Goal: Task Accomplishment & Management: Manage account settings

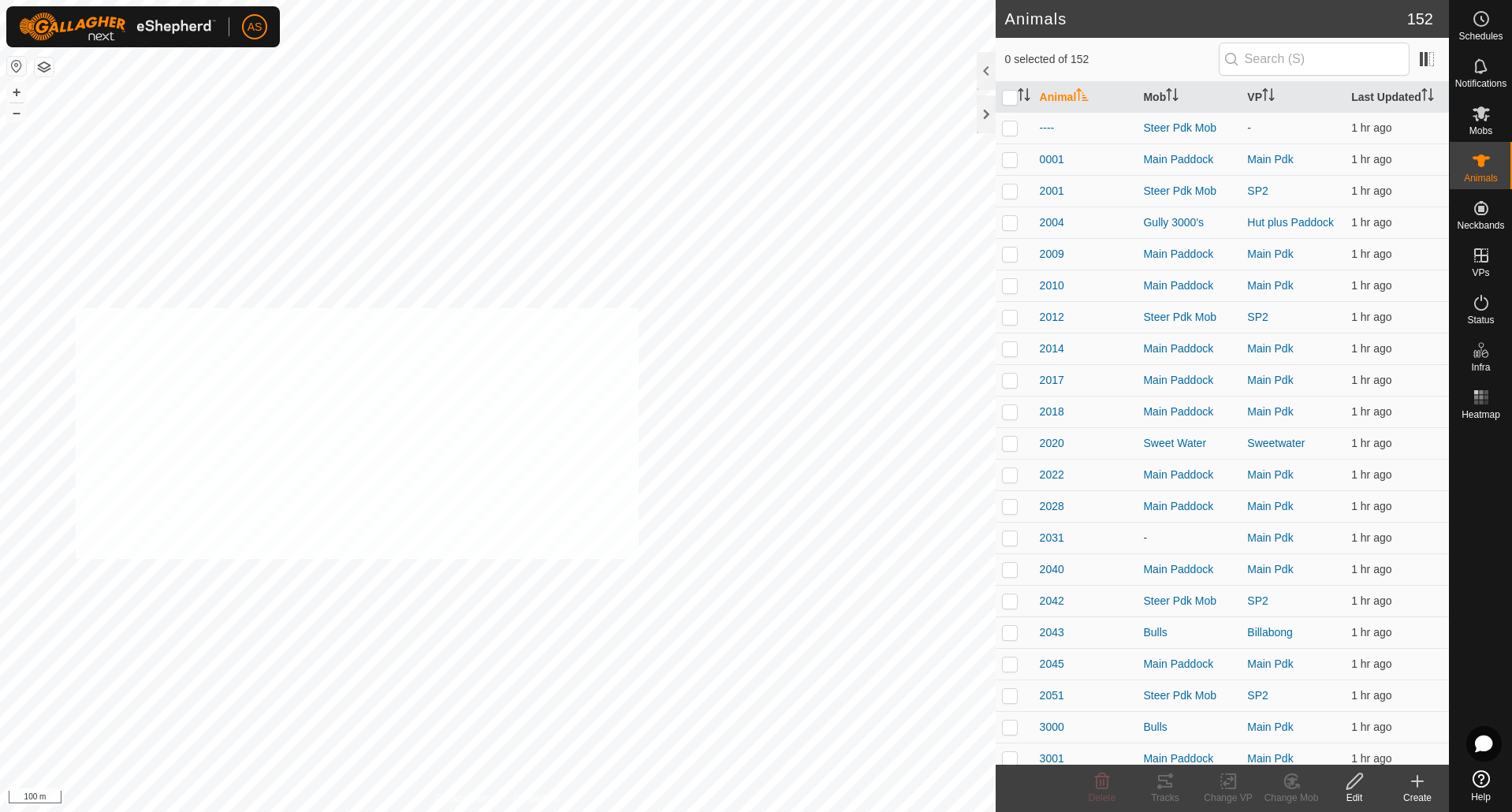
checkbox input "true"
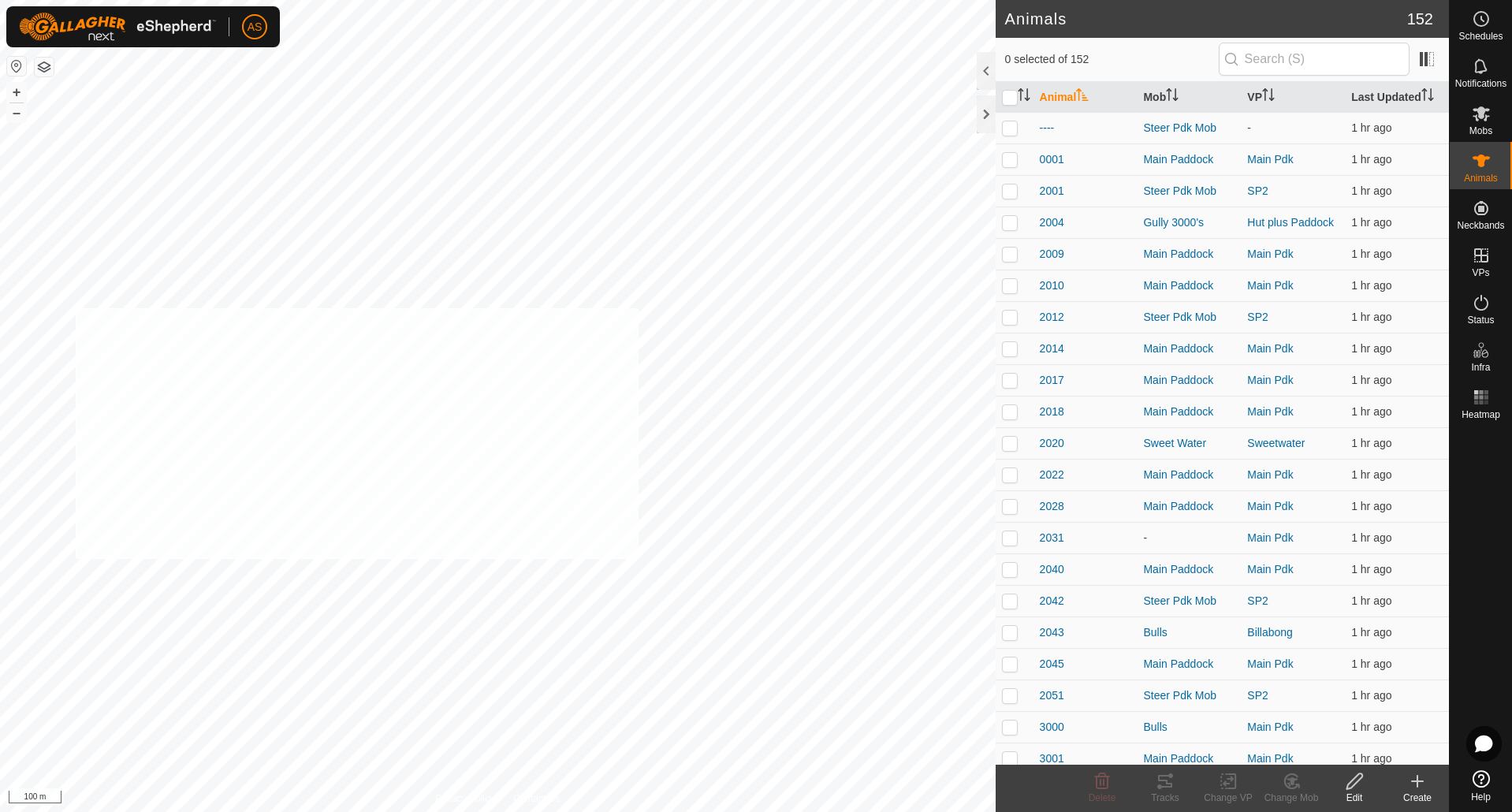
checkbox input "true"
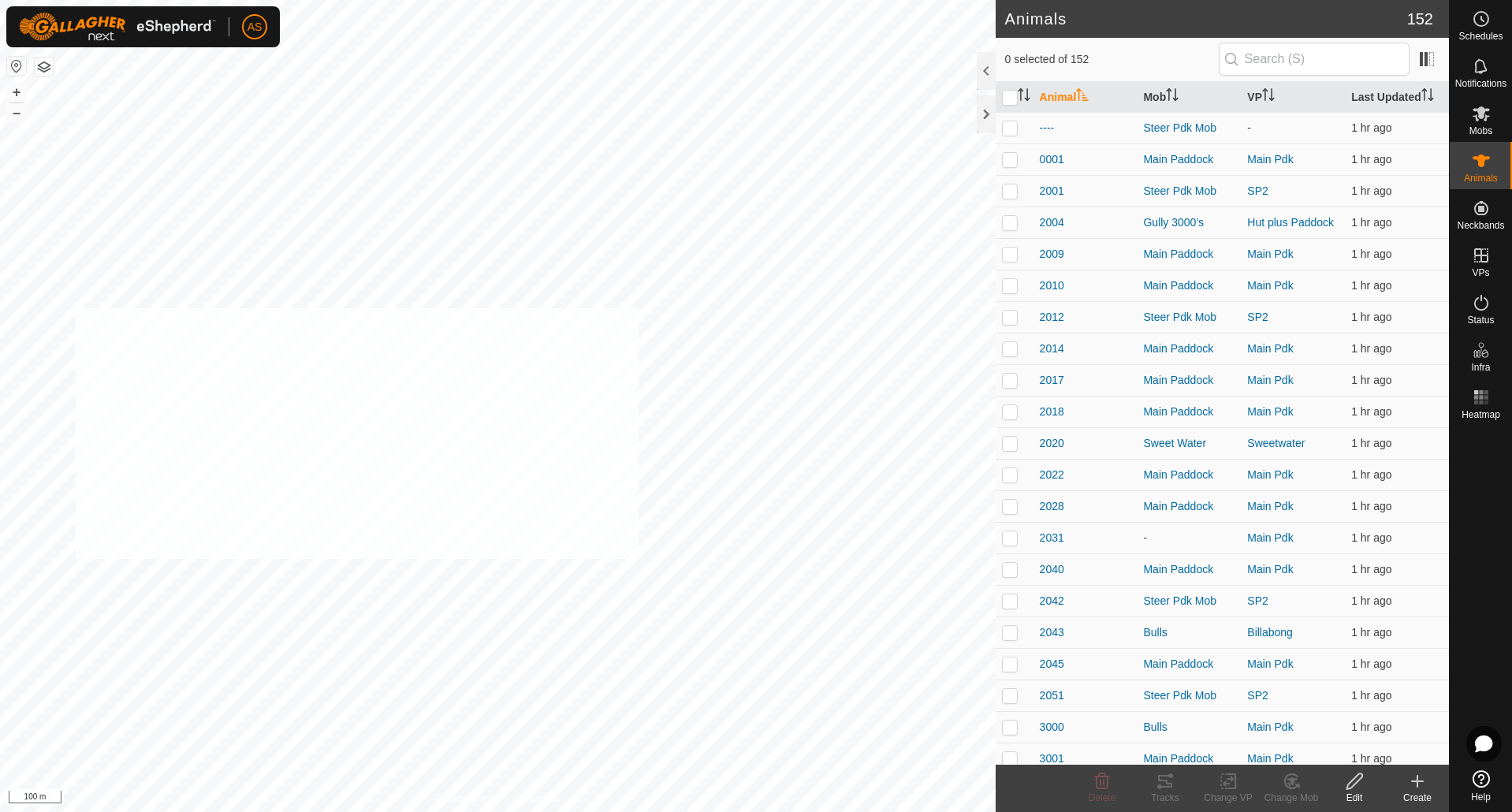
checkbox input "true"
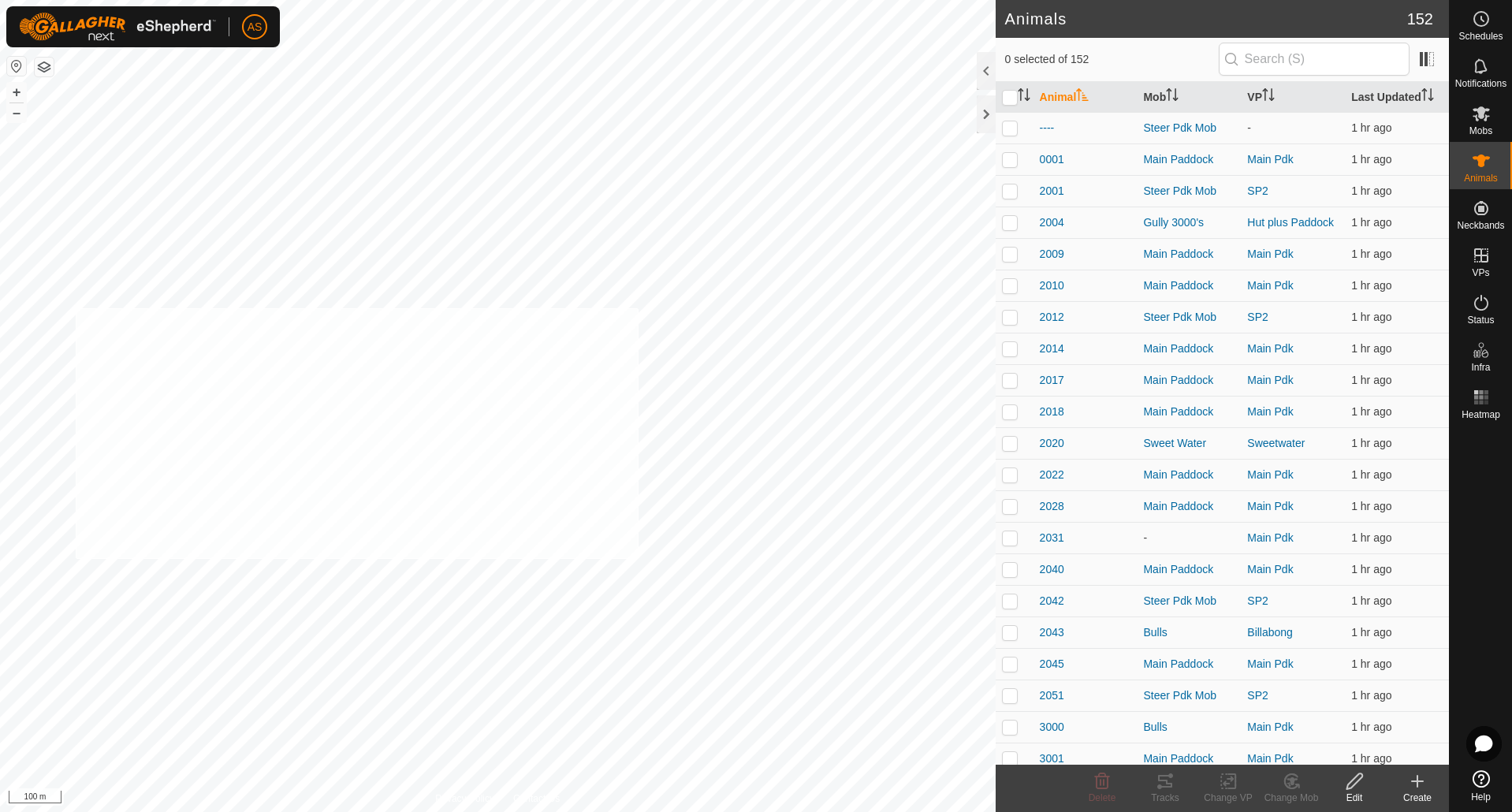
checkbox input "true"
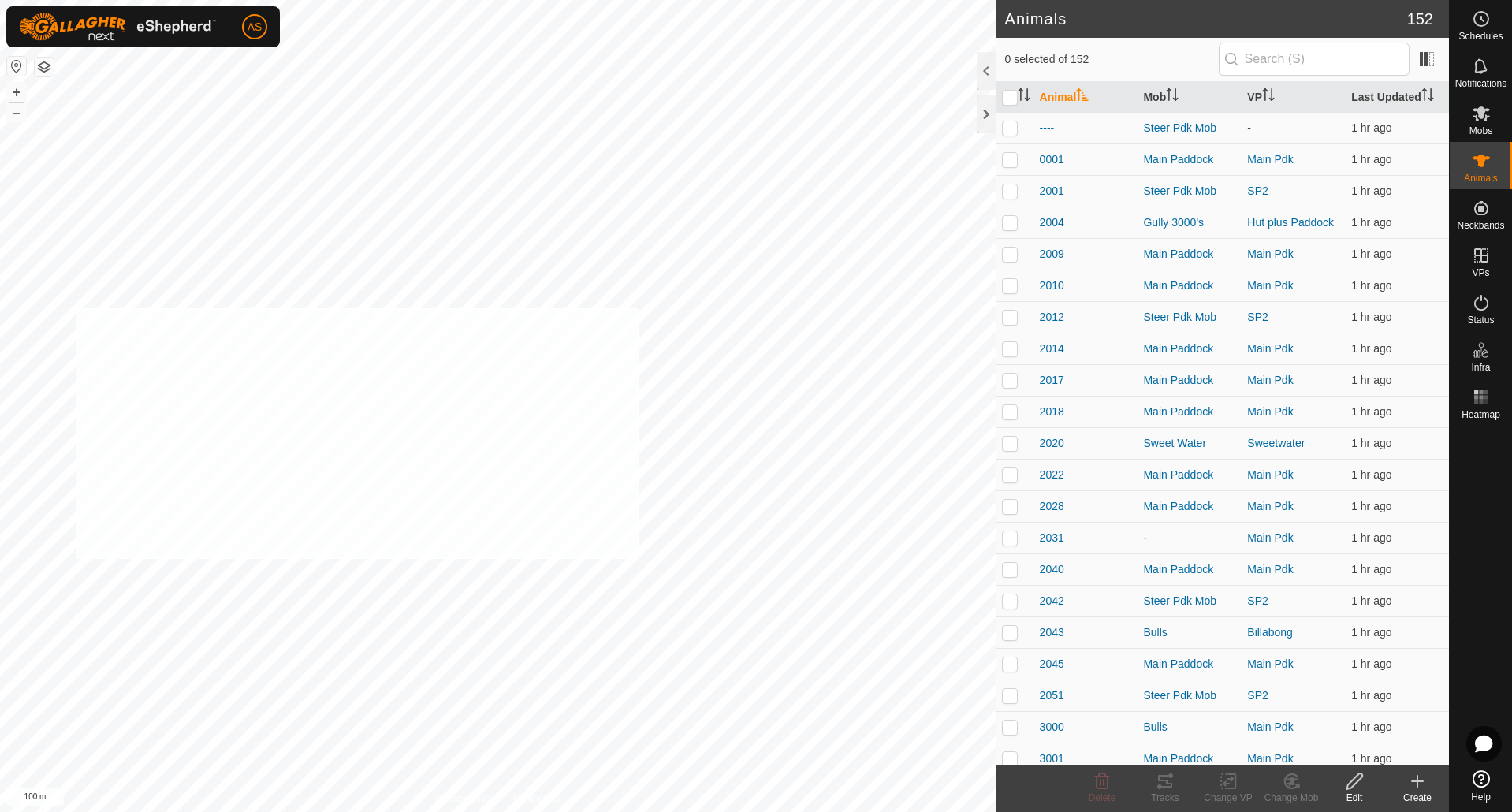
checkbox input "true"
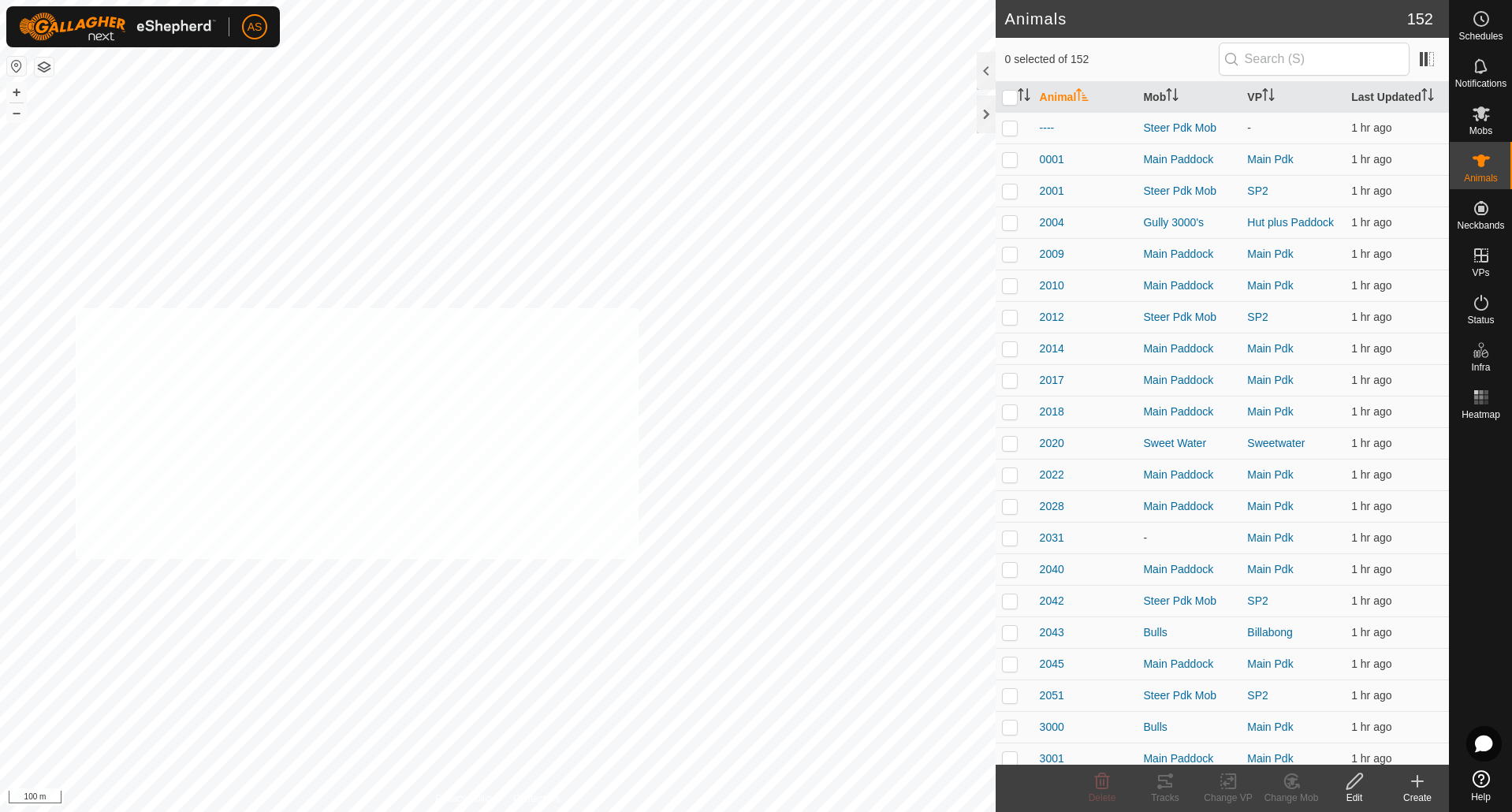
checkbox input "true"
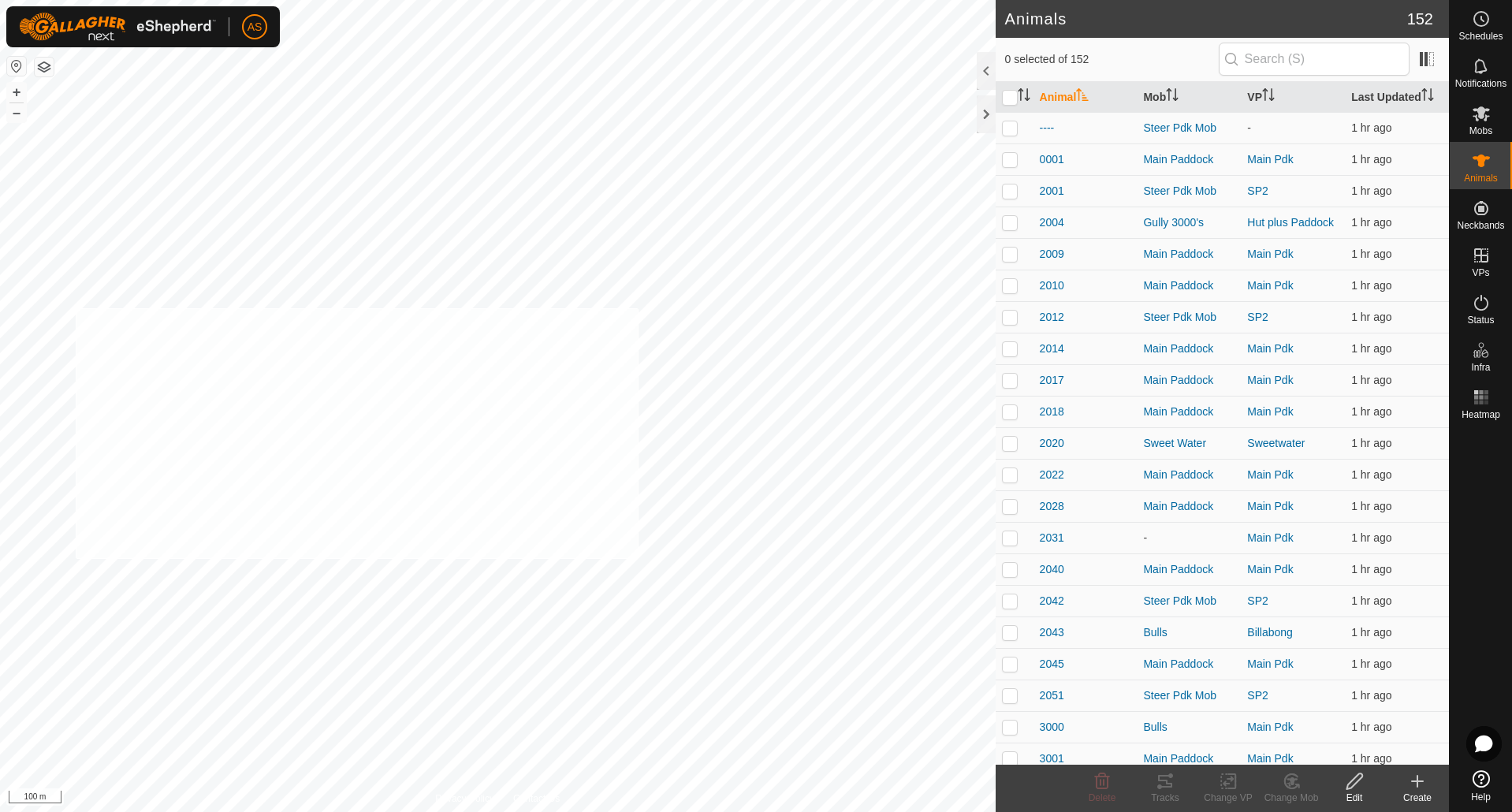
checkbox input "true"
click at [1026, 98] on icon "Activate to sort" at bounding box center [1023, 95] width 13 height 13
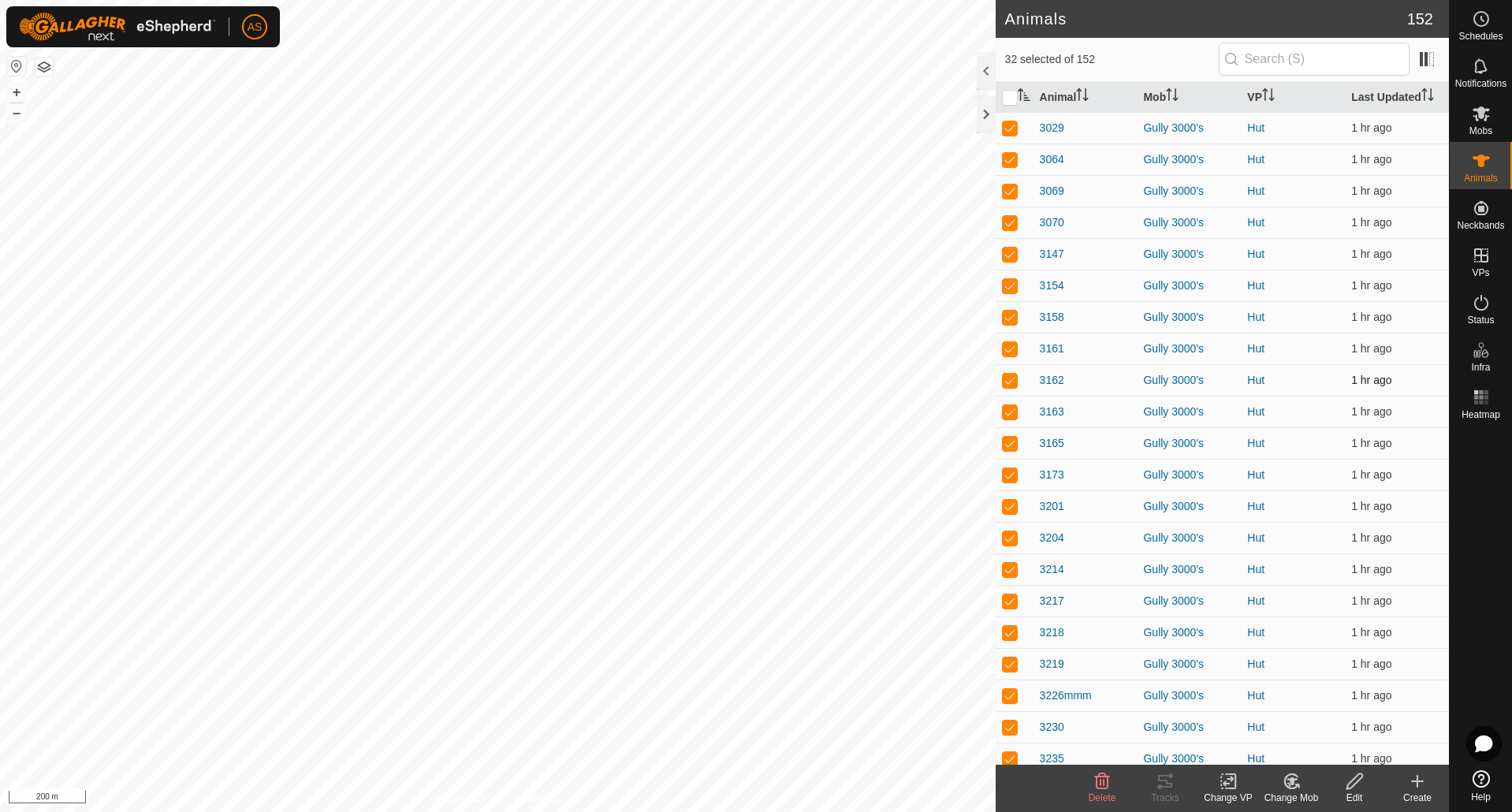
checkbox input "false"
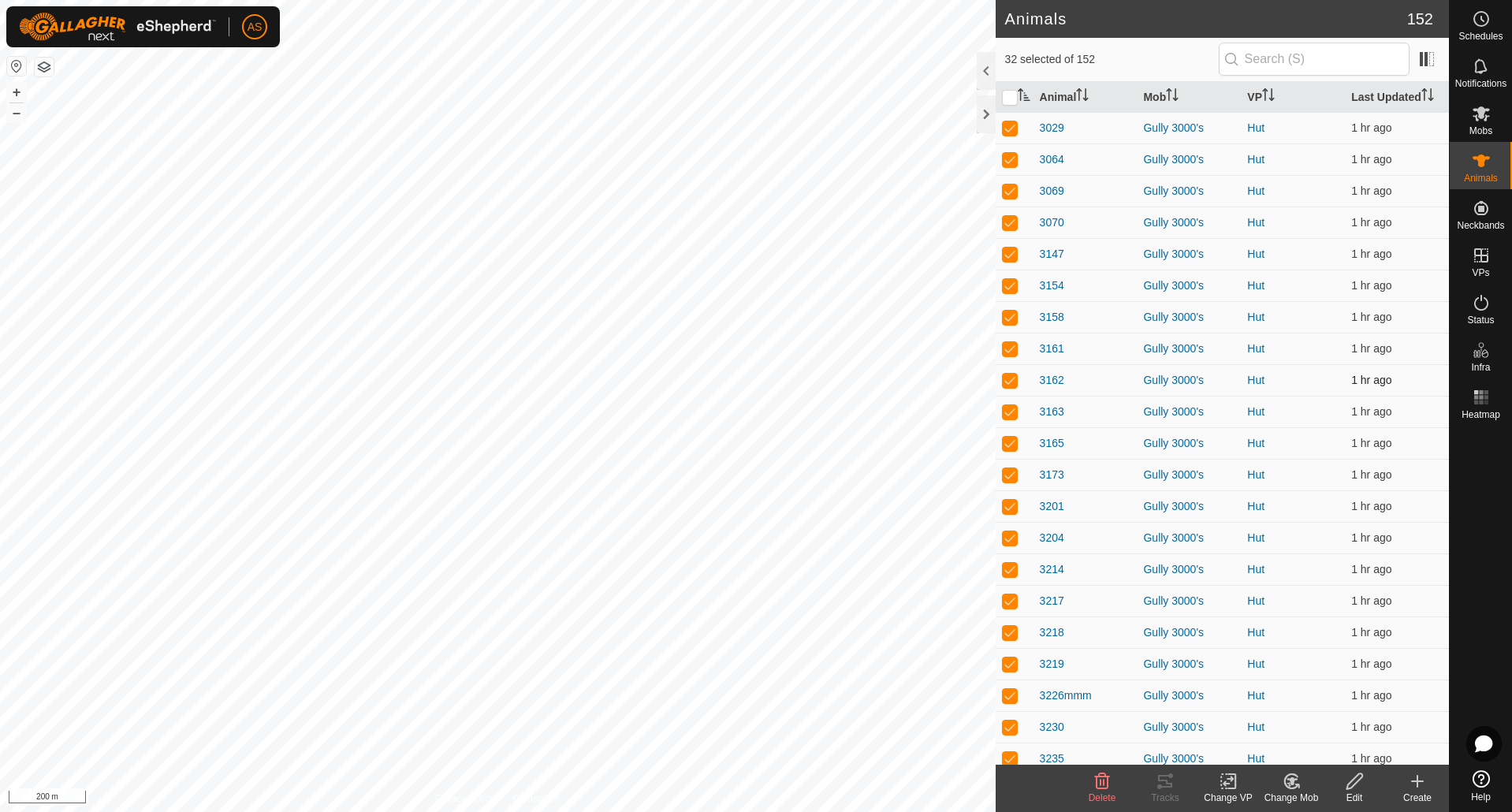
checkbox input "false"
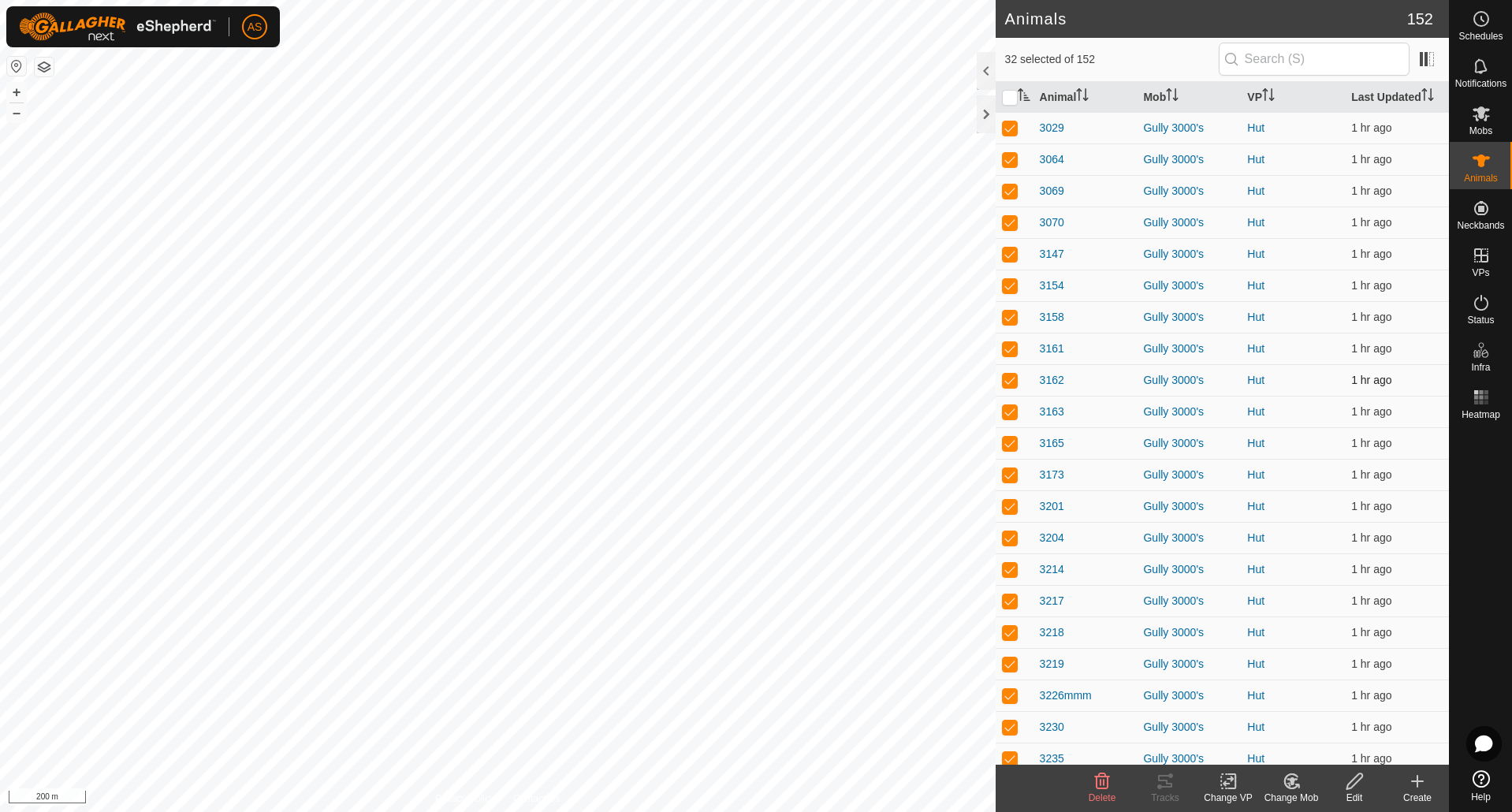
checkbox input "false"
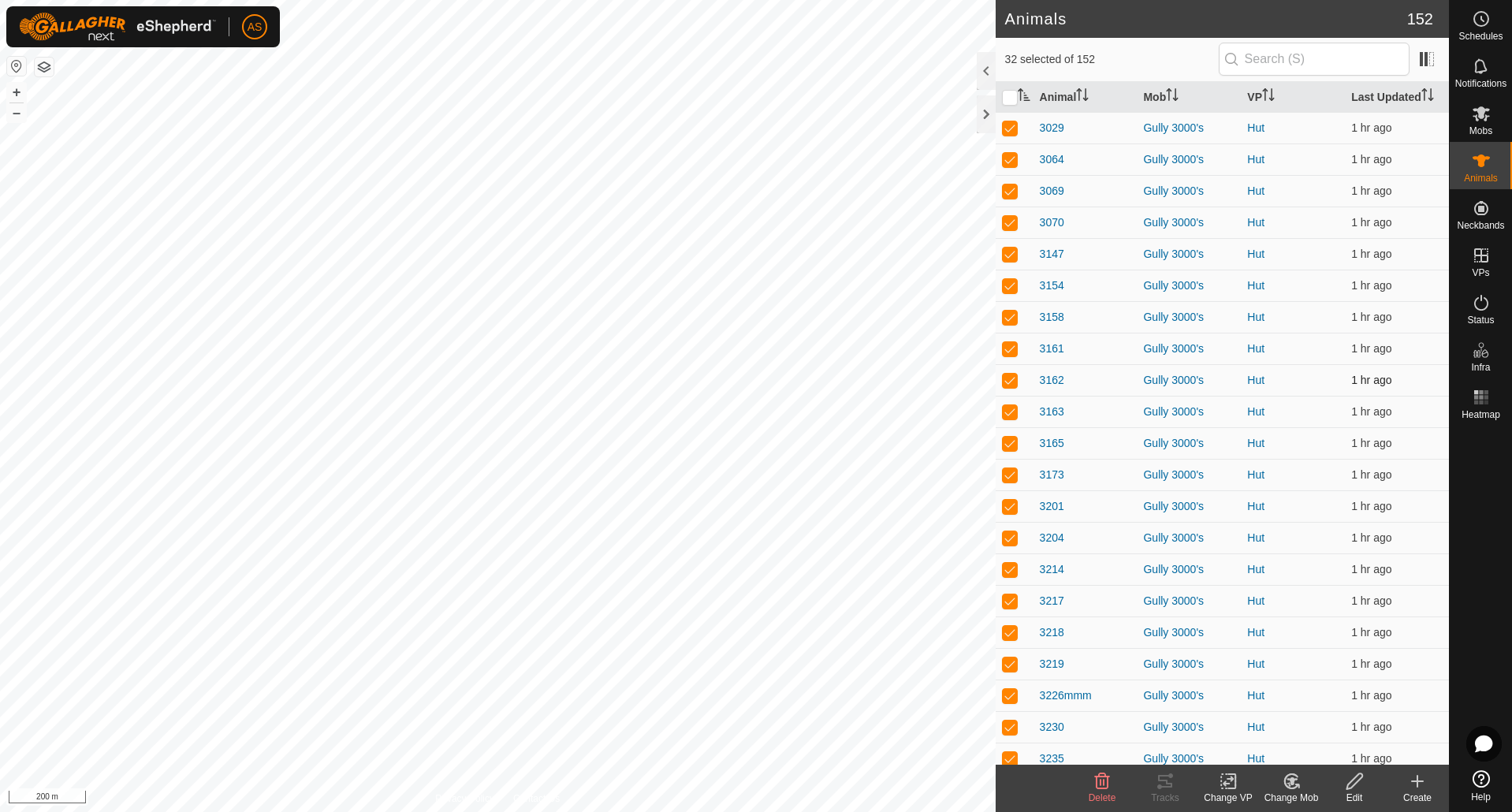
checkbox input "false"
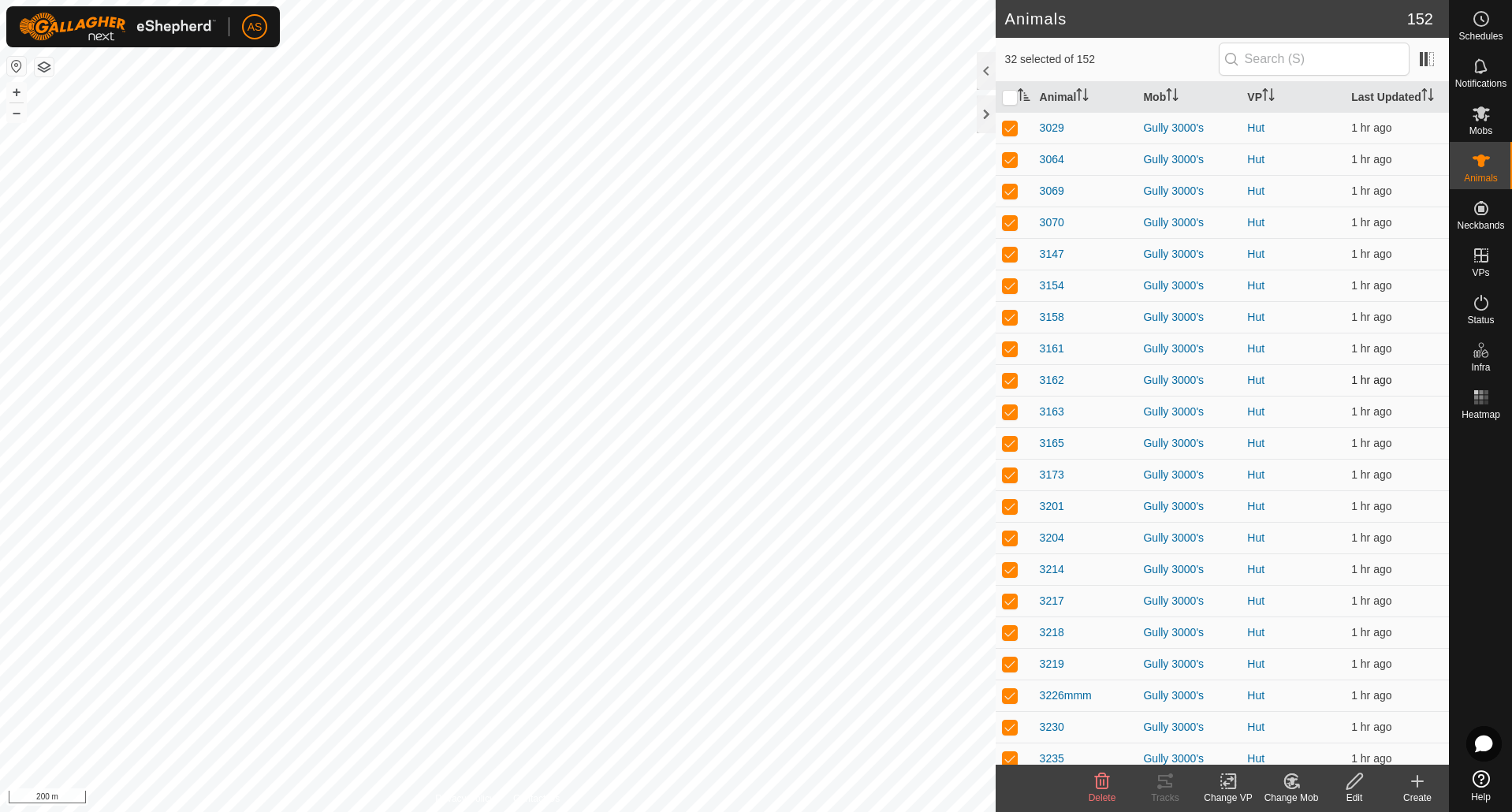
checkbox input "false"
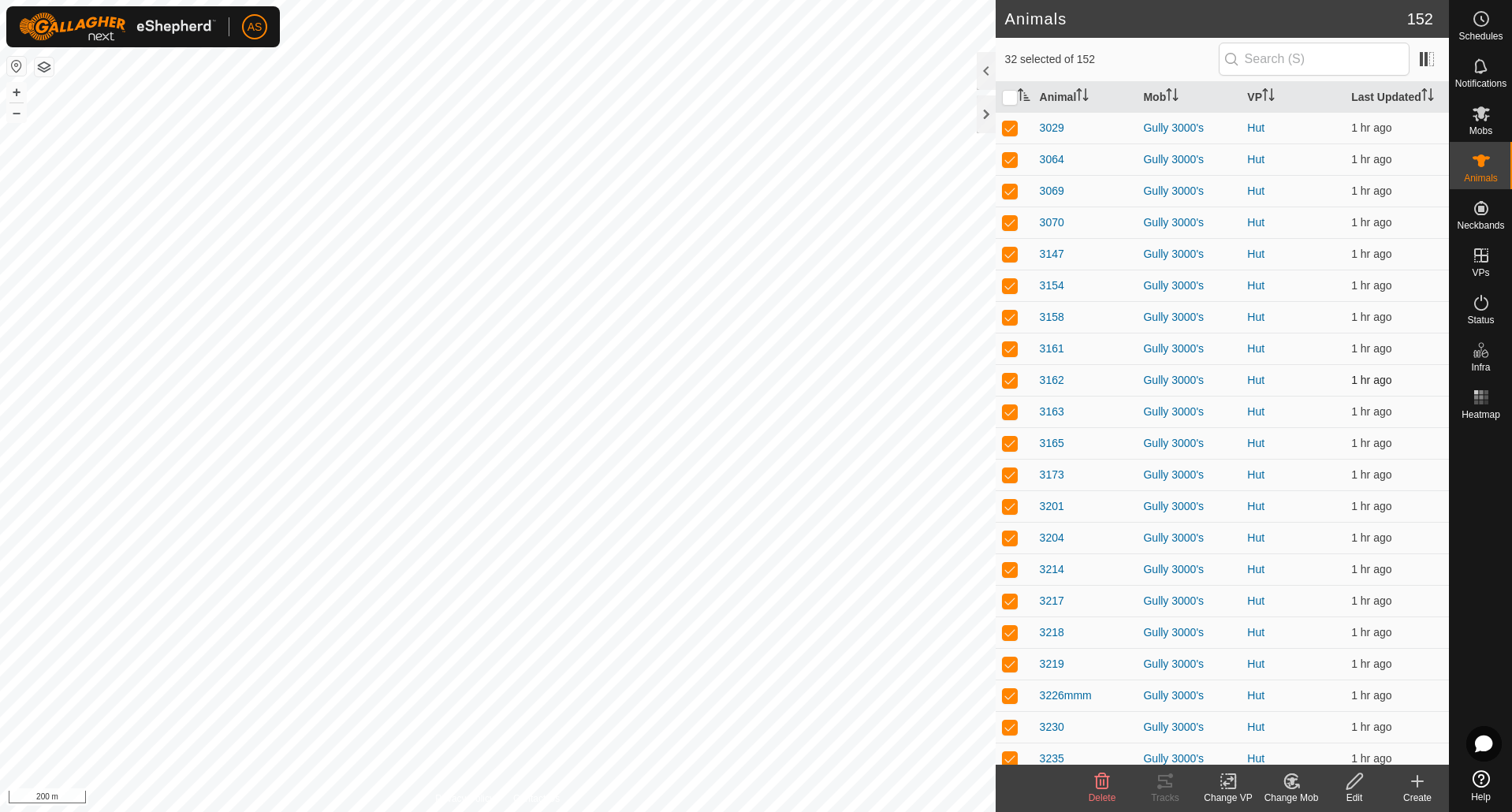
checkbox input "false"
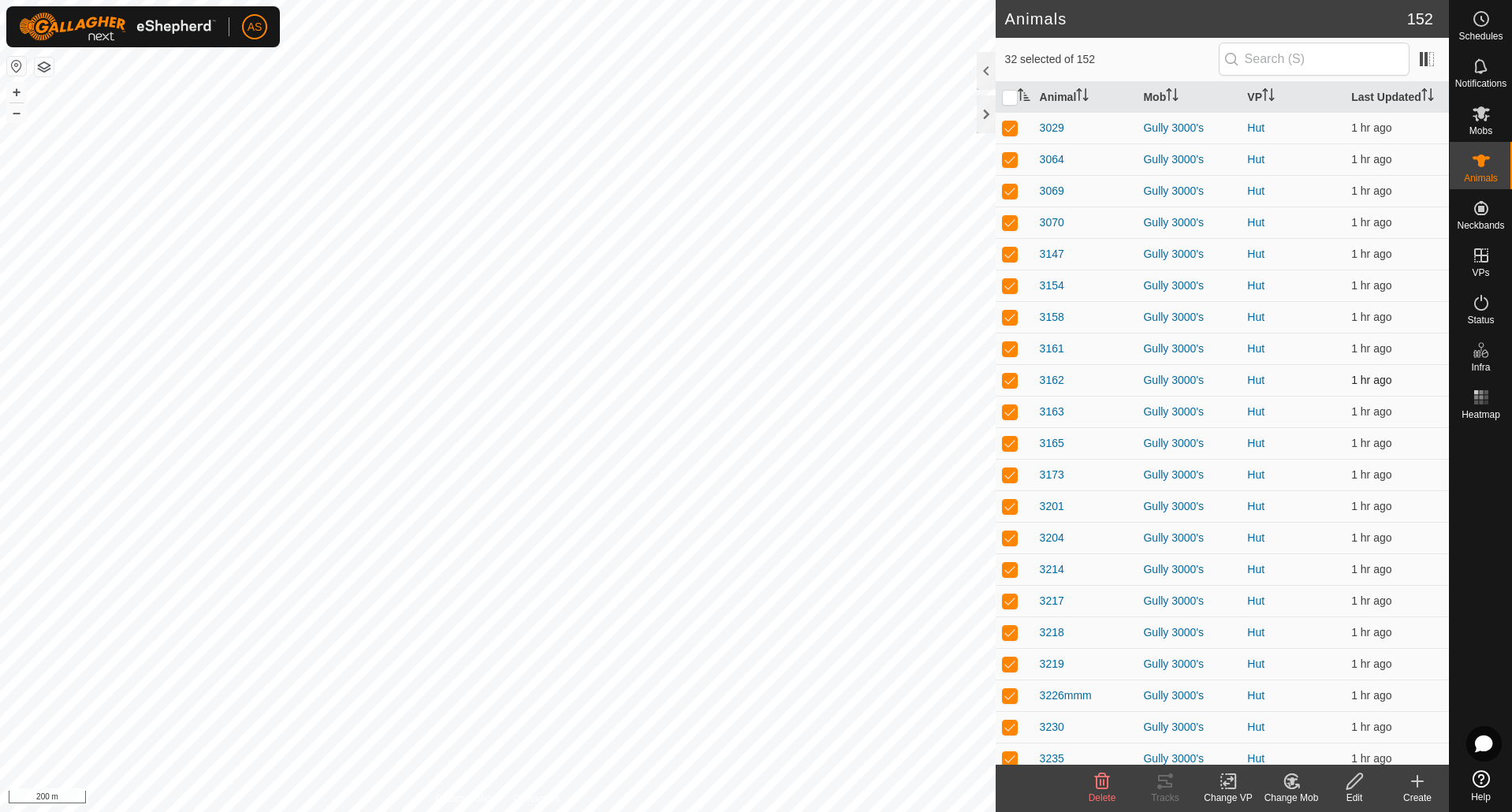
checkbox input "false"
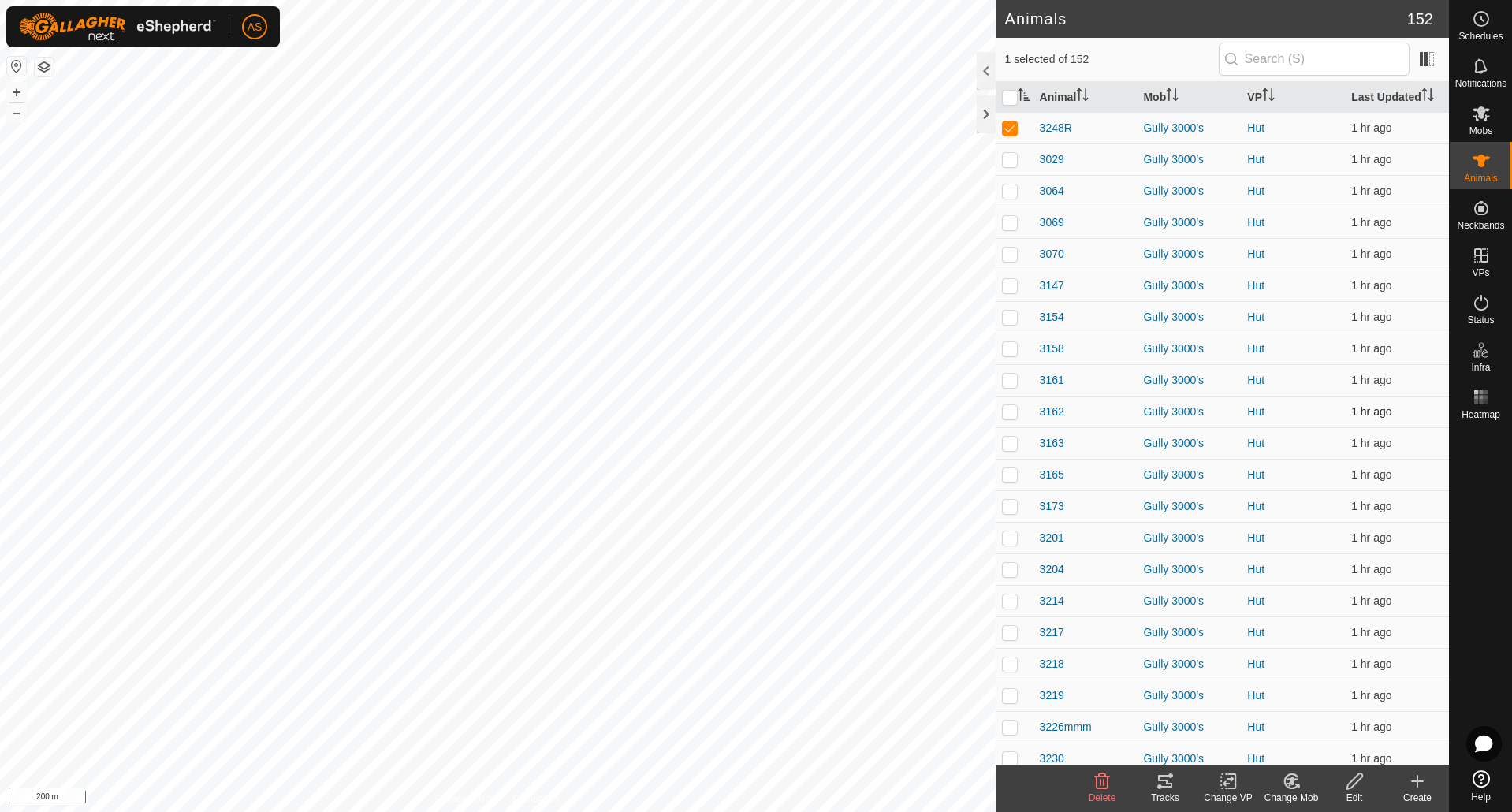
checkbox input "false"
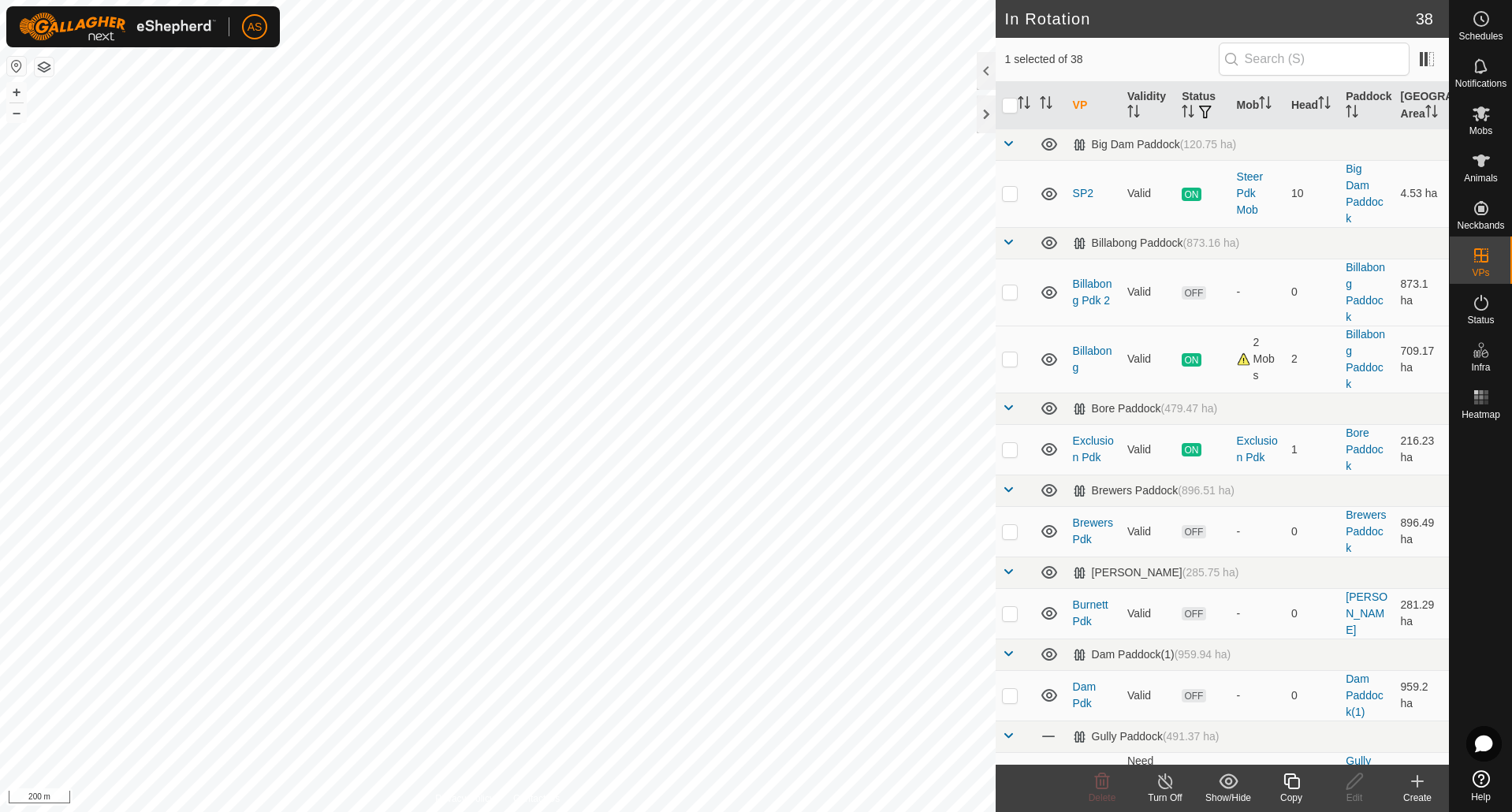
checkbox input "false"
checkbox input "true"
click at [1351, 783] on icon at bounding box center [1354, 781] width 19 height 19
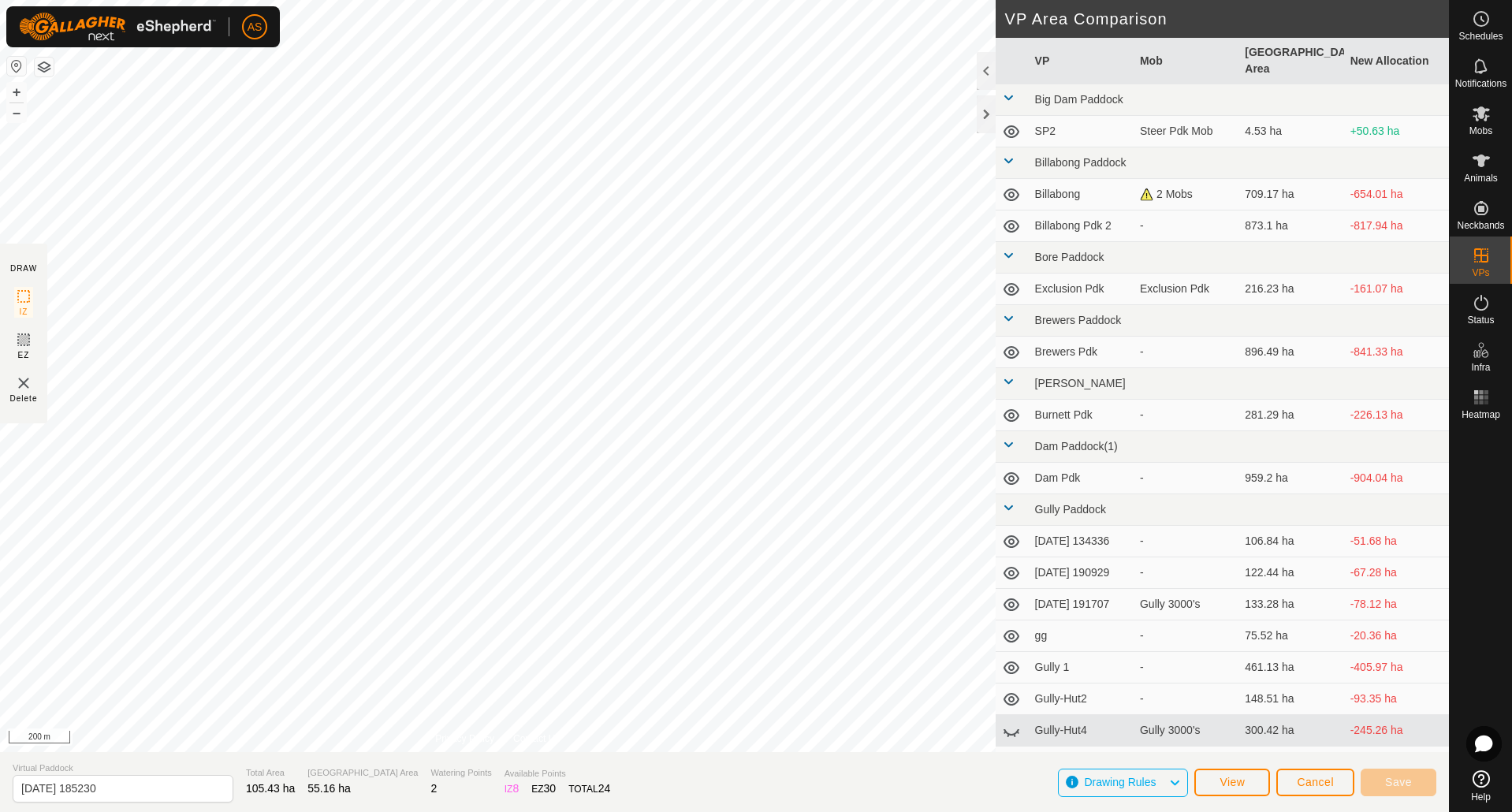
click at [119, 755] on div "DRAW IZ EZ Delete Privacy Policy Contact Us + – ⇧ i 200 m VP Area Comparison VP…" at bounding box center [724, 406] width 1449 height 812
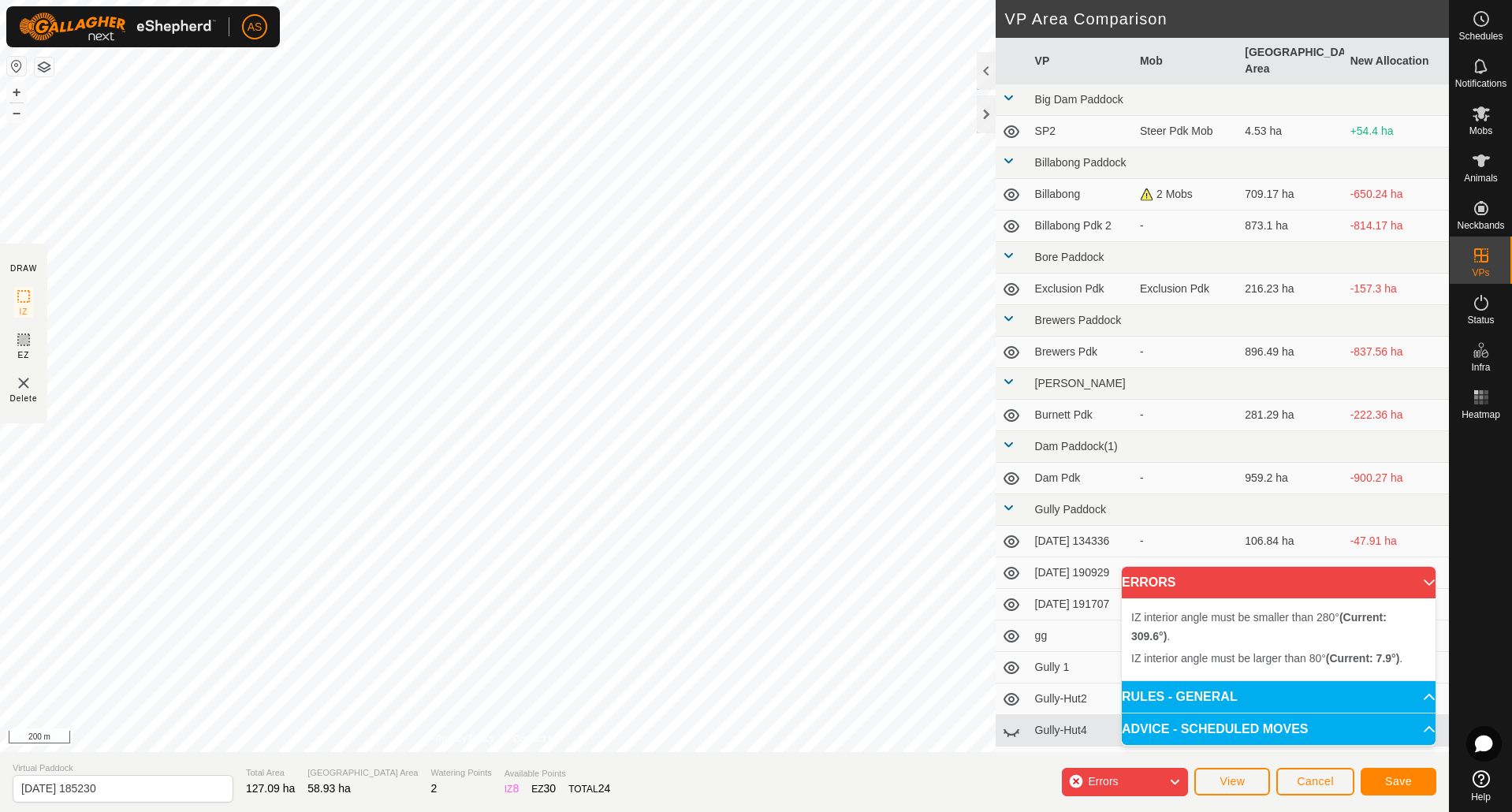
click at [156, 752] on div "DRAW IZ EZ Delete Privacy Policy Contact Us IZ interior angle must be smaller t…" at bounding box center [724, 406] width 1449 height 812
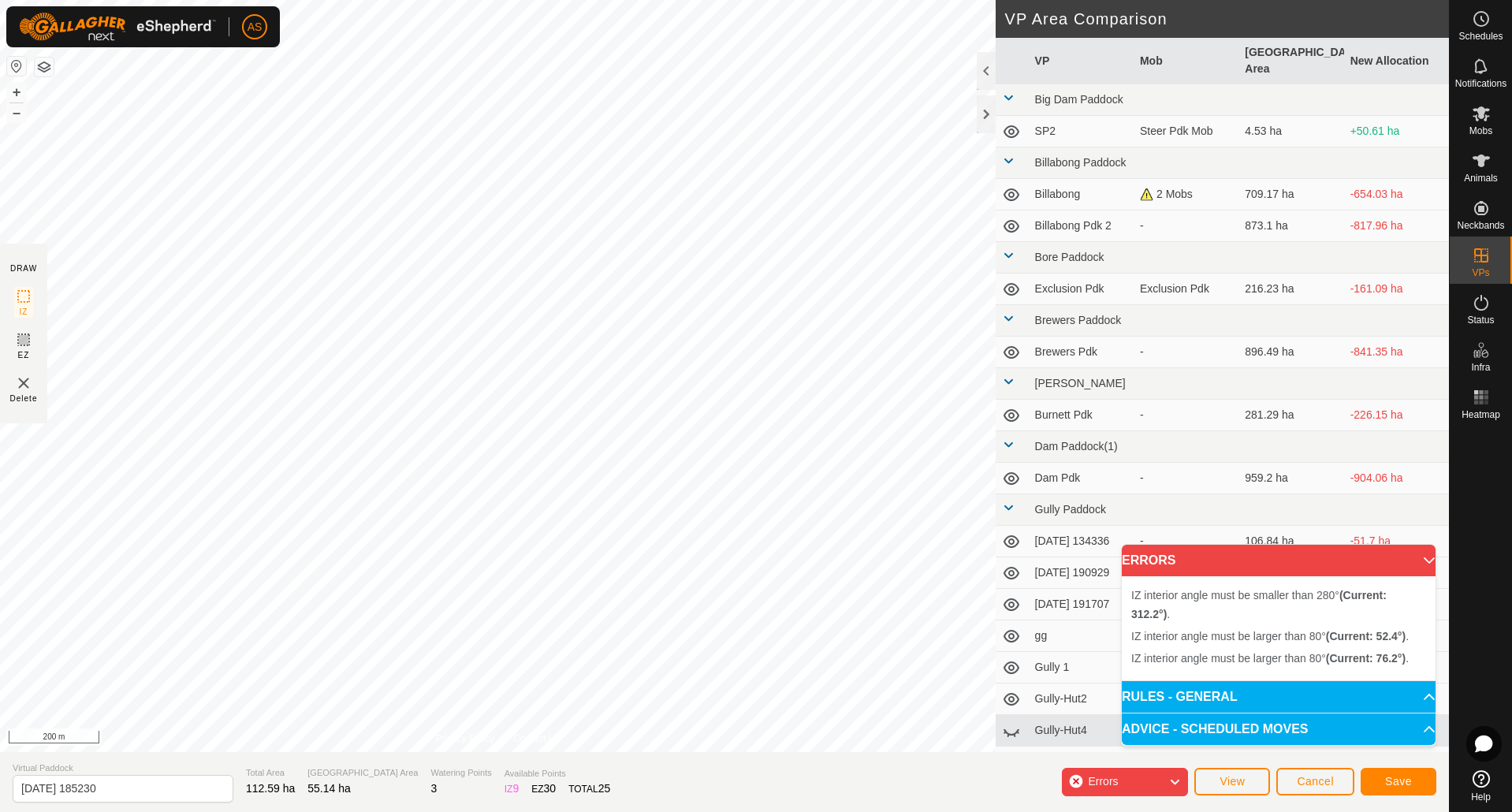
click at [249, 387] on div "IZ interior angle must be larger than 80° (Current: 52.4°) . + – ⇧ i 200 m" at bounding box center [497, 376] width 995 height 752
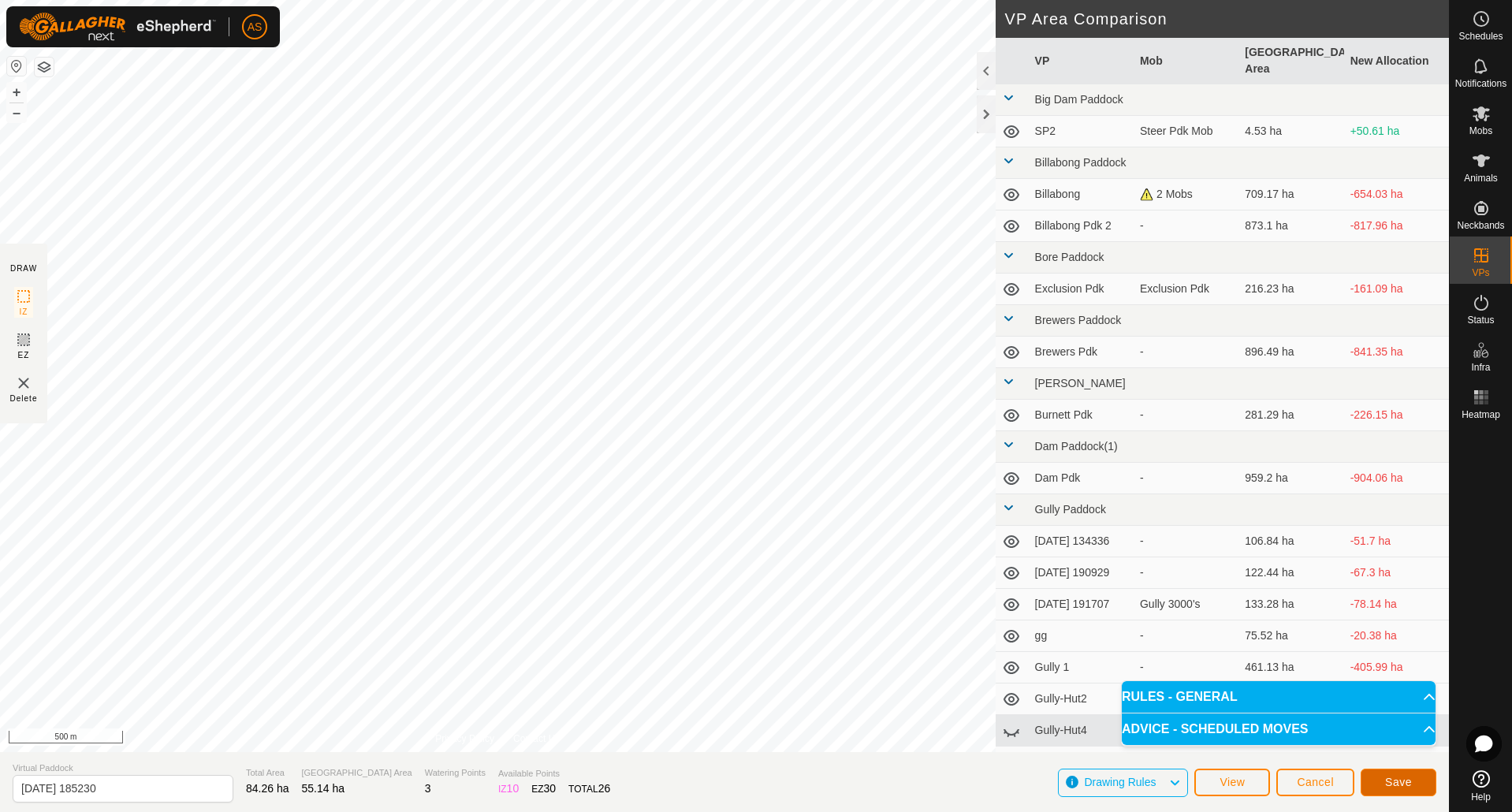
click at [1405, 790] on button "Save" at bounding box center [1399, 782] width 76 height 28
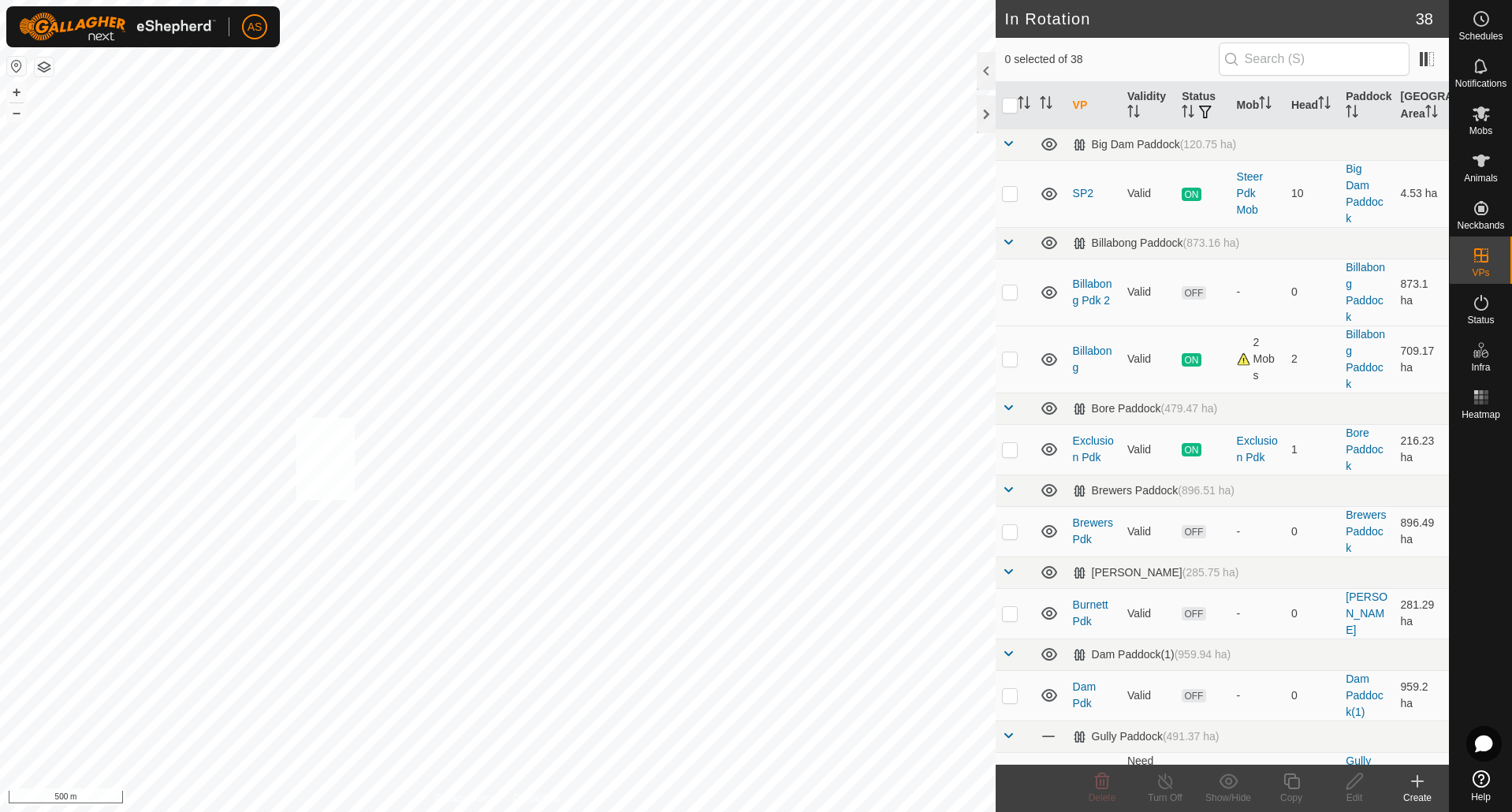
checkbox input "true"
click at [1494, 161] on es-animals-svg-icon at bounding box center [1482, 161] width 29 height 25
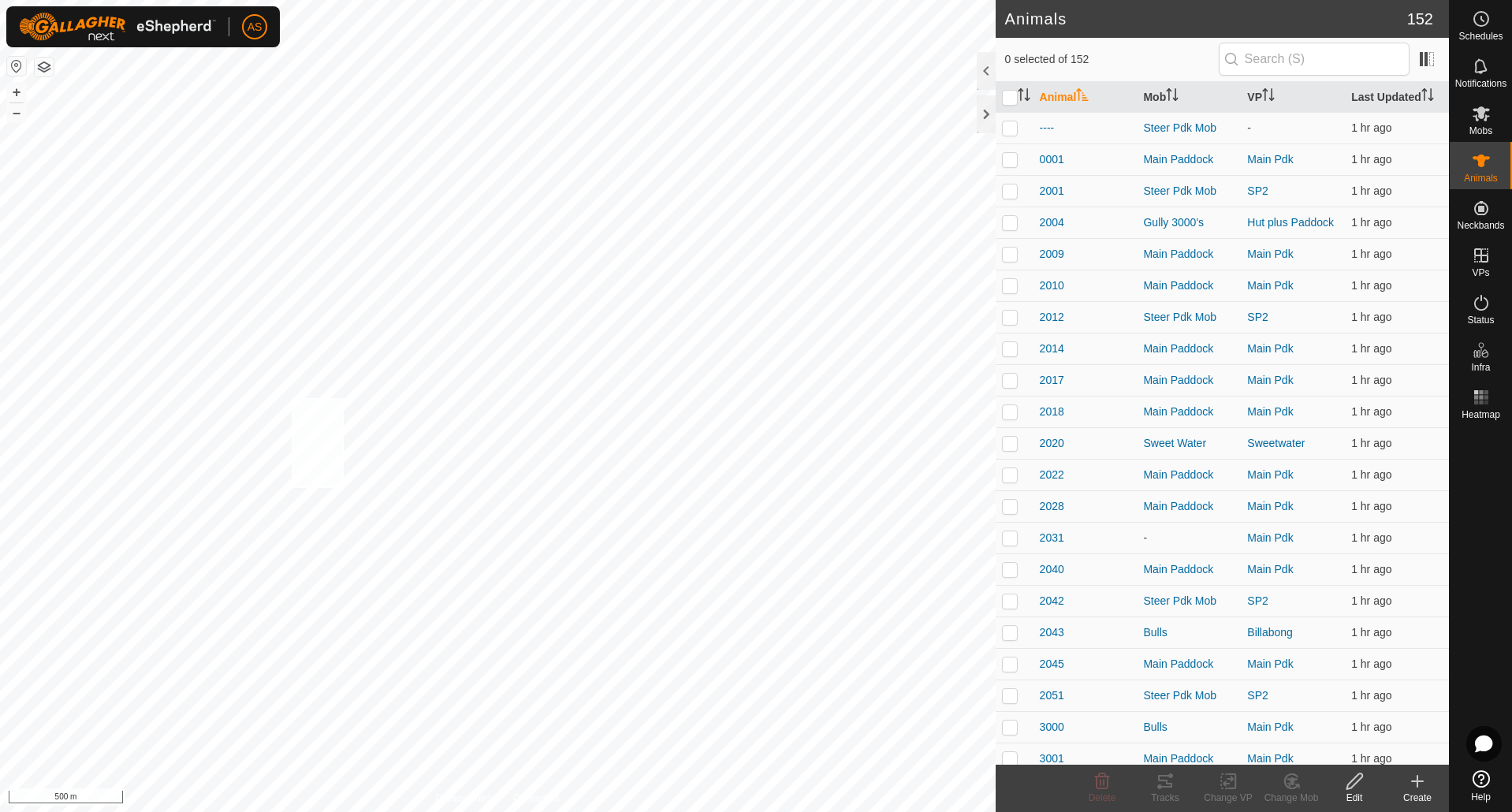
checkbox input "true"
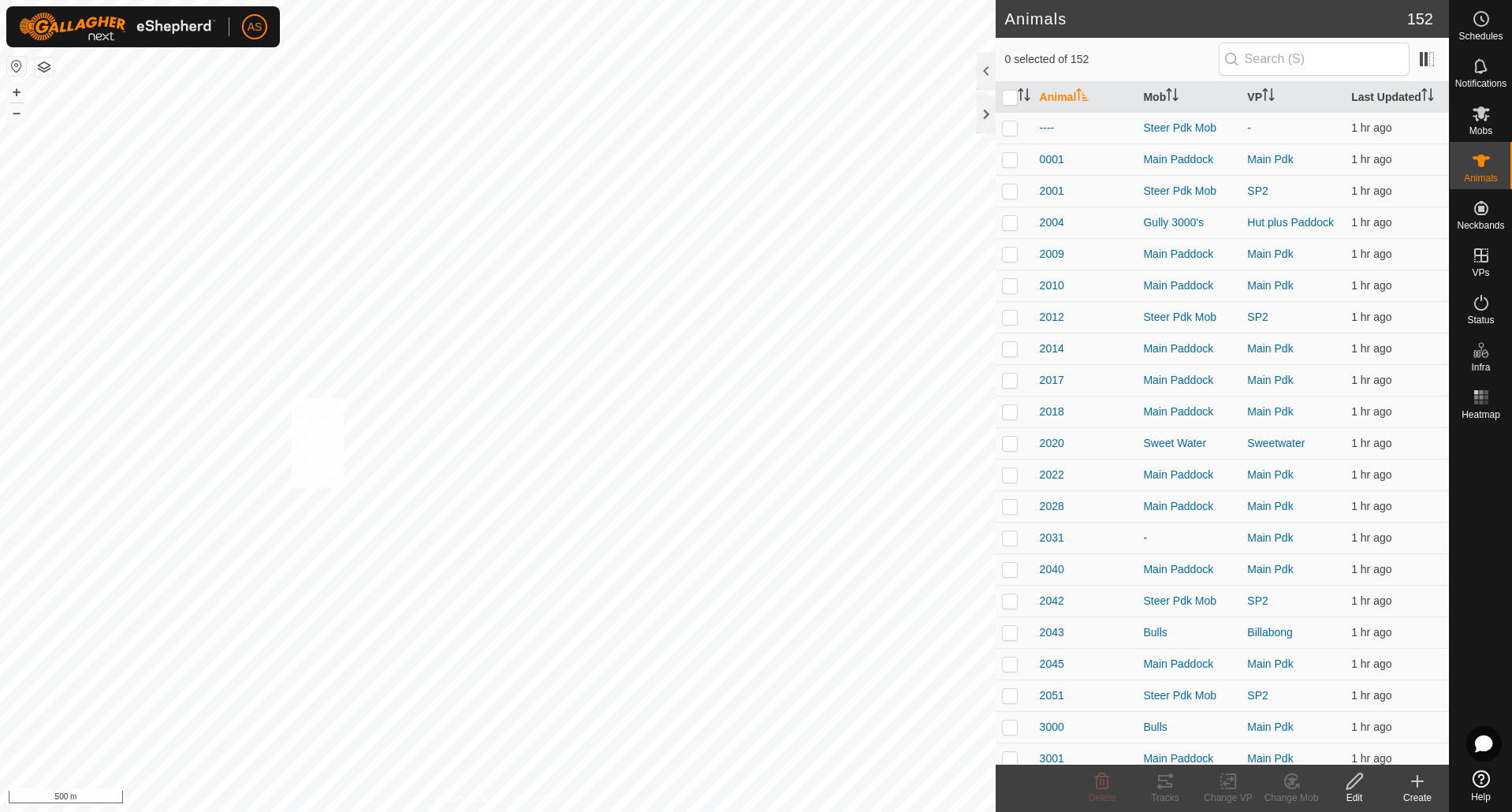
checkbox input "true"
click at [1224, 786] on icon at bounding box center [1228, 781] width 19 height 19
click at [1235, 717] on link "Choose VP..." at bounding box center [1275, 712] width 156 height 31
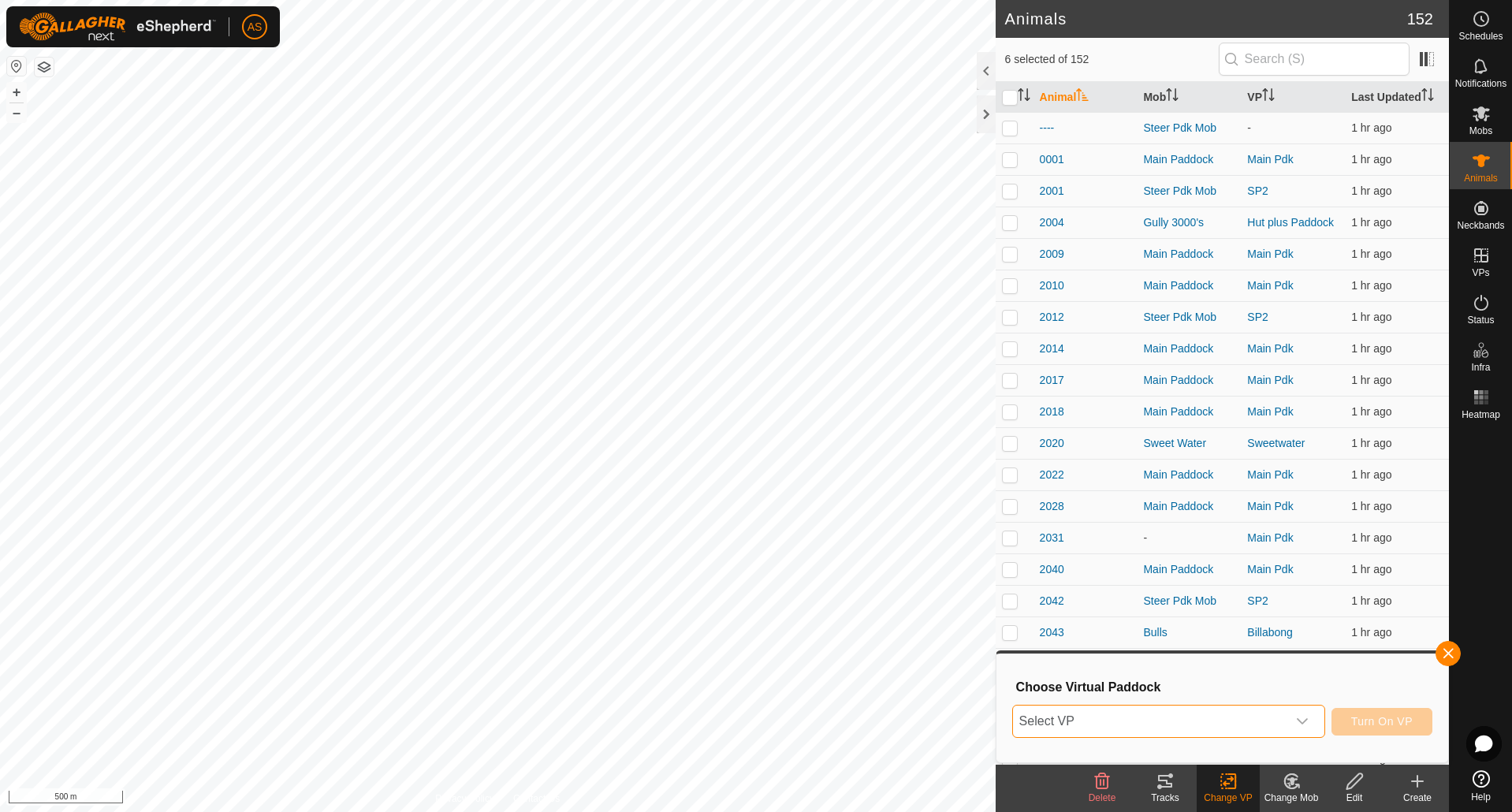
click at [1219, 725] on span "Select VP" at bounding box center [1150, 721] width 274 height 31
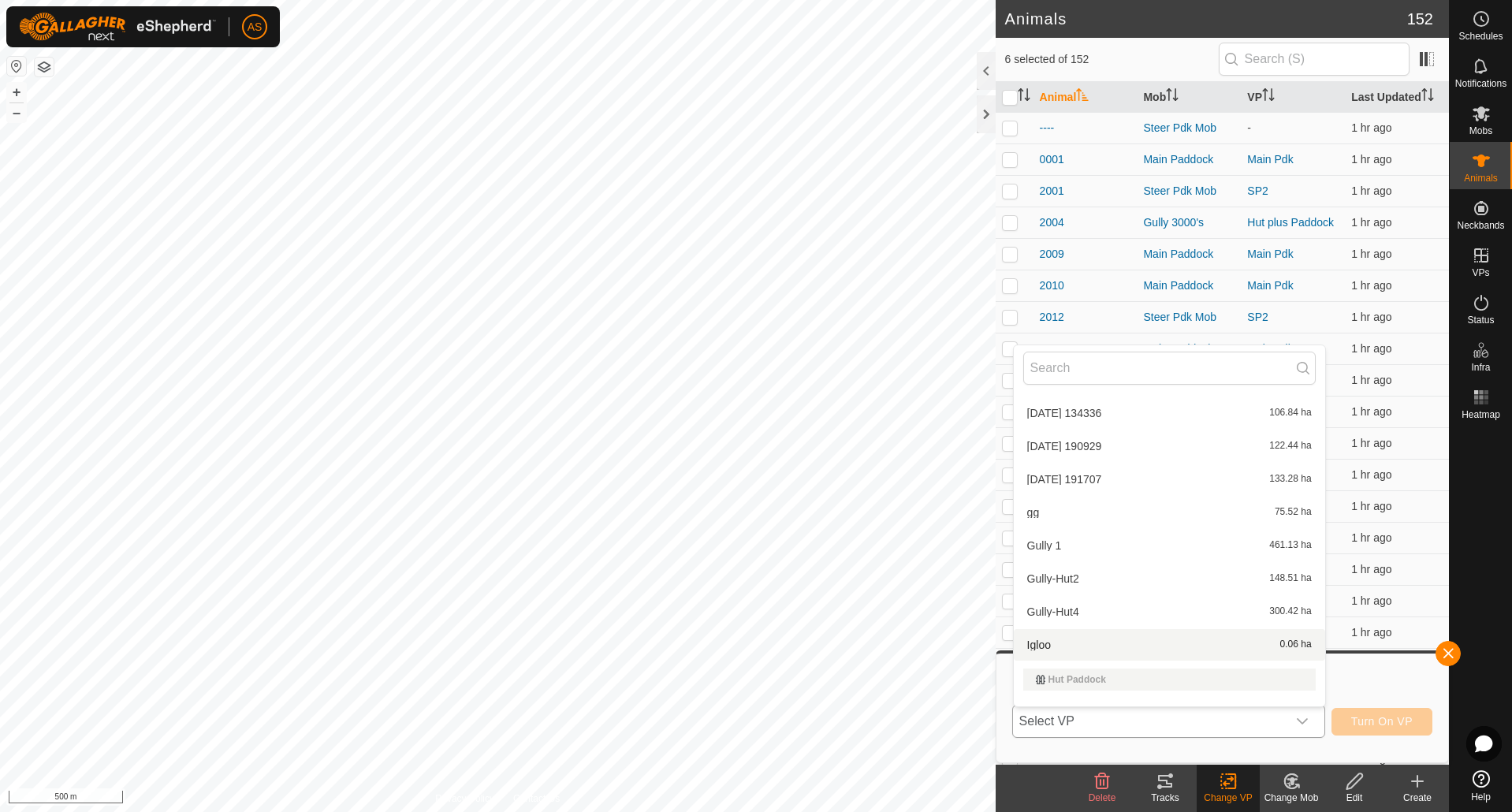
scroll to position [558, 0]
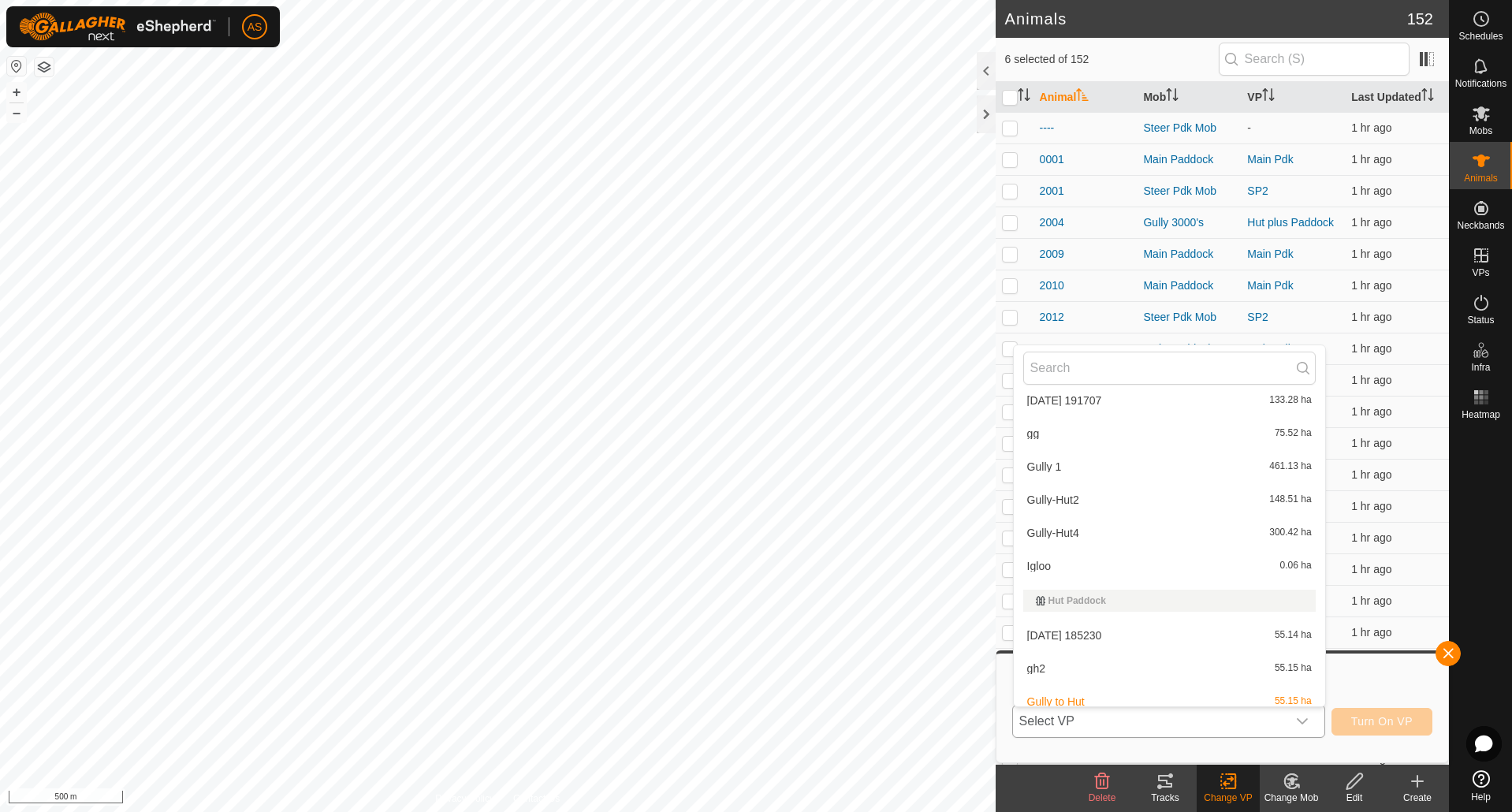
click at [1043, 636] on li "[DATE] 185230 55.14 ha" at bounding box center [1169, 635] width 312 height 31
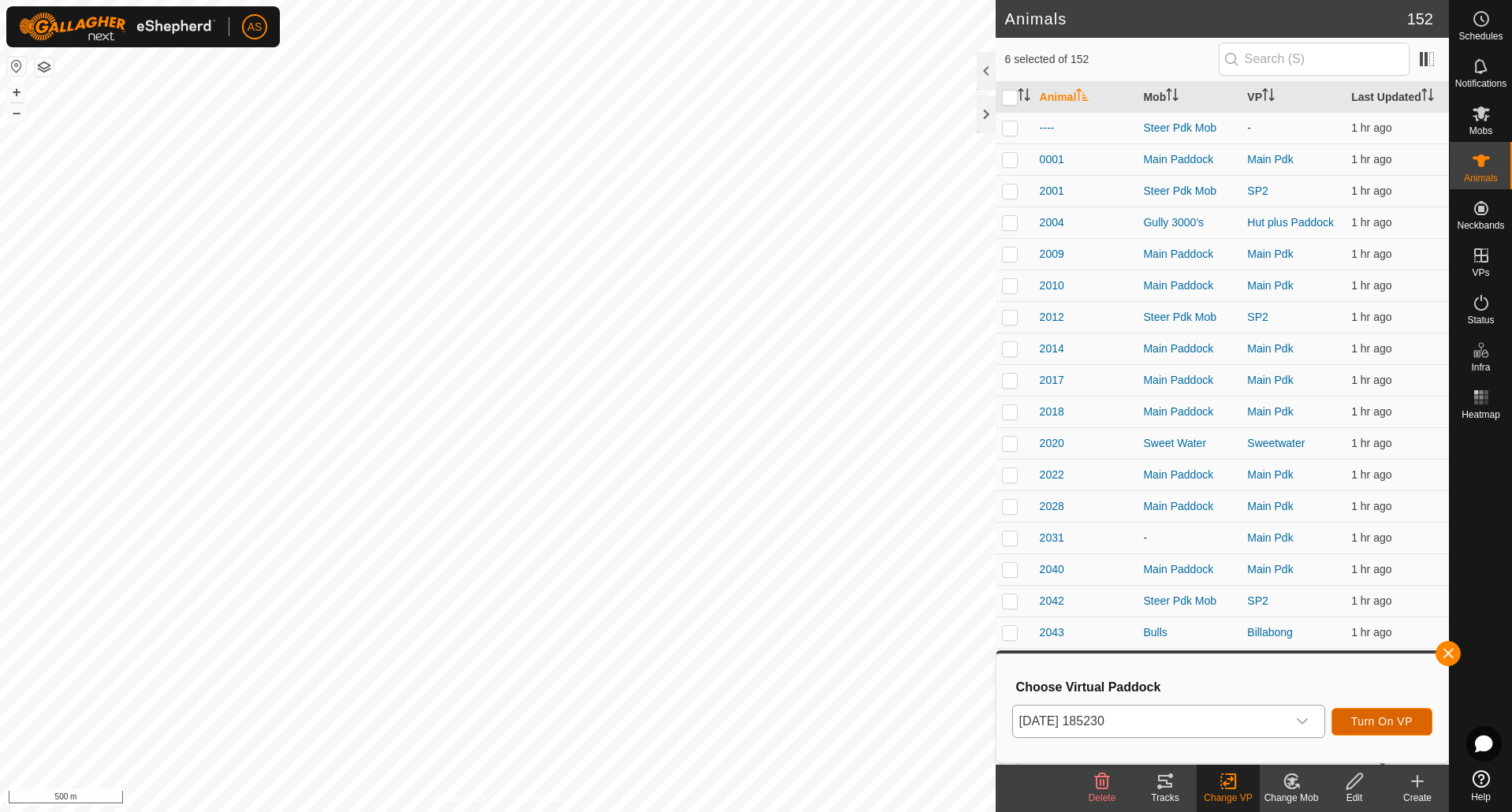
click at [1359, 722] on span "Turn On VP" at bounding box center [1381, 721] width 62 height 13
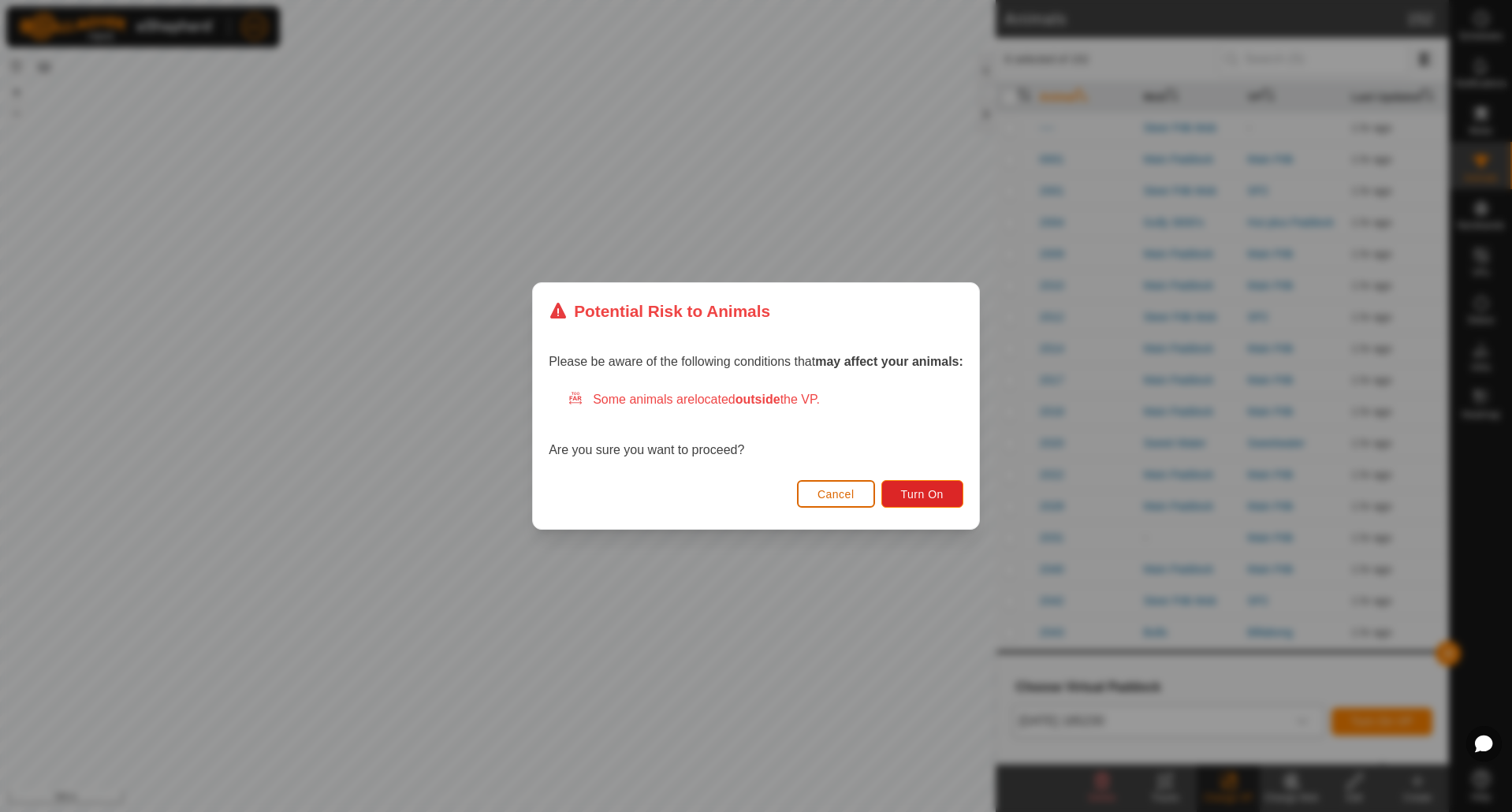
click at [841, 492] on span "Cancel" at bounding box center [836, 494] width 37 height 13
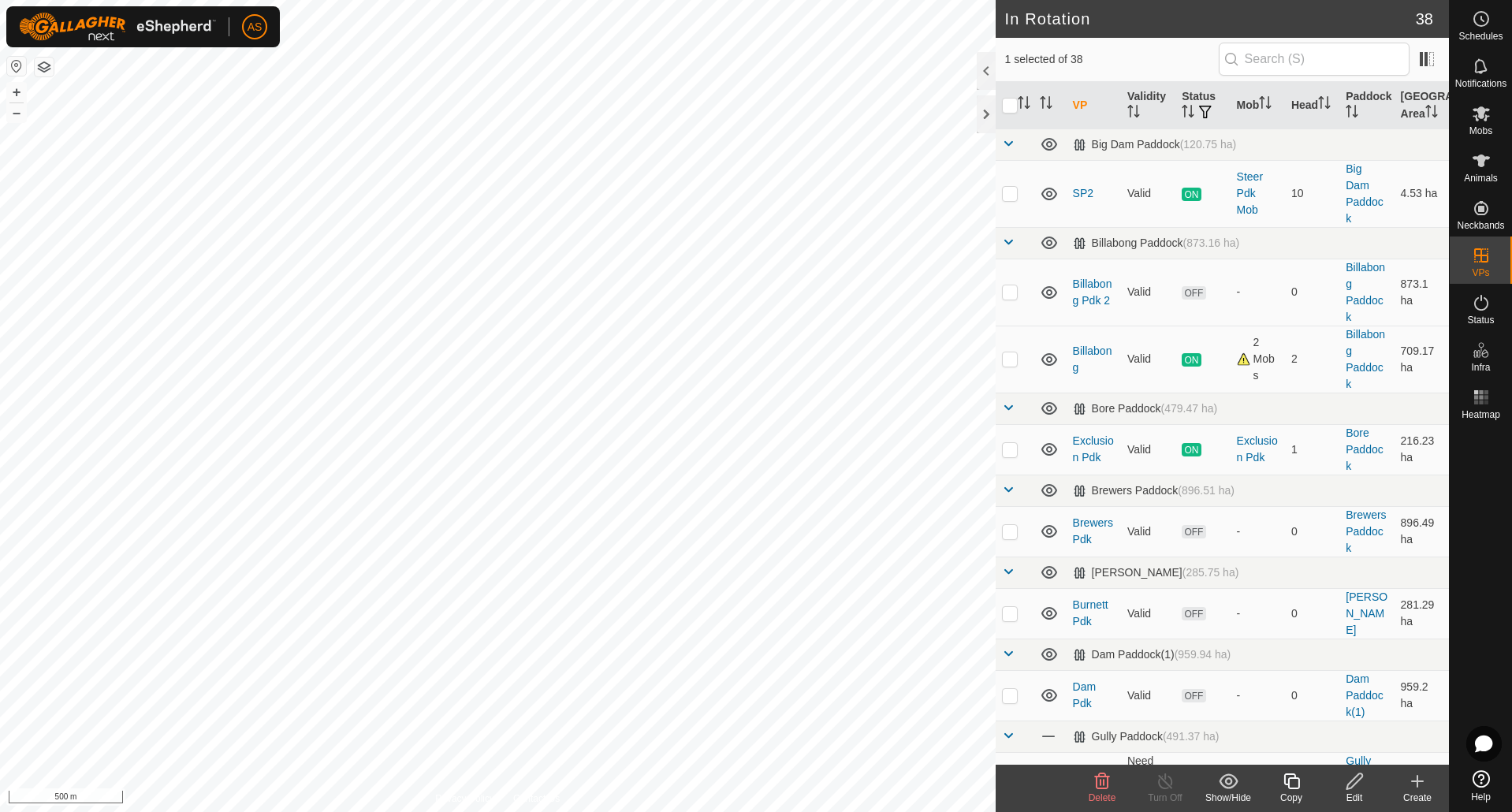
click at [1353, 788] on icon at bounding box center [1354, 781] width 19 height 19
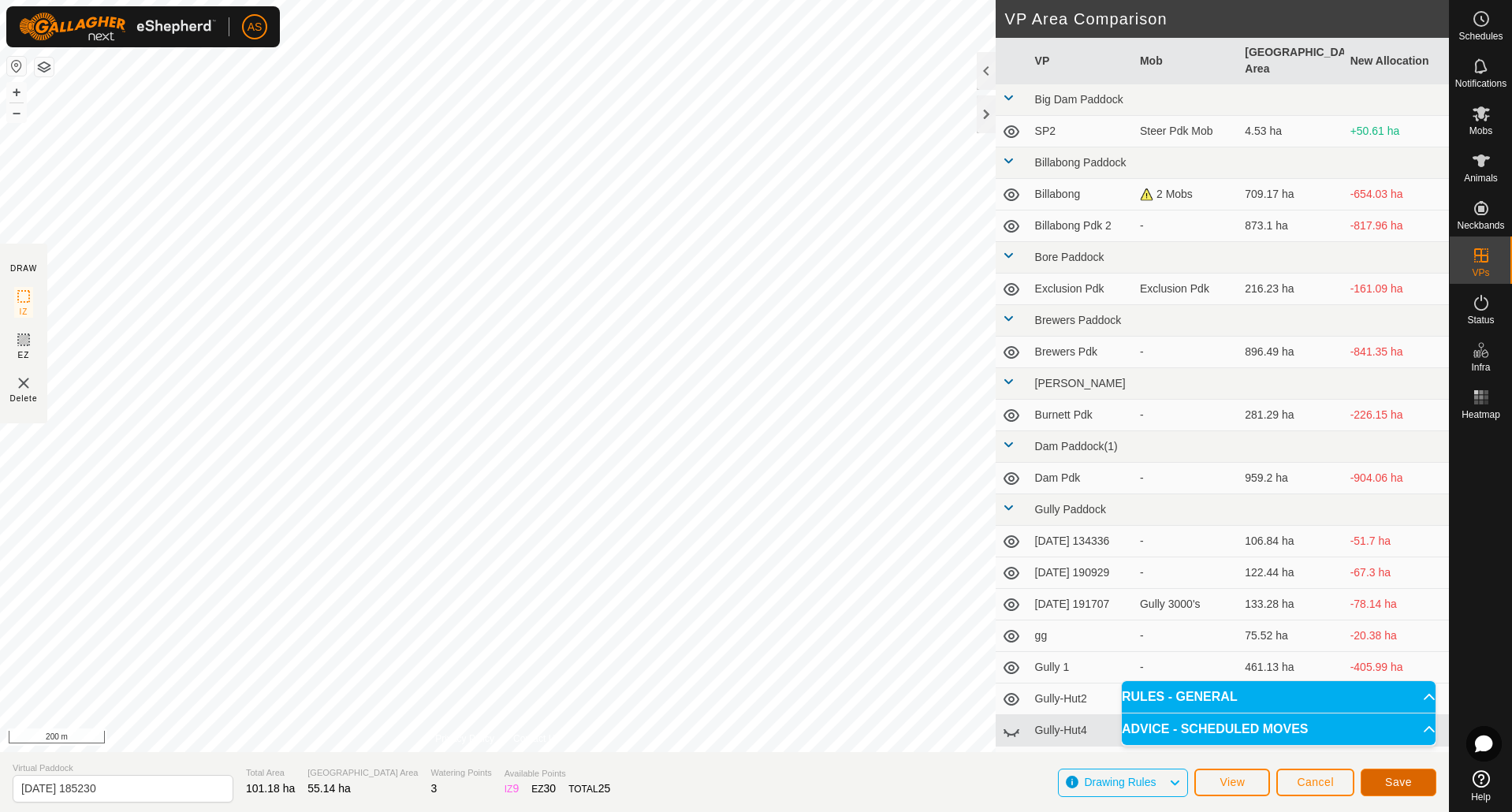
click at [1379, 773] on button "Save" at bounding box center [1399, 782] width 76 height 28
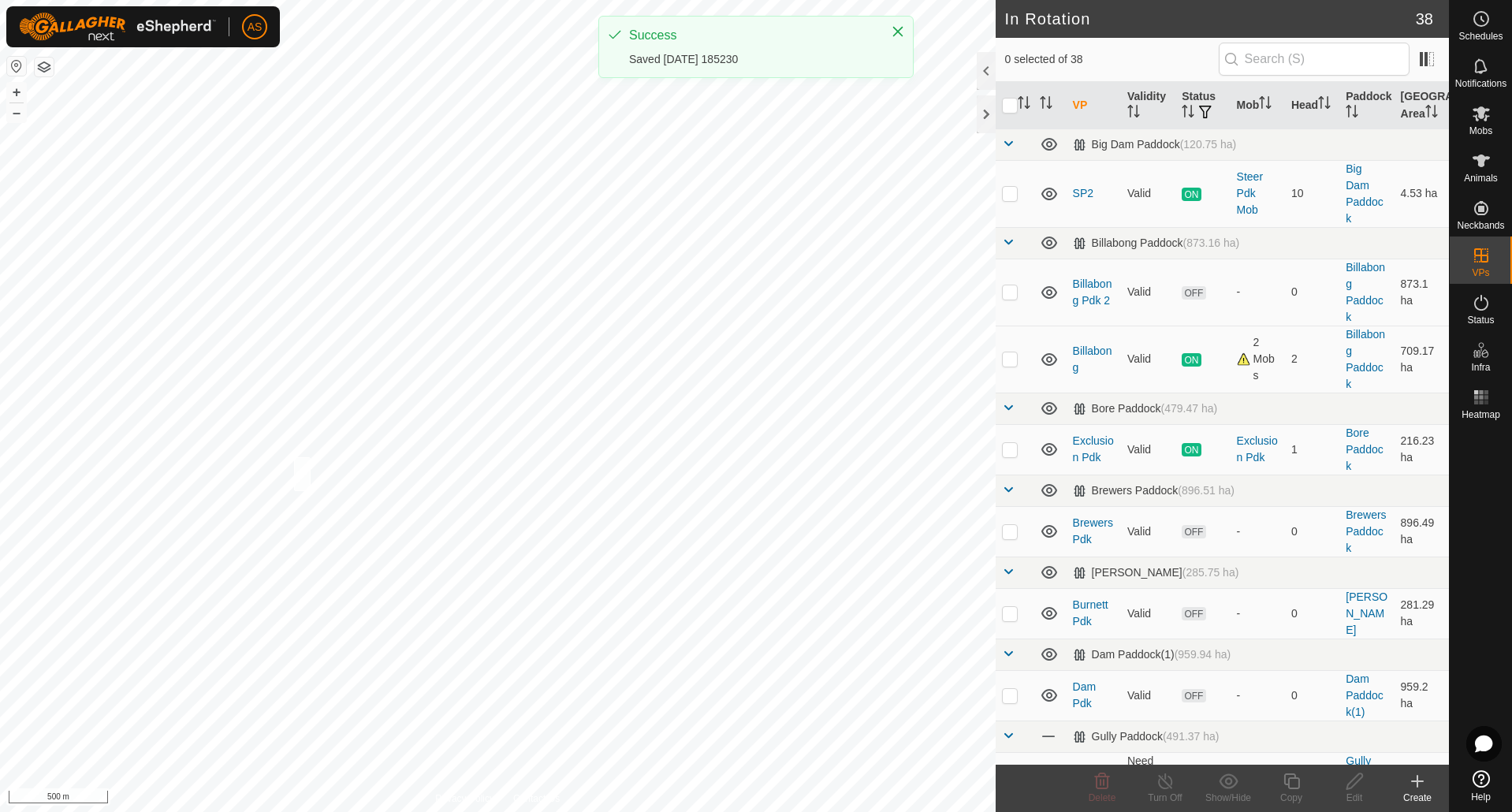
checkbox input "true"
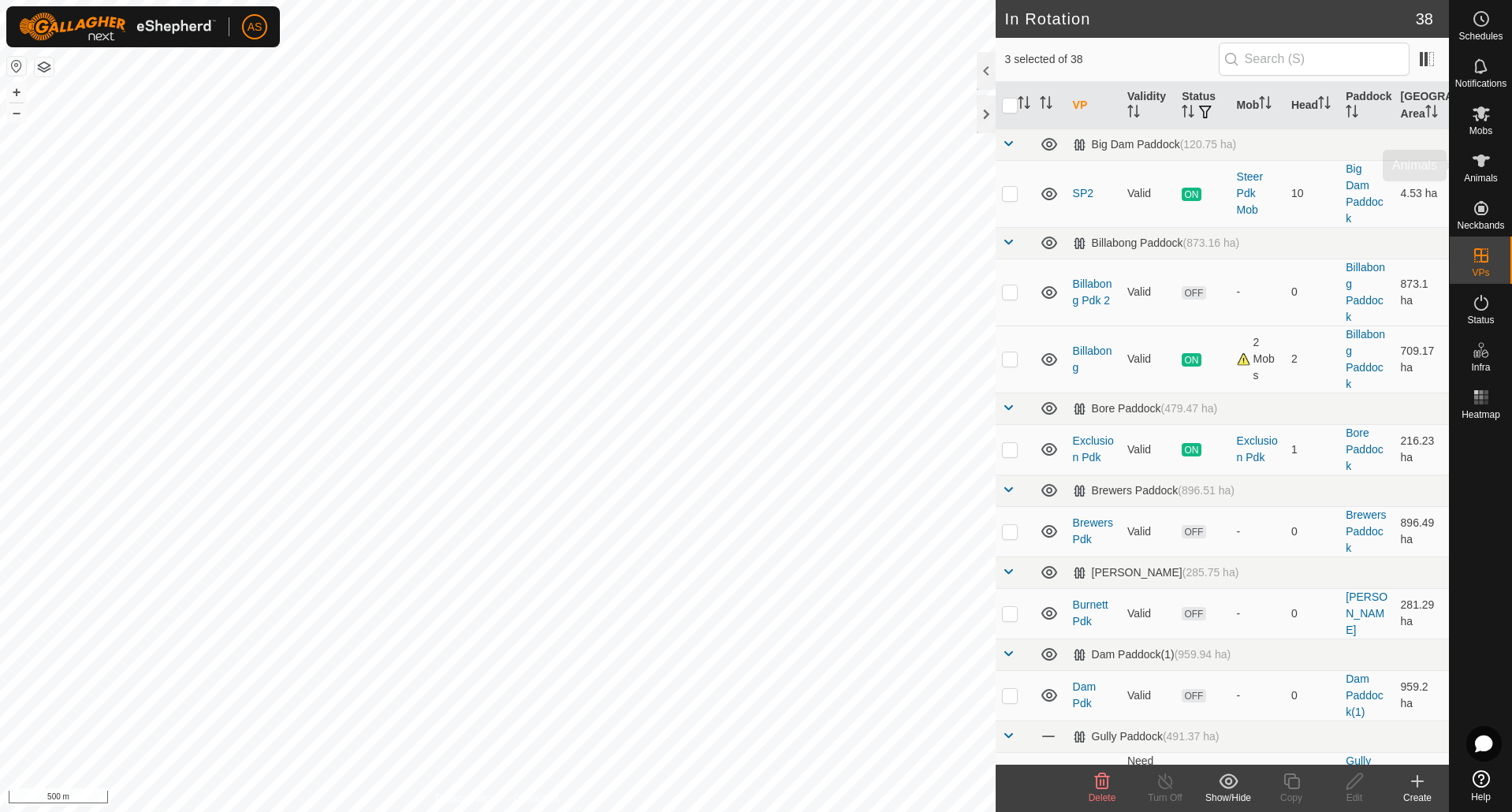
click at [1483, 150] on es-animals-svg-icon at bounding box center [1482, 161] width 29 height 25
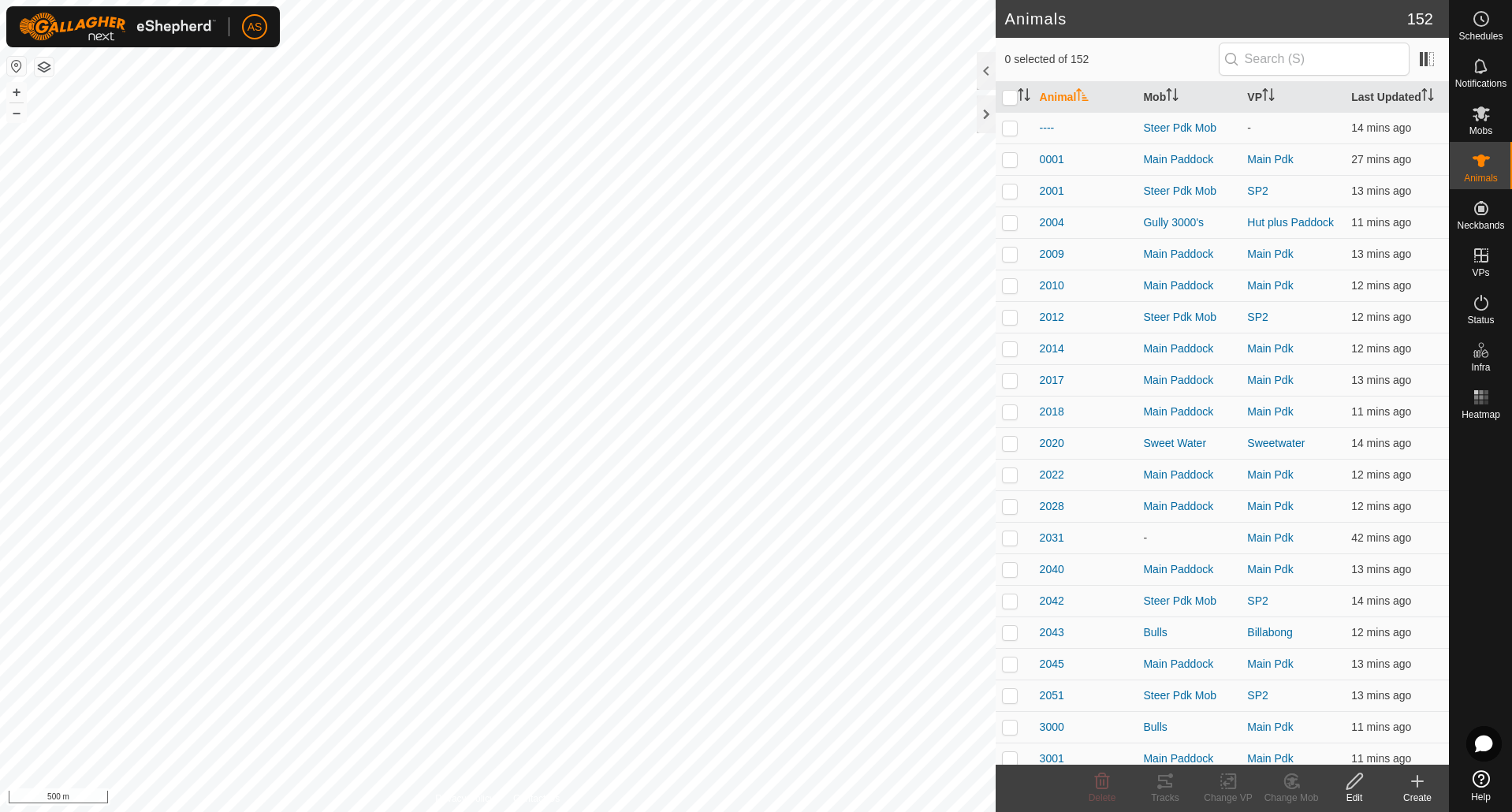
checkbox input "true"
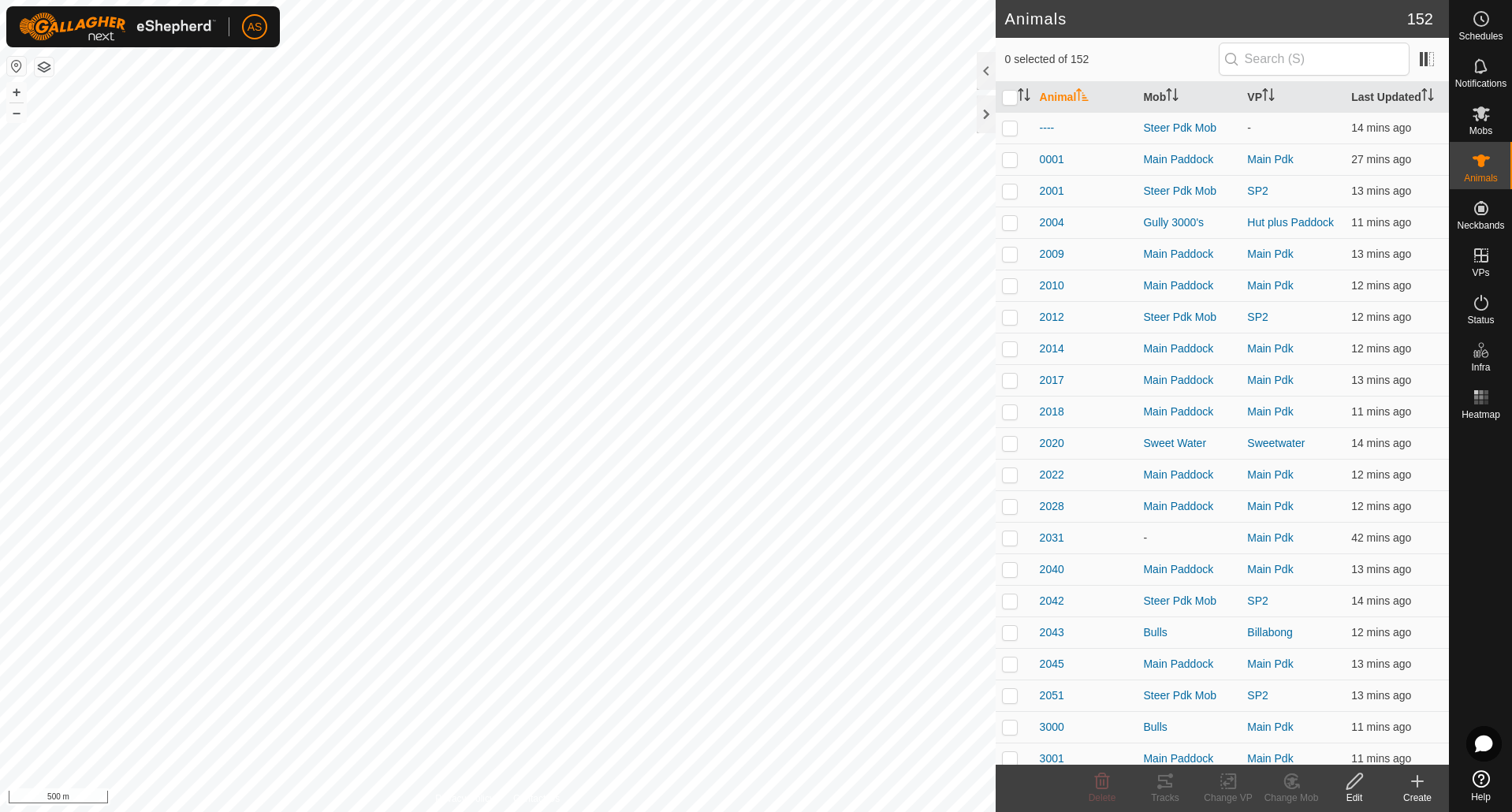
checkbox input "true"
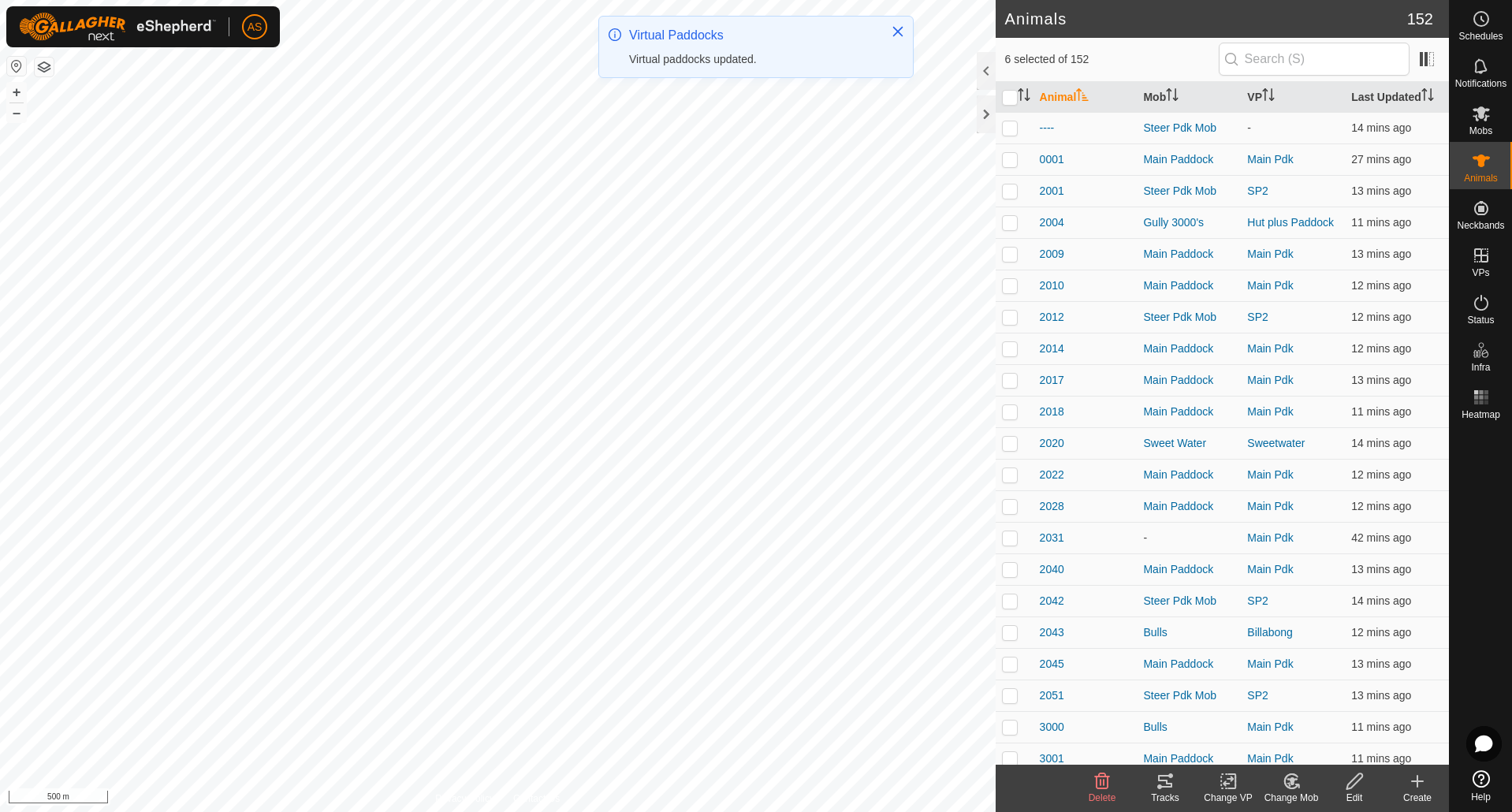
click at [1230, 787] on icon at bounding box center [1228, 781] width 19 height 19
click at [1229, 702] on link "Choose VP..." at bounding box center [1275, 712] width 156 height 31
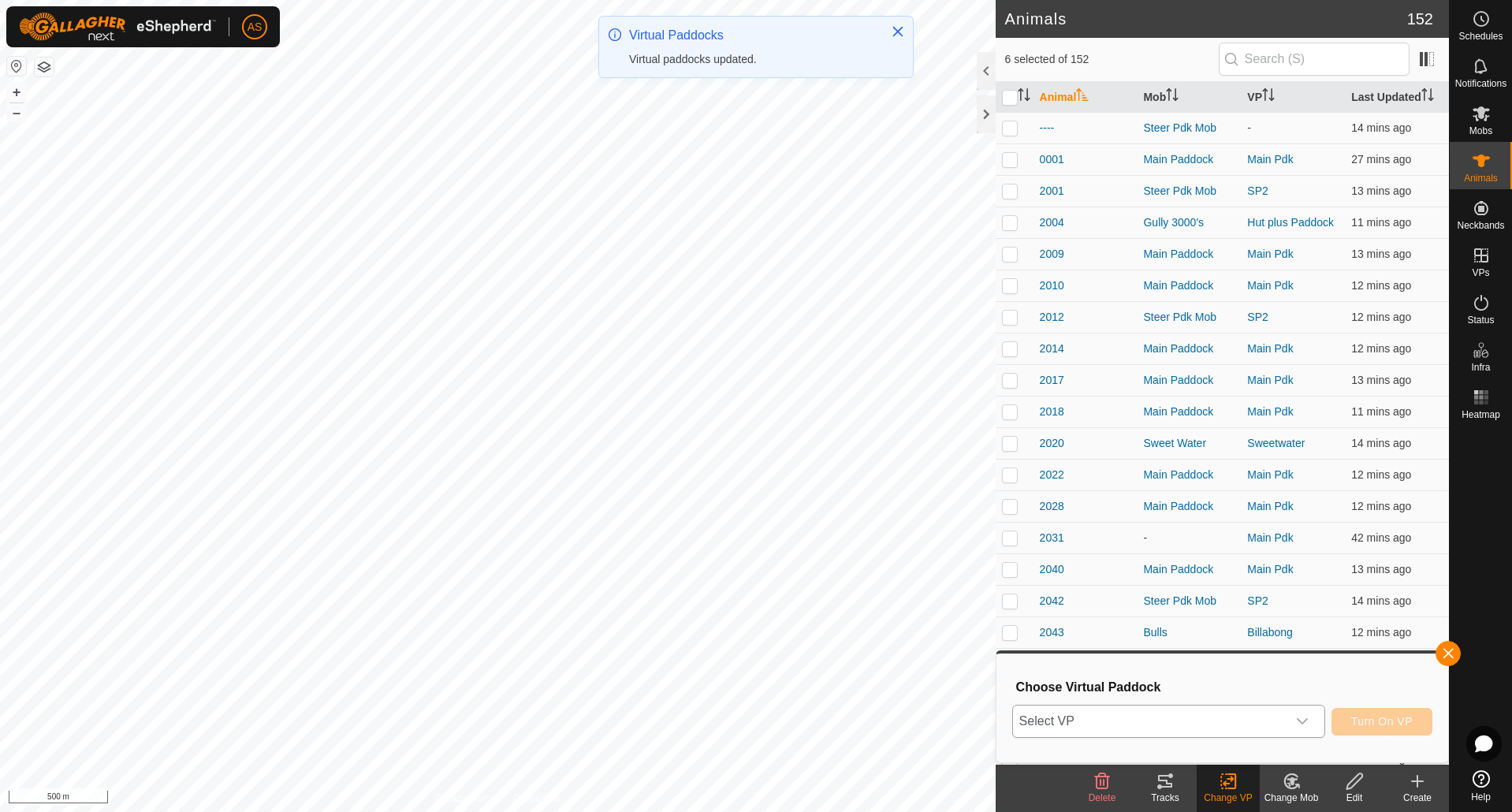
click at [1101, 711] on span "Select VP" at bounding box center [1150, 721] width 274 height 31
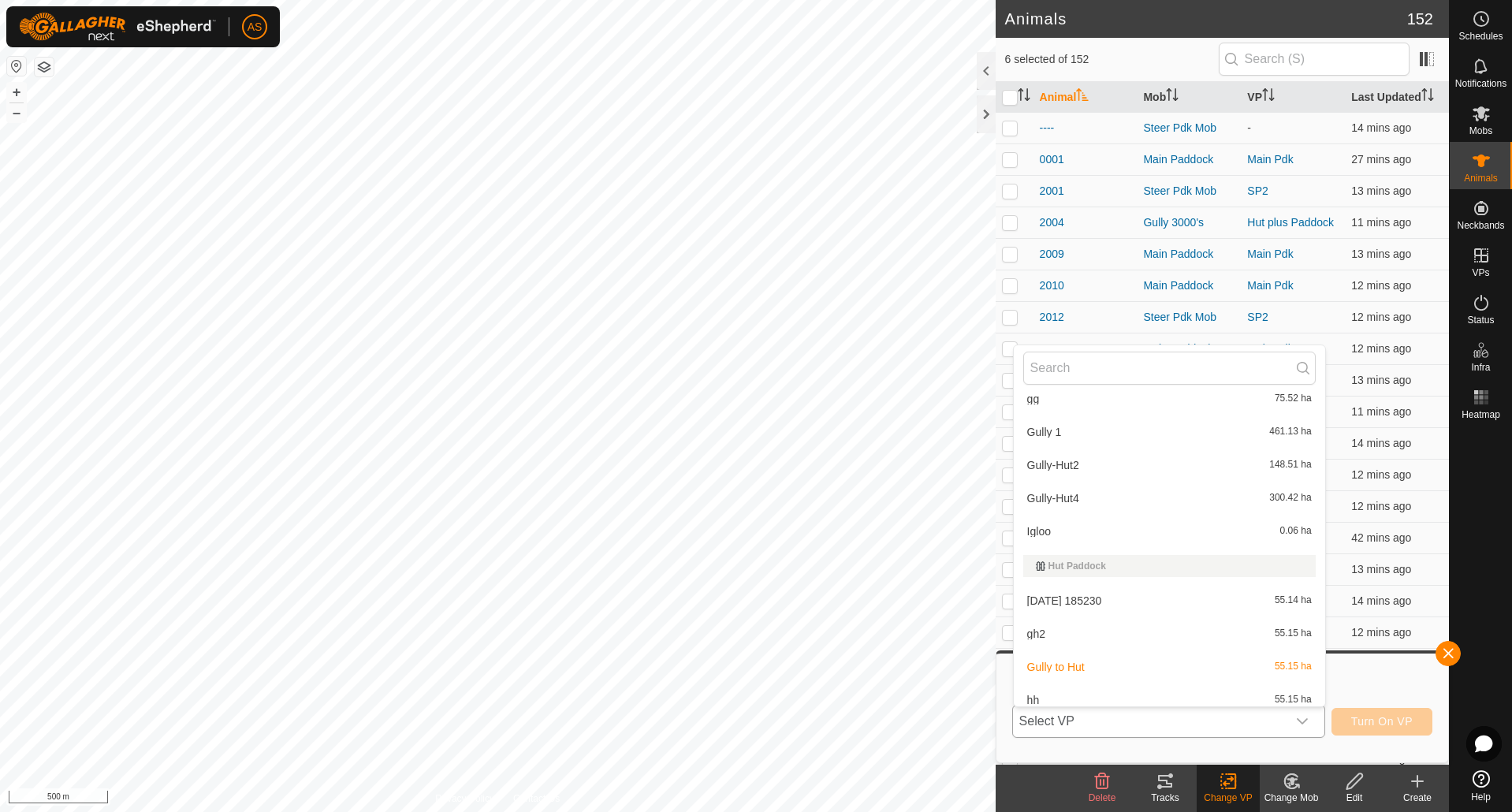
scroll to position [631, 0]
click at [1054, 567] on li "[DATE] 185230 55.14 ha" at bounding box center [1169, 562] width 312 height 31
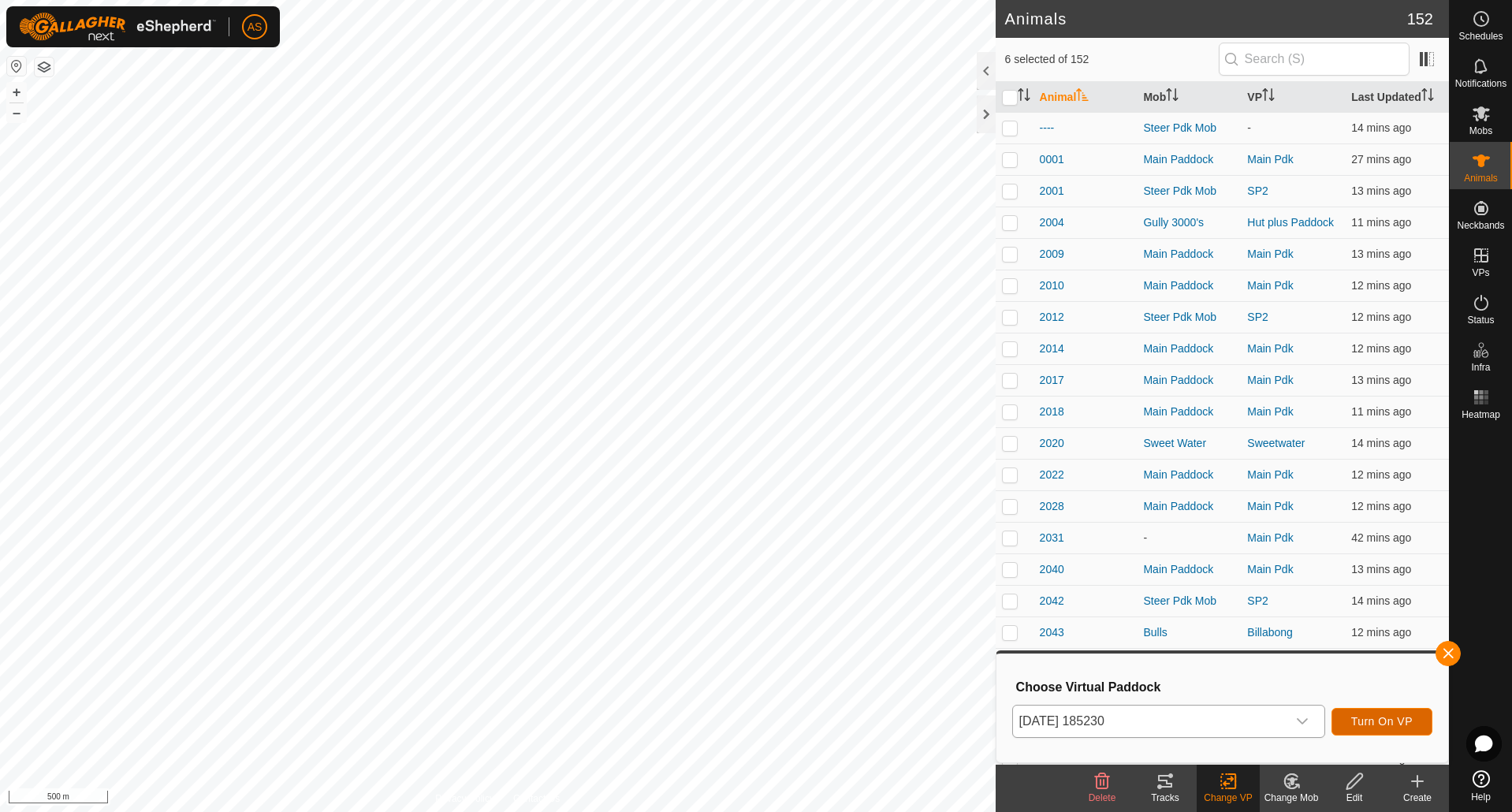
click at [1374, 715] on span "Turn On VP" at bounding box center [1381, 721] width 62 height 13
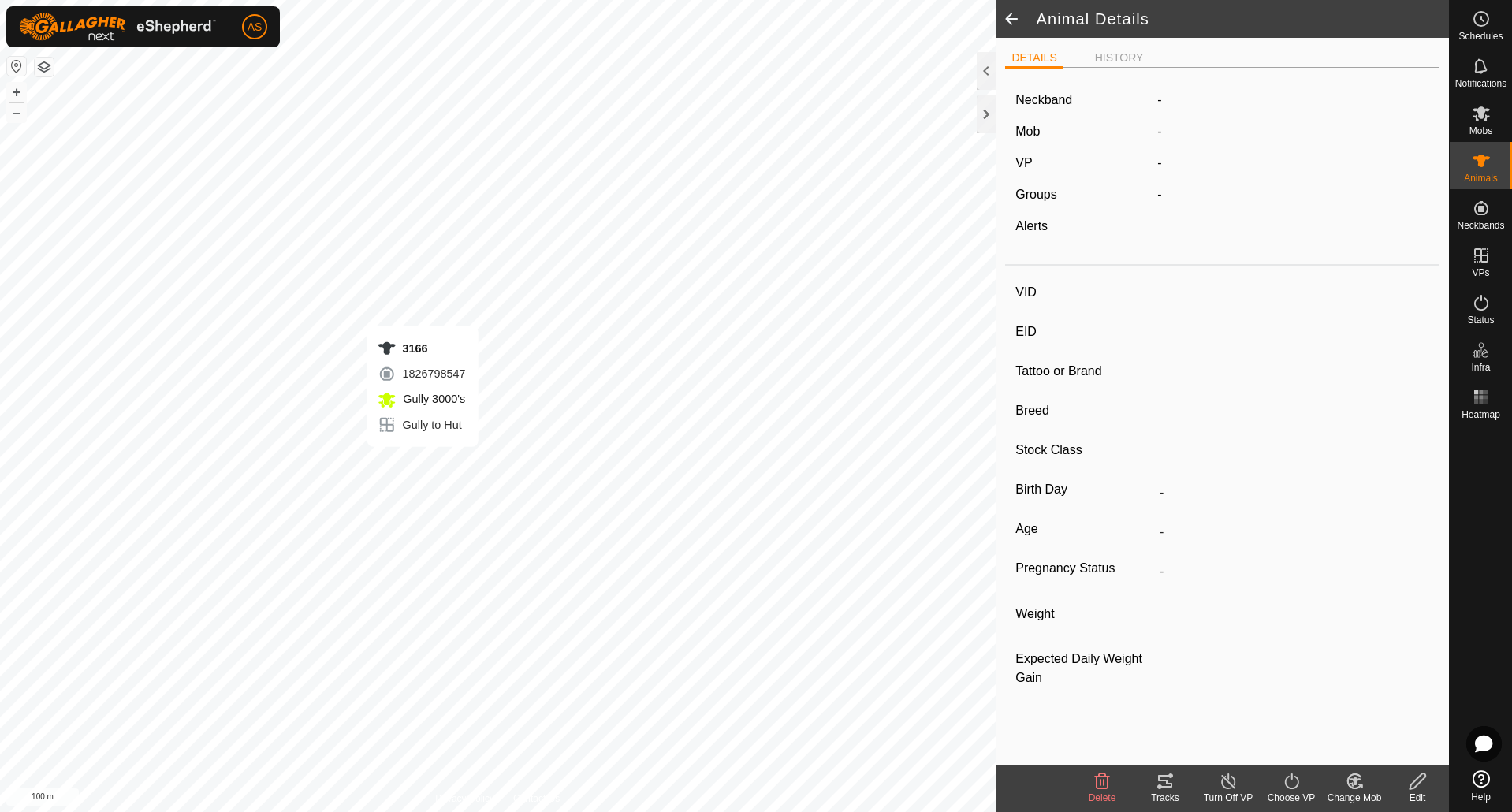
type input "3166"
type input "-"
type input "Angus x"
type input "-"
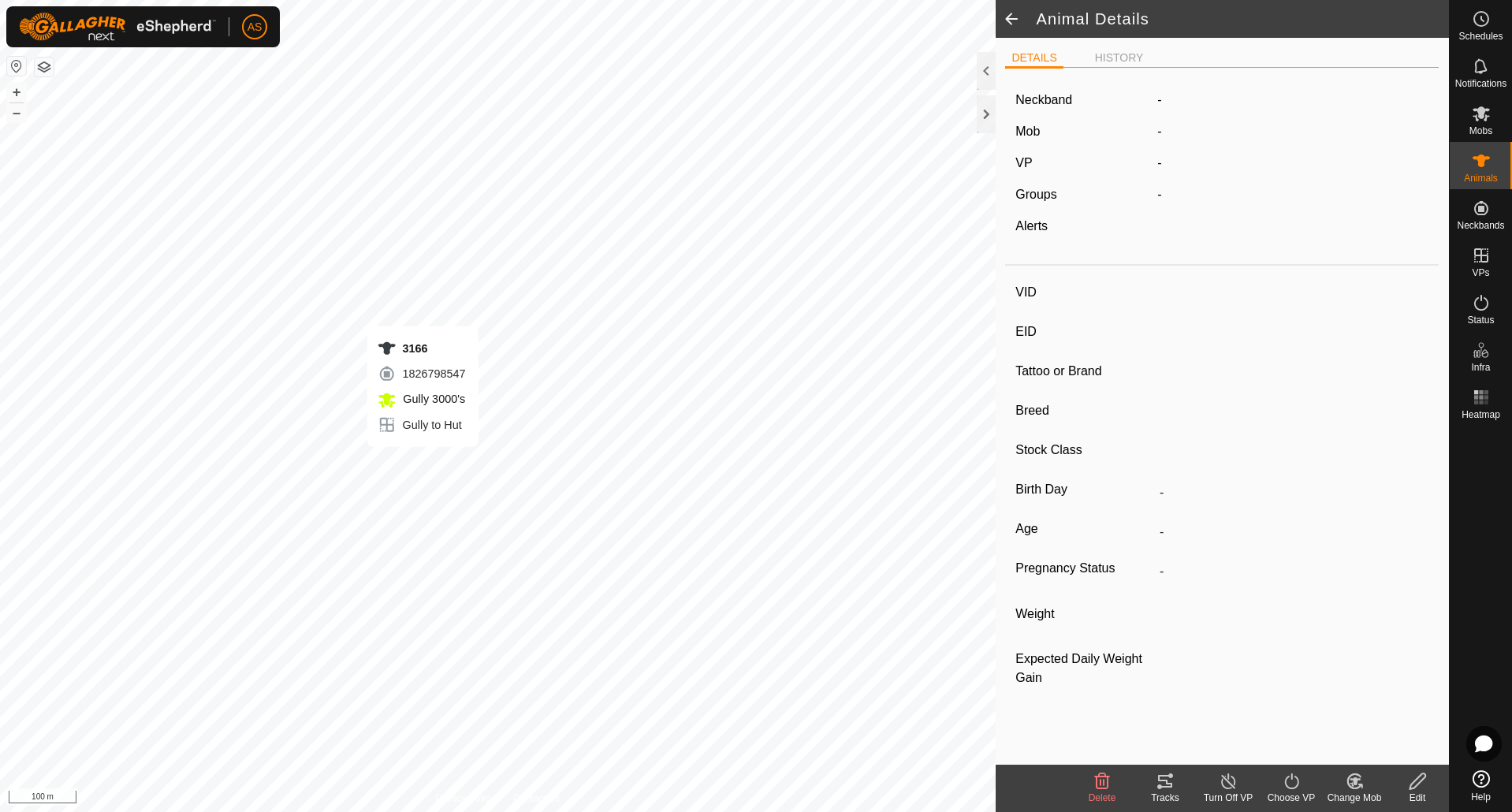
type input "0 kg"
type input "-"
type input "3166"
type input "-"
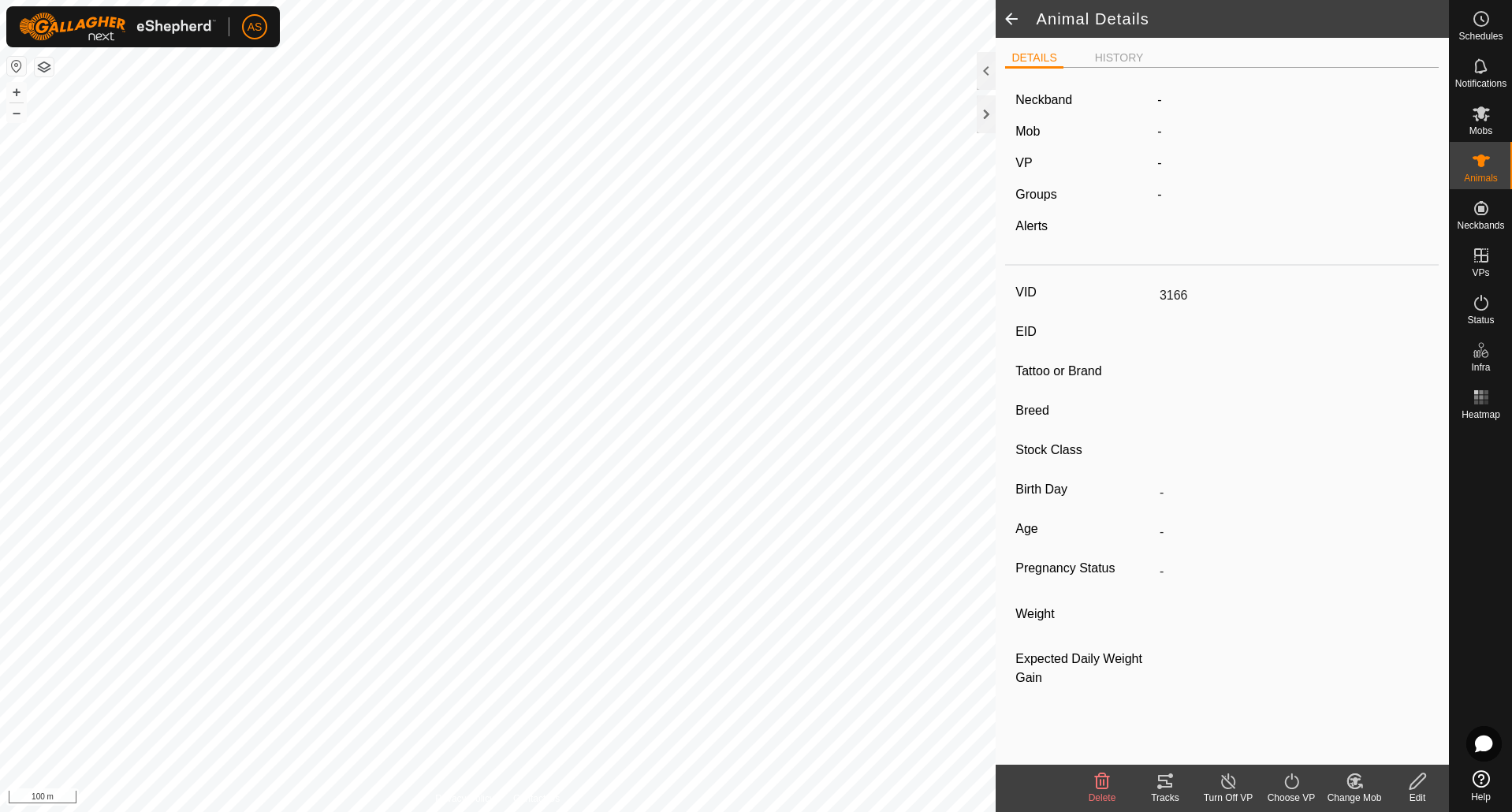
type input "Angus x"
type input "-"
type input "0 kg"
type input "-"
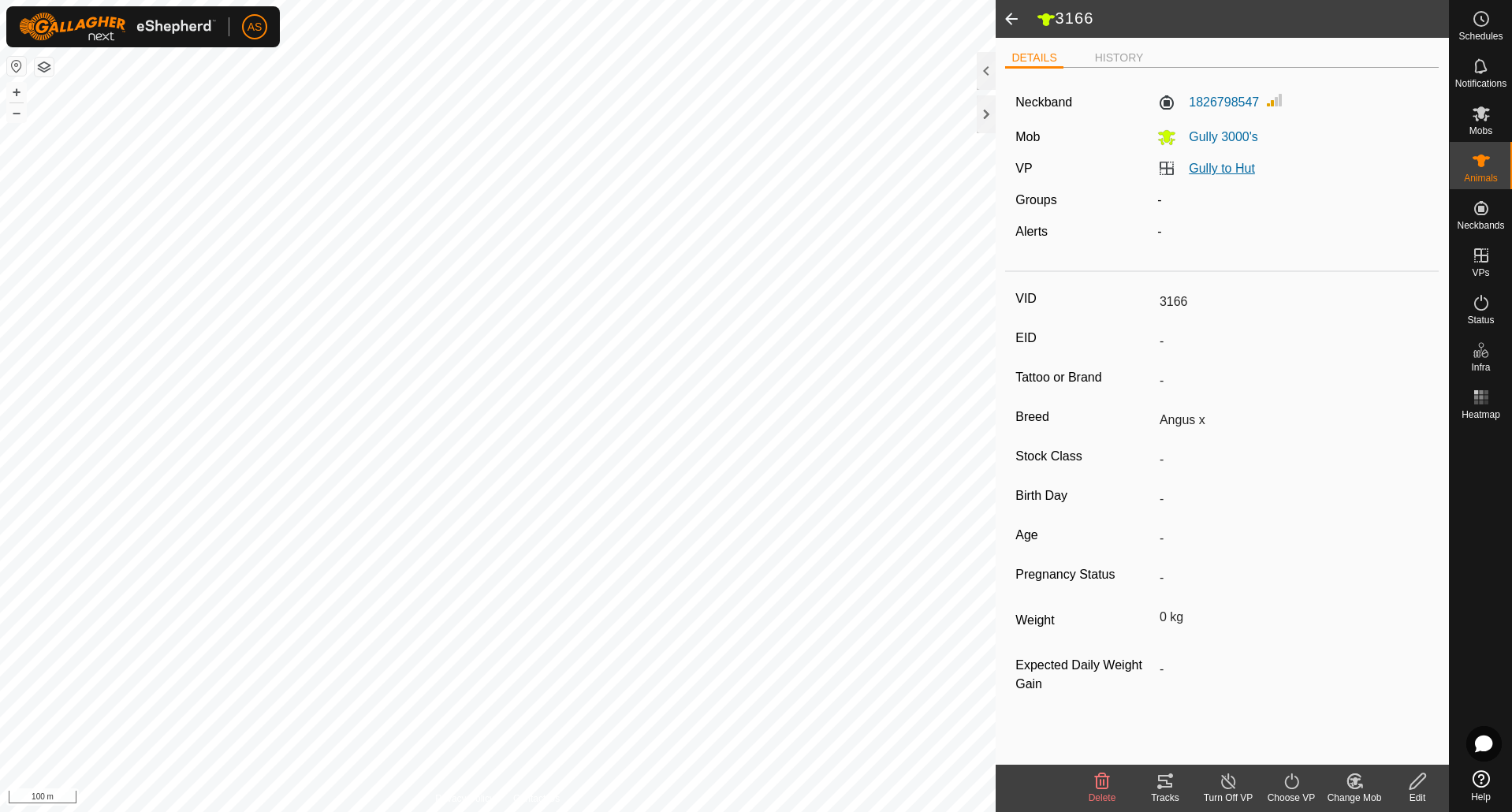
click at [1235, 165] on link "Gully to Hut" at bounding box center [1222, 168] width 66 height 14
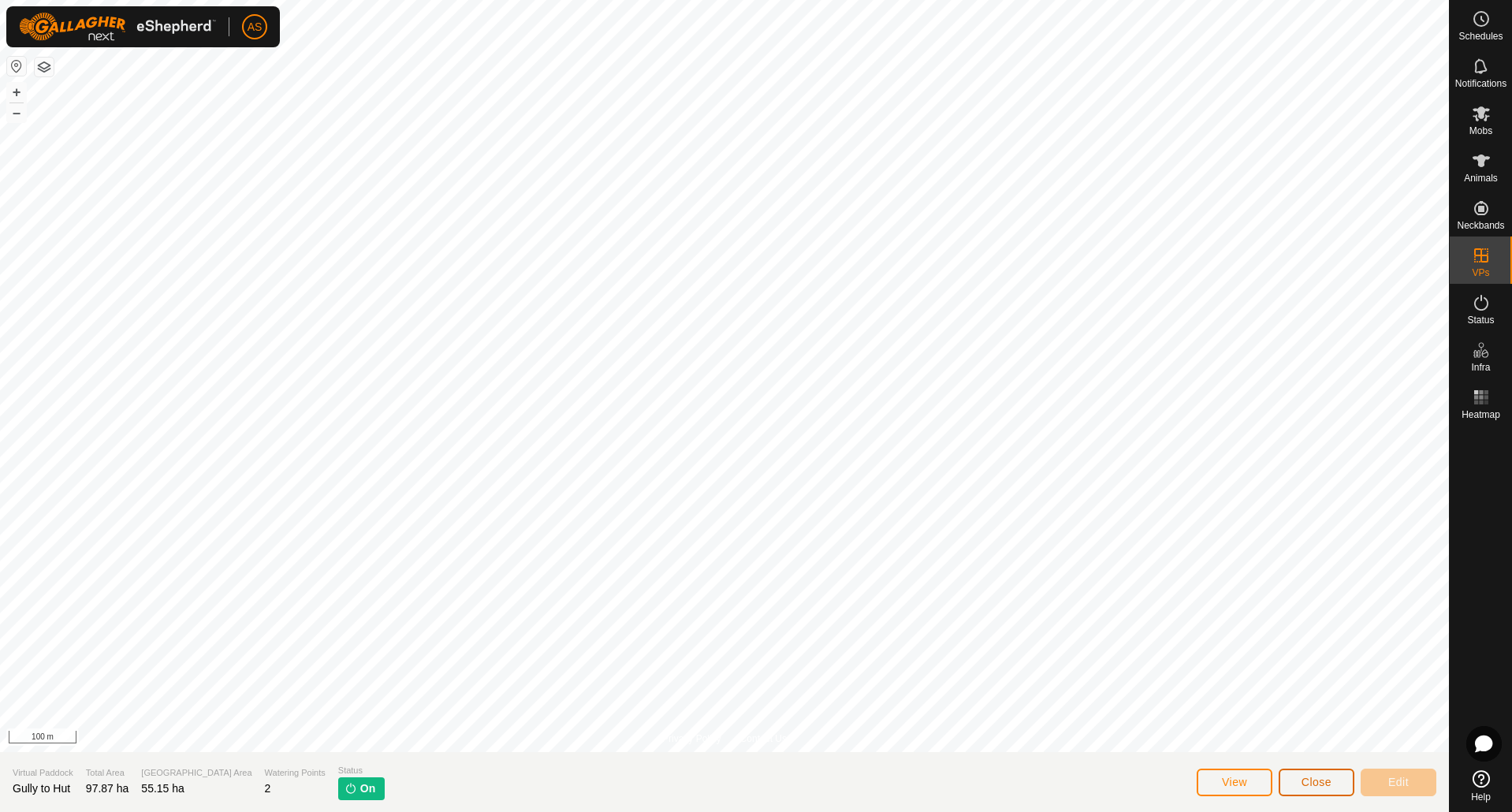
click at [1326, 782] on span "Close" at bounding box center [1316, 782] width 30 height 13
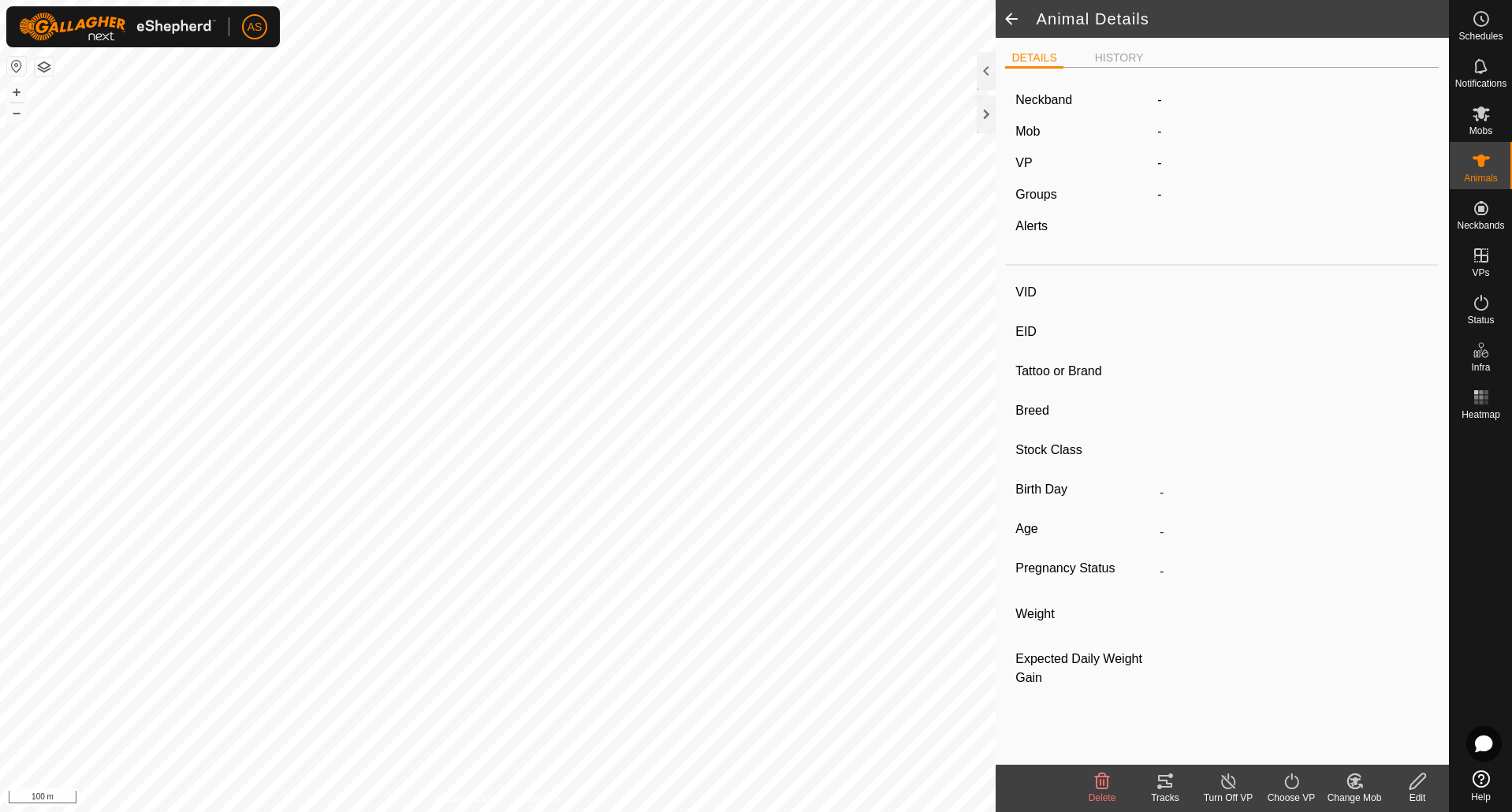
type input "3166"
type input "-"
type input "Angus x"
type input "-"
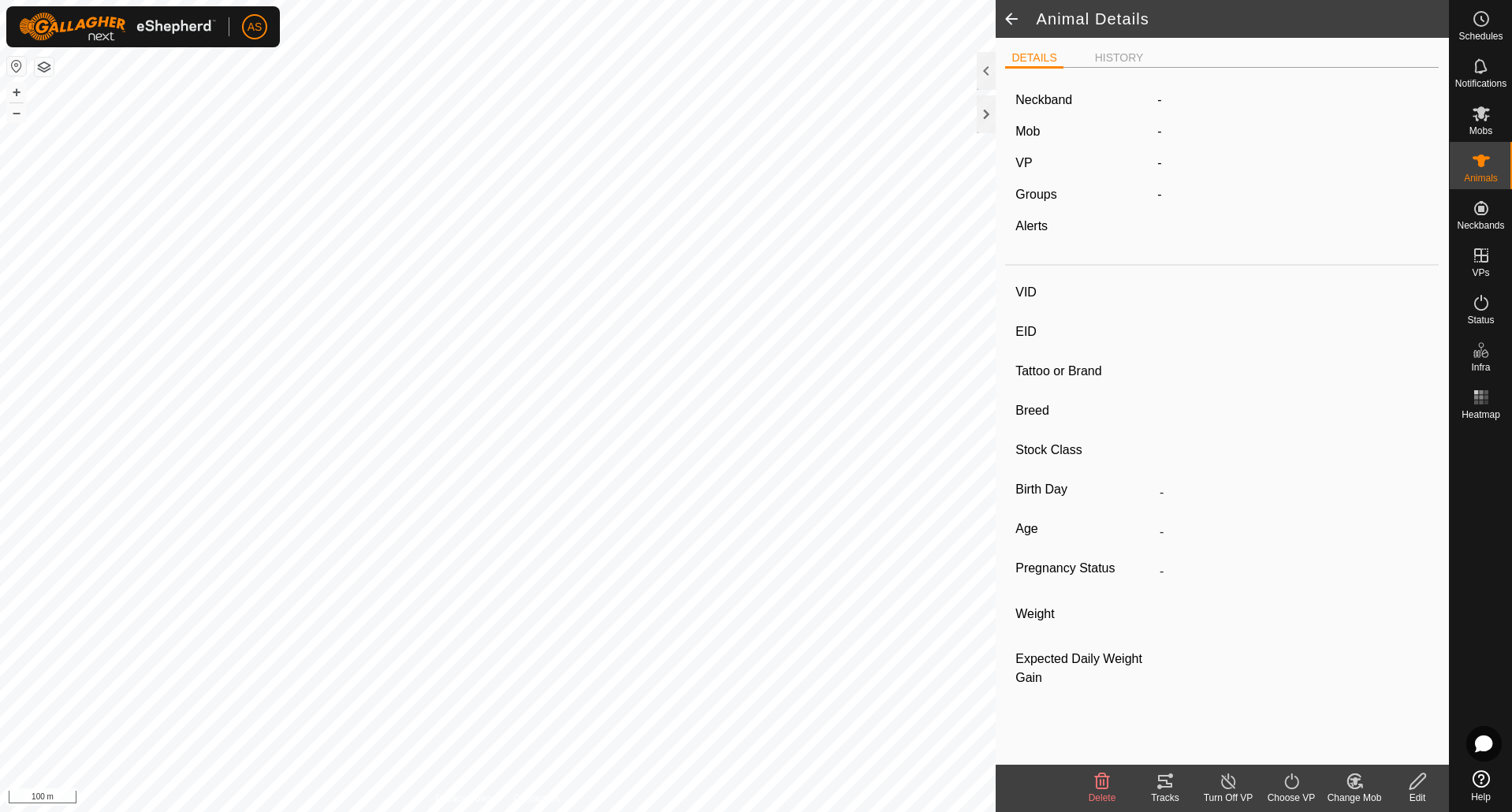
type input "0 kg"
type input "-"
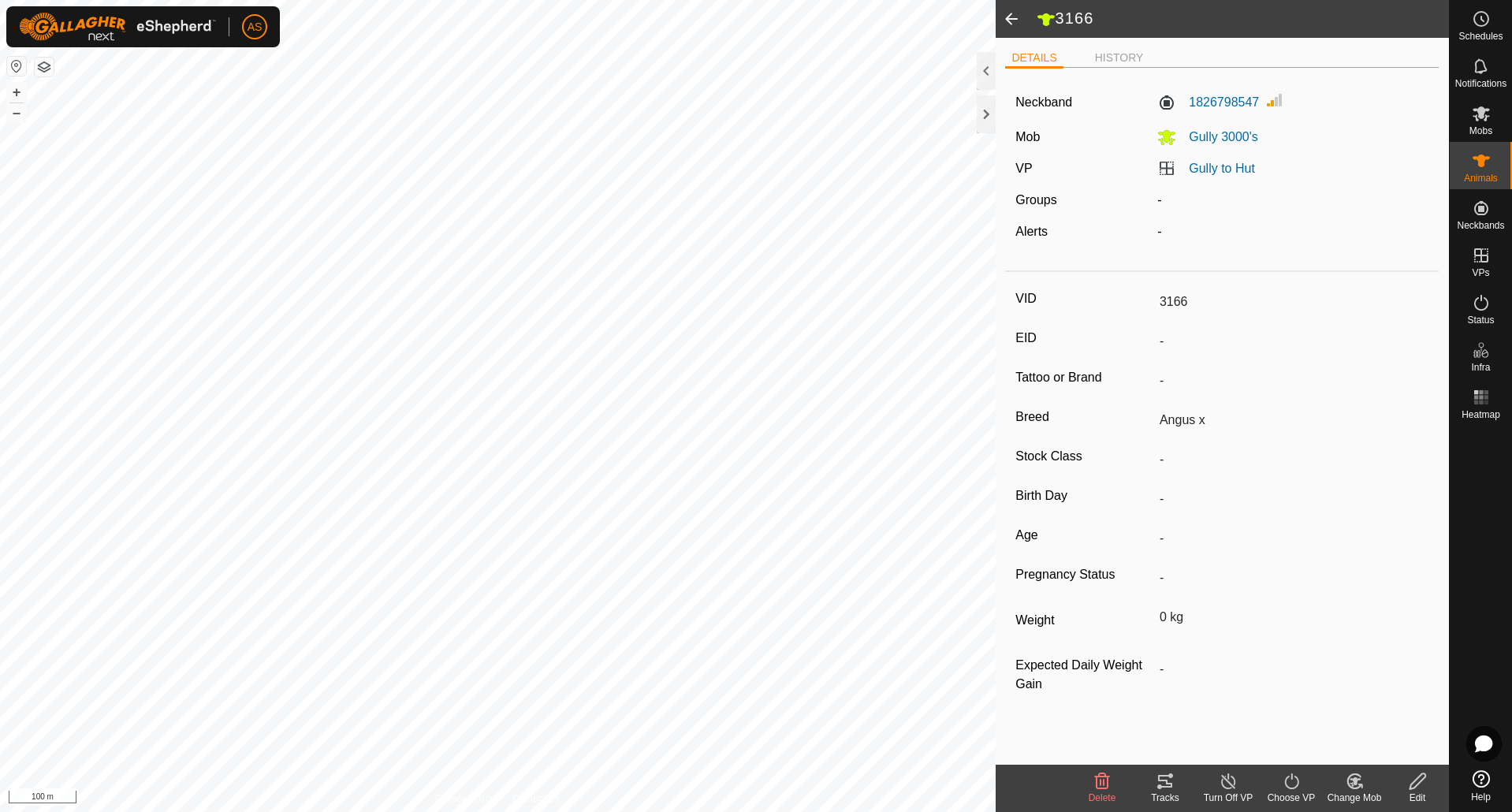
click at [1171, 773] on icon at bounding box center [1171, 776] width 5 height 5
type input "3237"
type input "-"
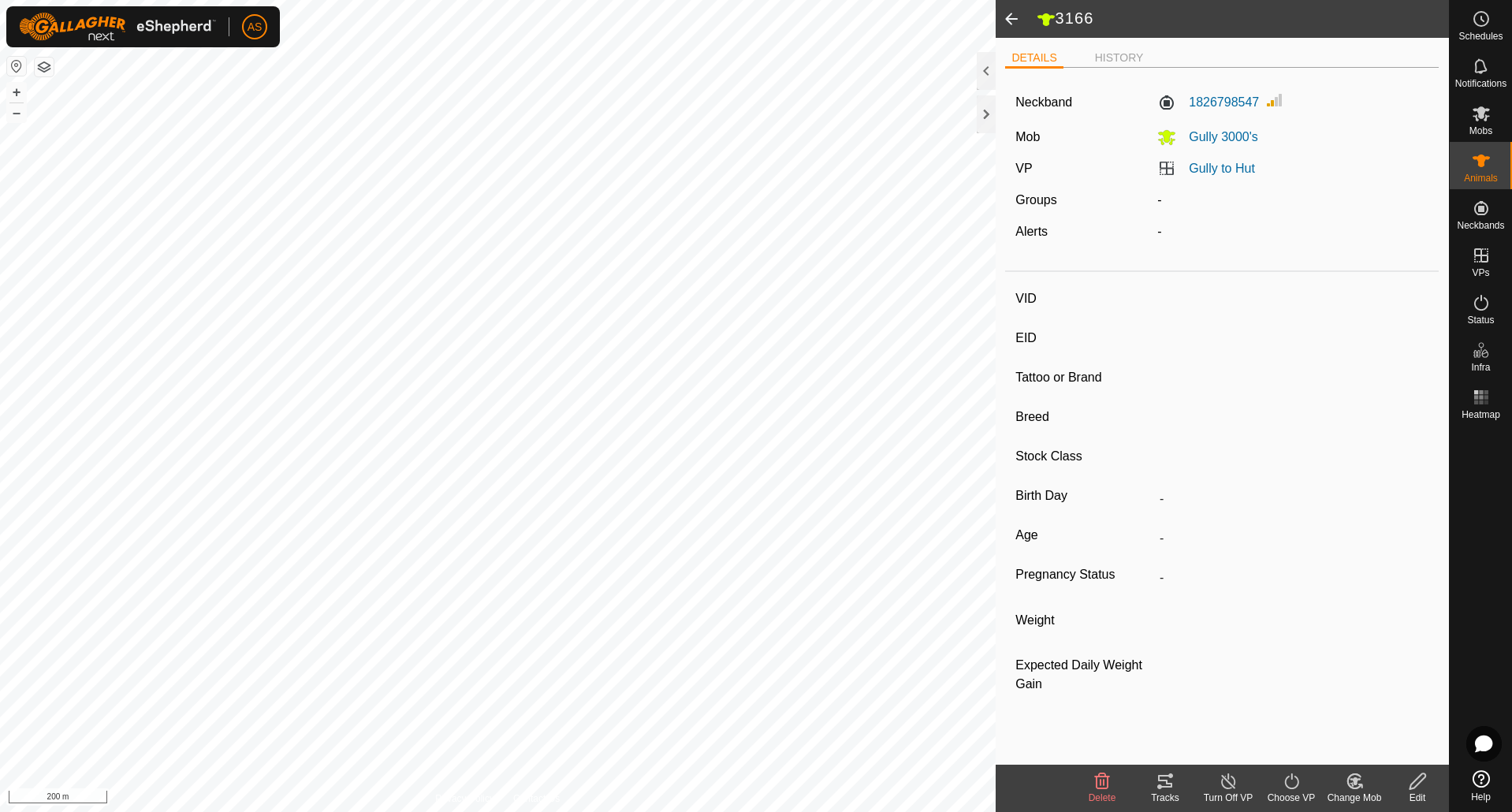
type input "-"
type input "0 kg"
type input "-"
click at [1163, 791] on div "Tracks" at bounding box center [1165, 798] width 63 height 14
type input "3081"
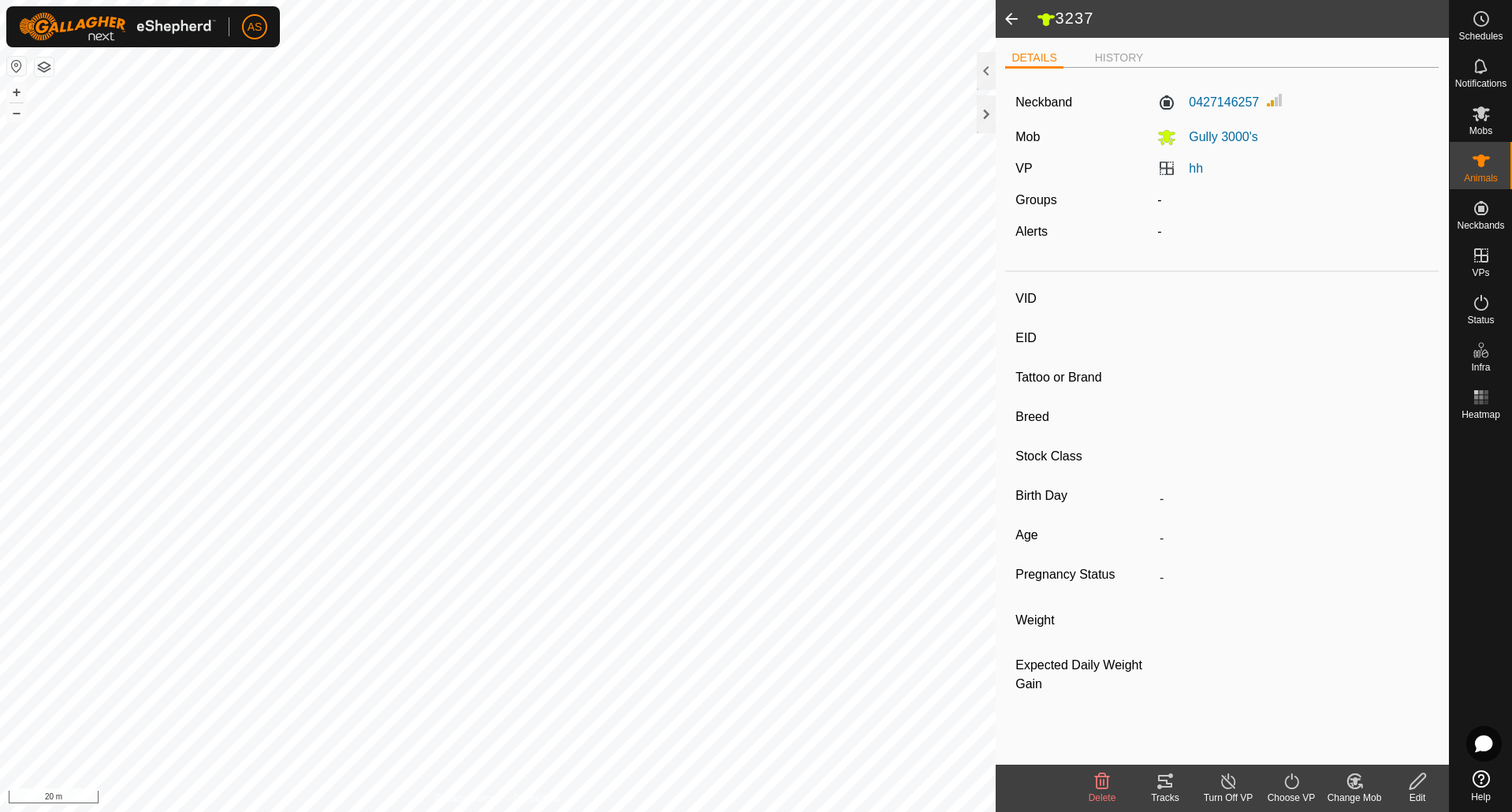
type input "-"
type input "Angus x"
type input "-"
type input "0 kg"
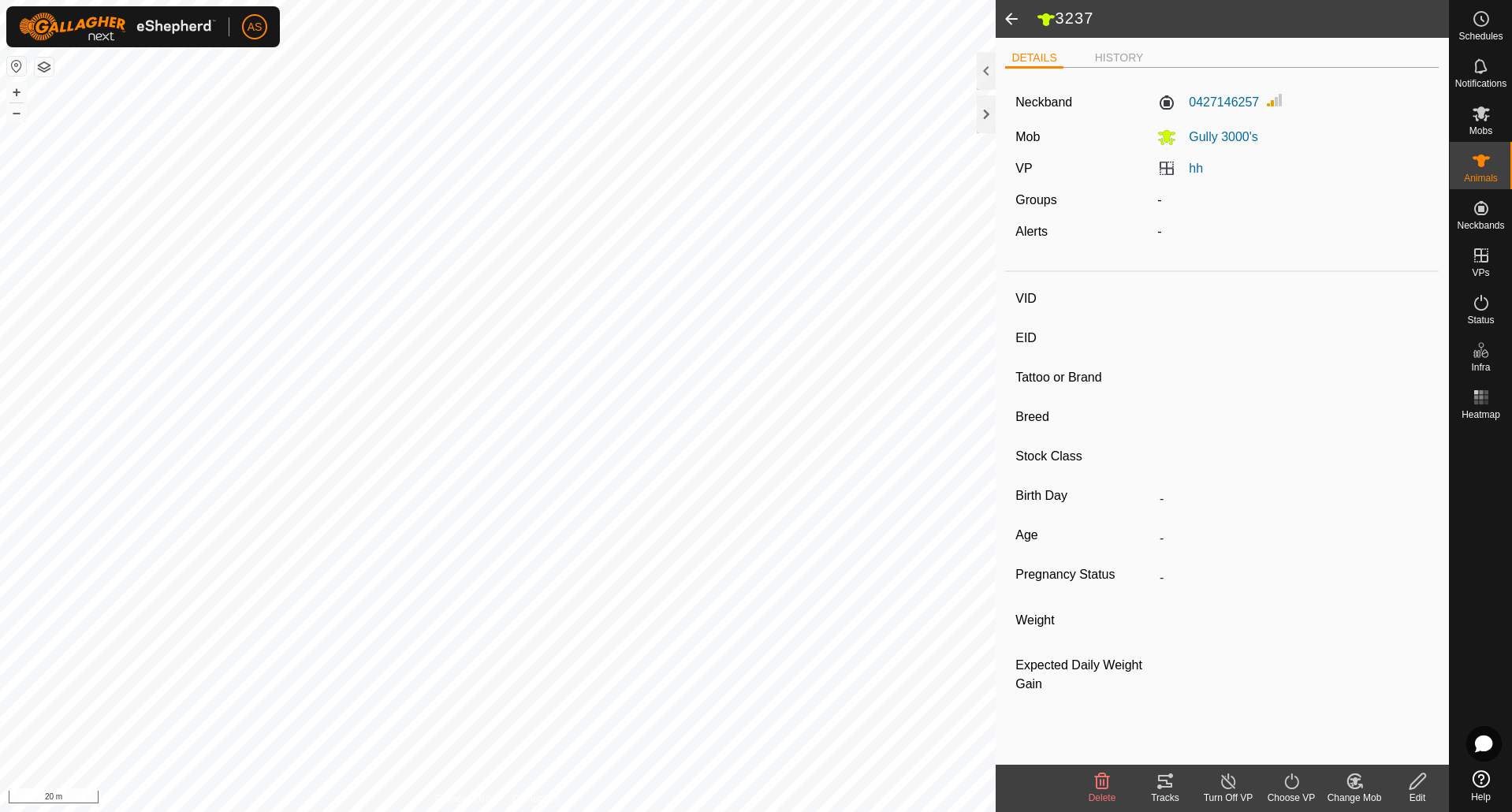
type input "-"
click at [1171, 787] on icon at bounding box center [1165, 781] width 14 height 13
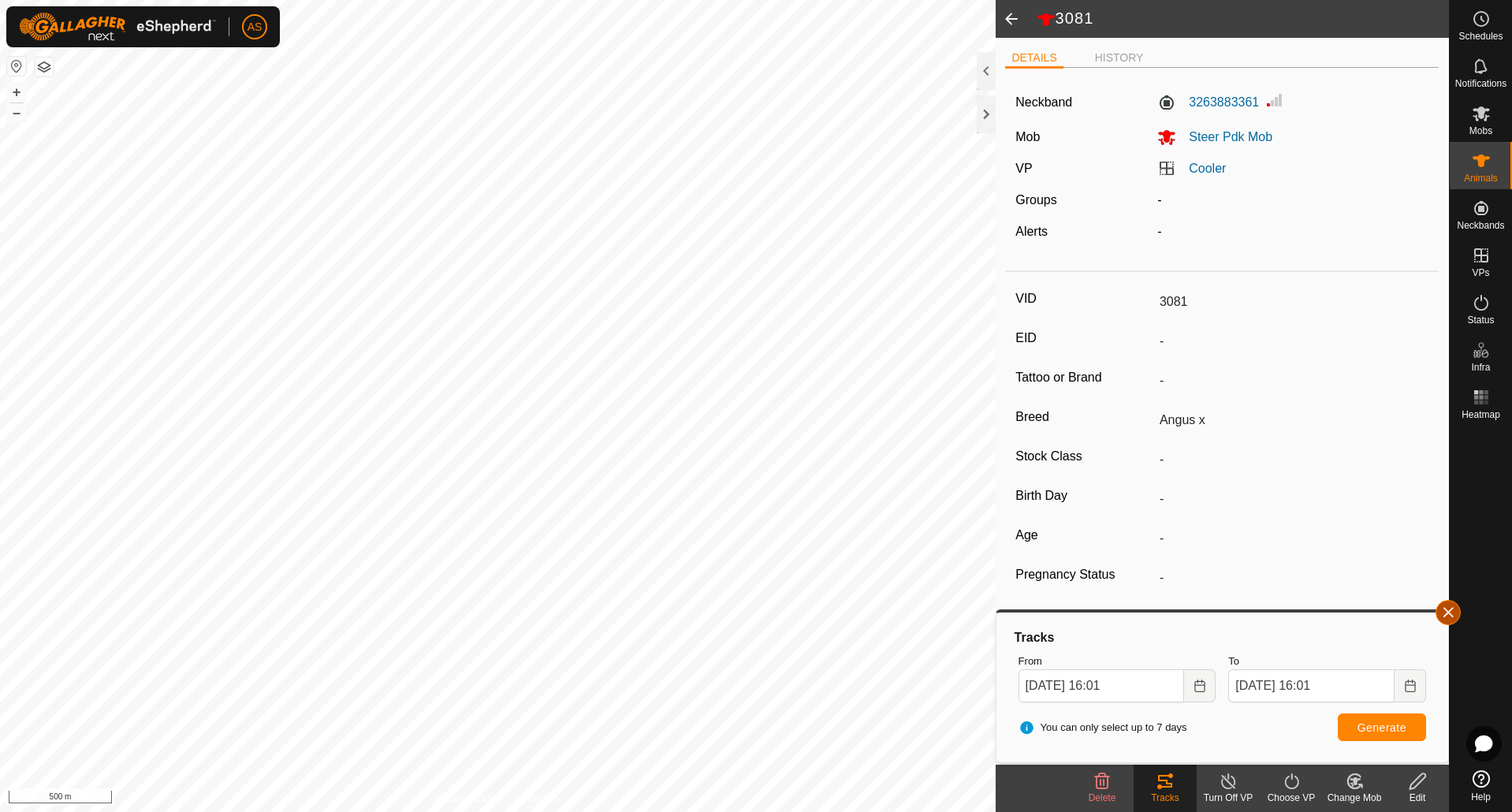
click at [1439, 616] on button "button" at bounding box center [1448, 613] width 25 height 25
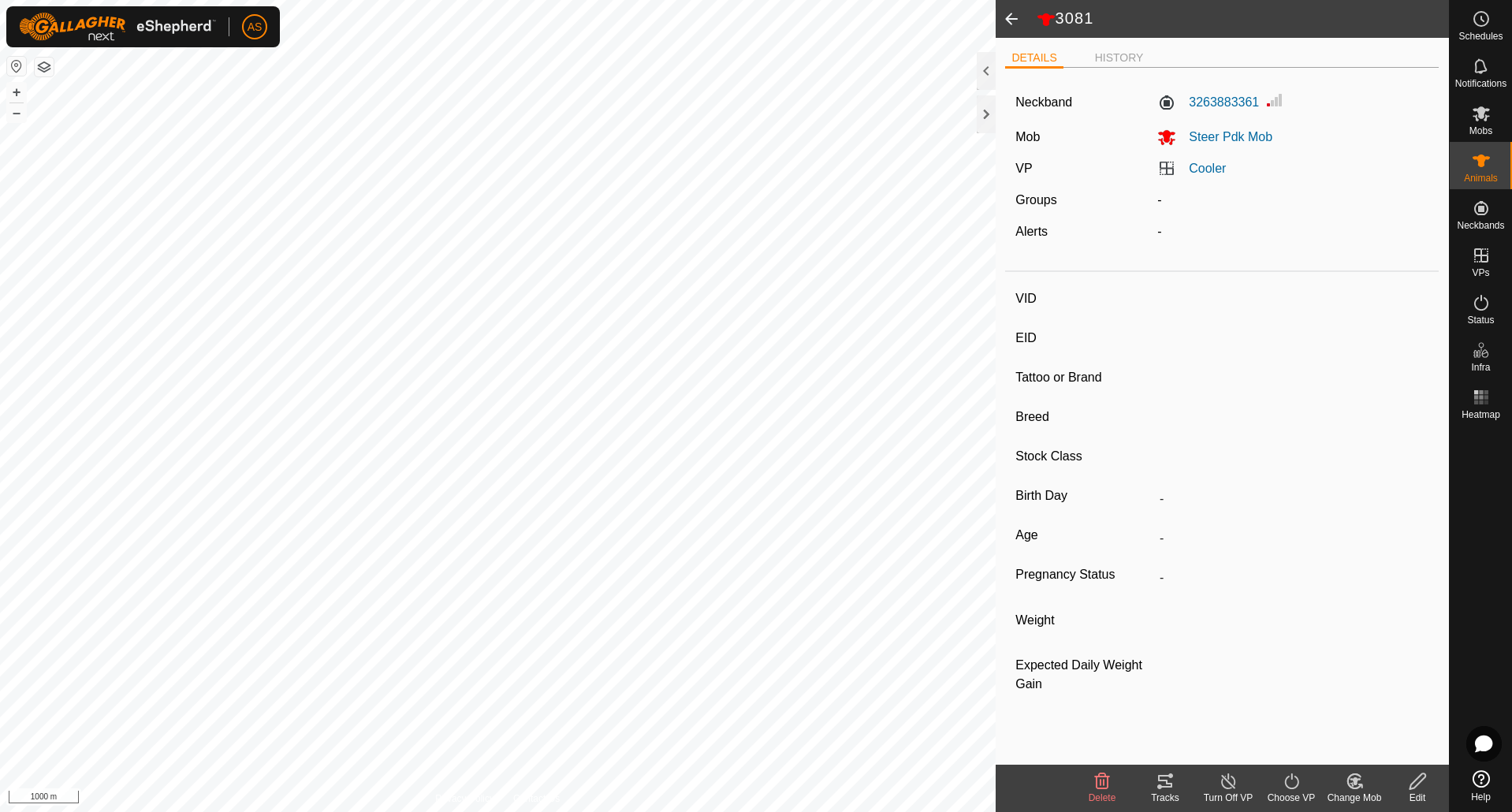
type input "3200"
type input "-"
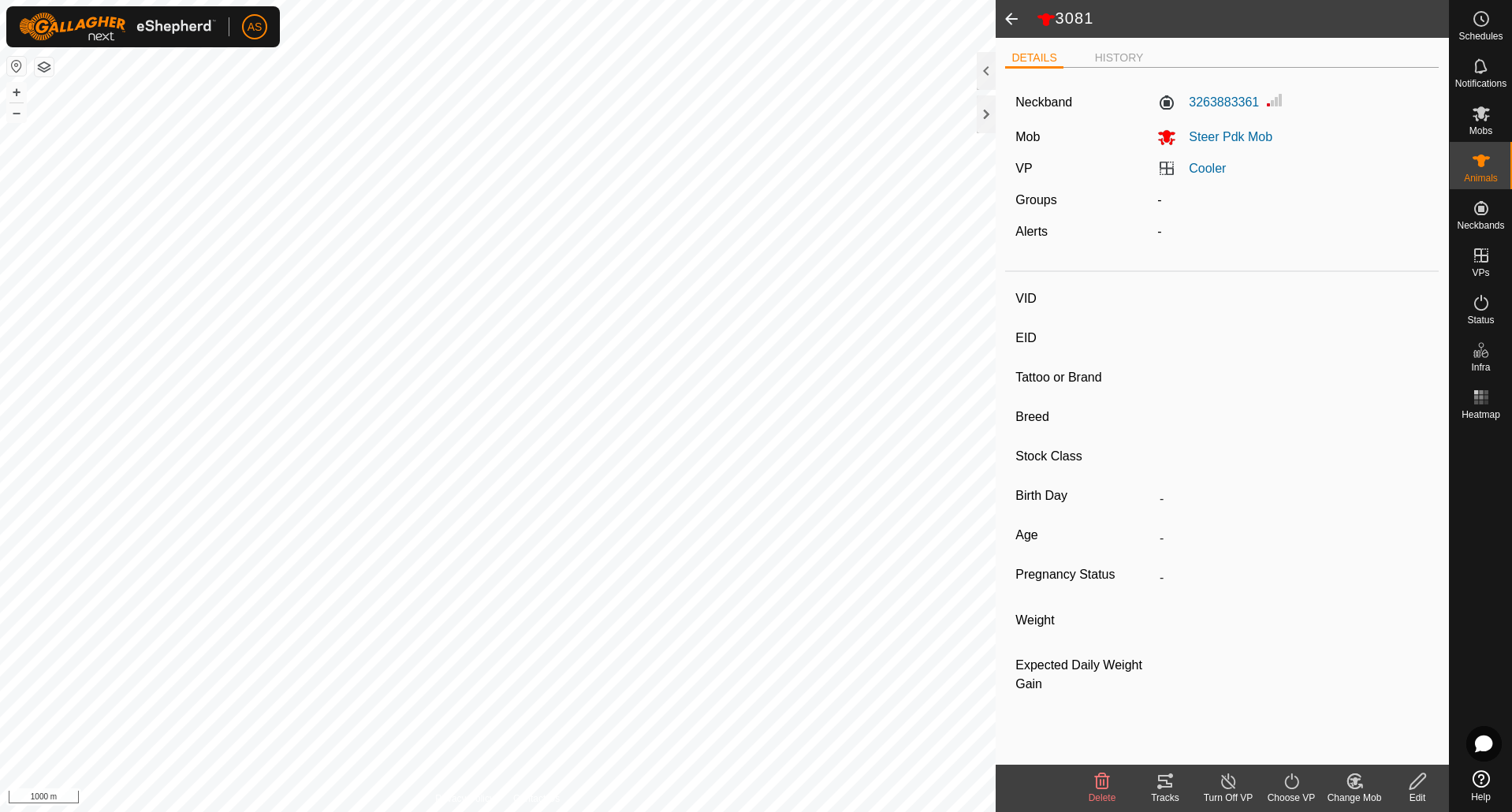
type input "0 kg"
type input "-"
click at [1155, 779] on tracks-svg-icon at bounding box center [1165, 781] width 63 height 19
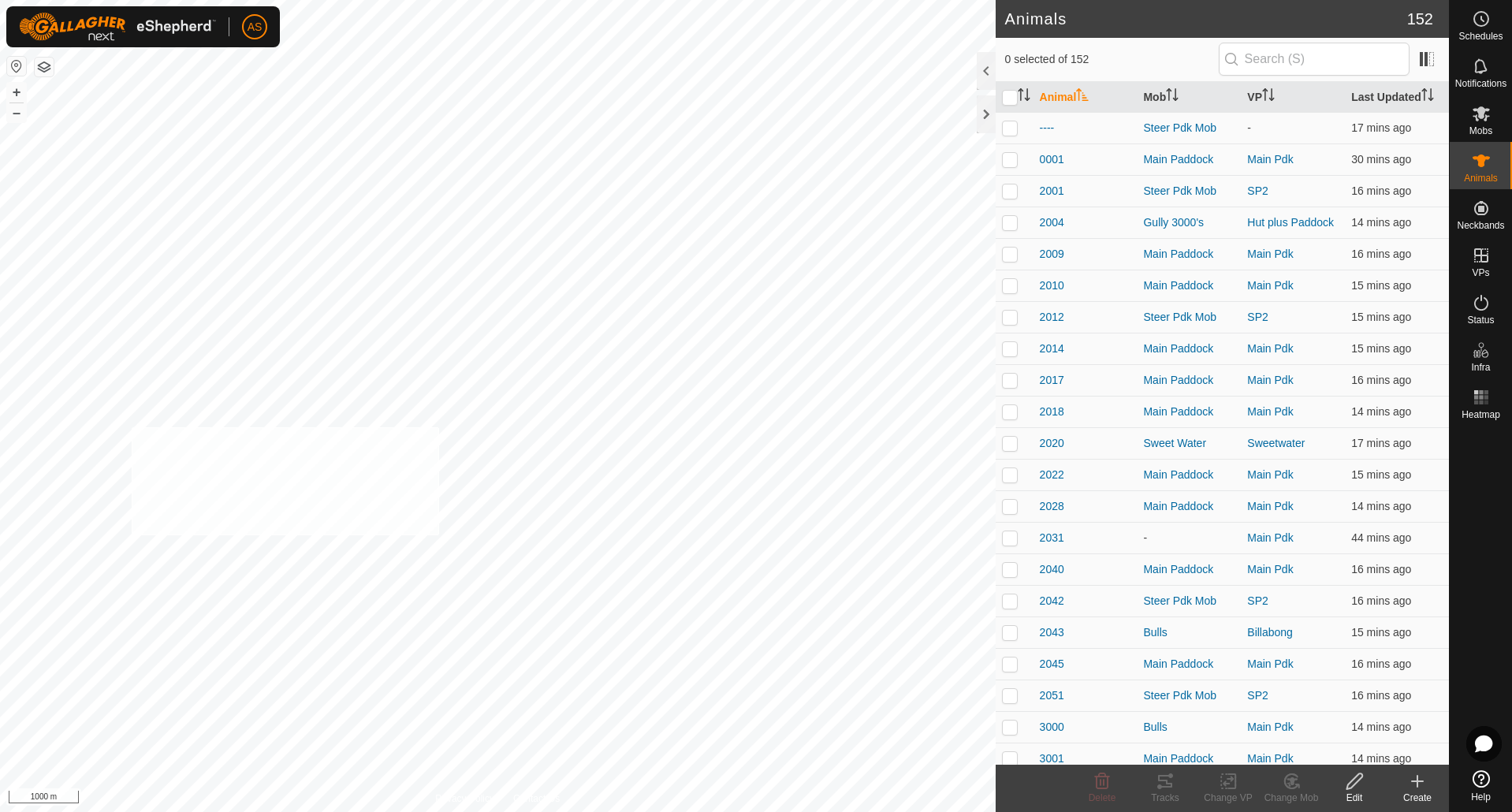
checkbox input "true"
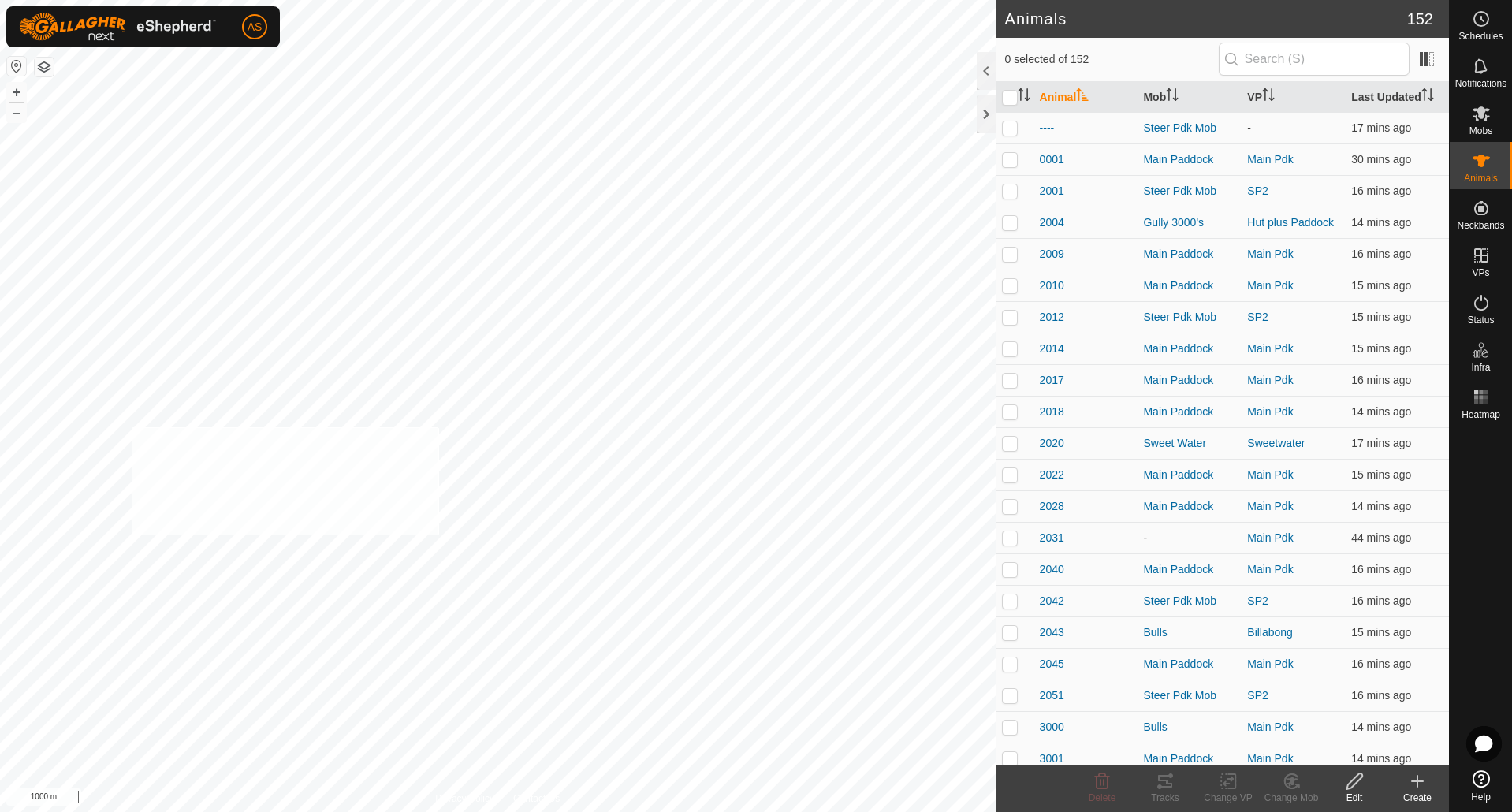
checkbox input "true"
click at [1159, 783] on icon at bounding box center [1165, 781] width 19 height 19
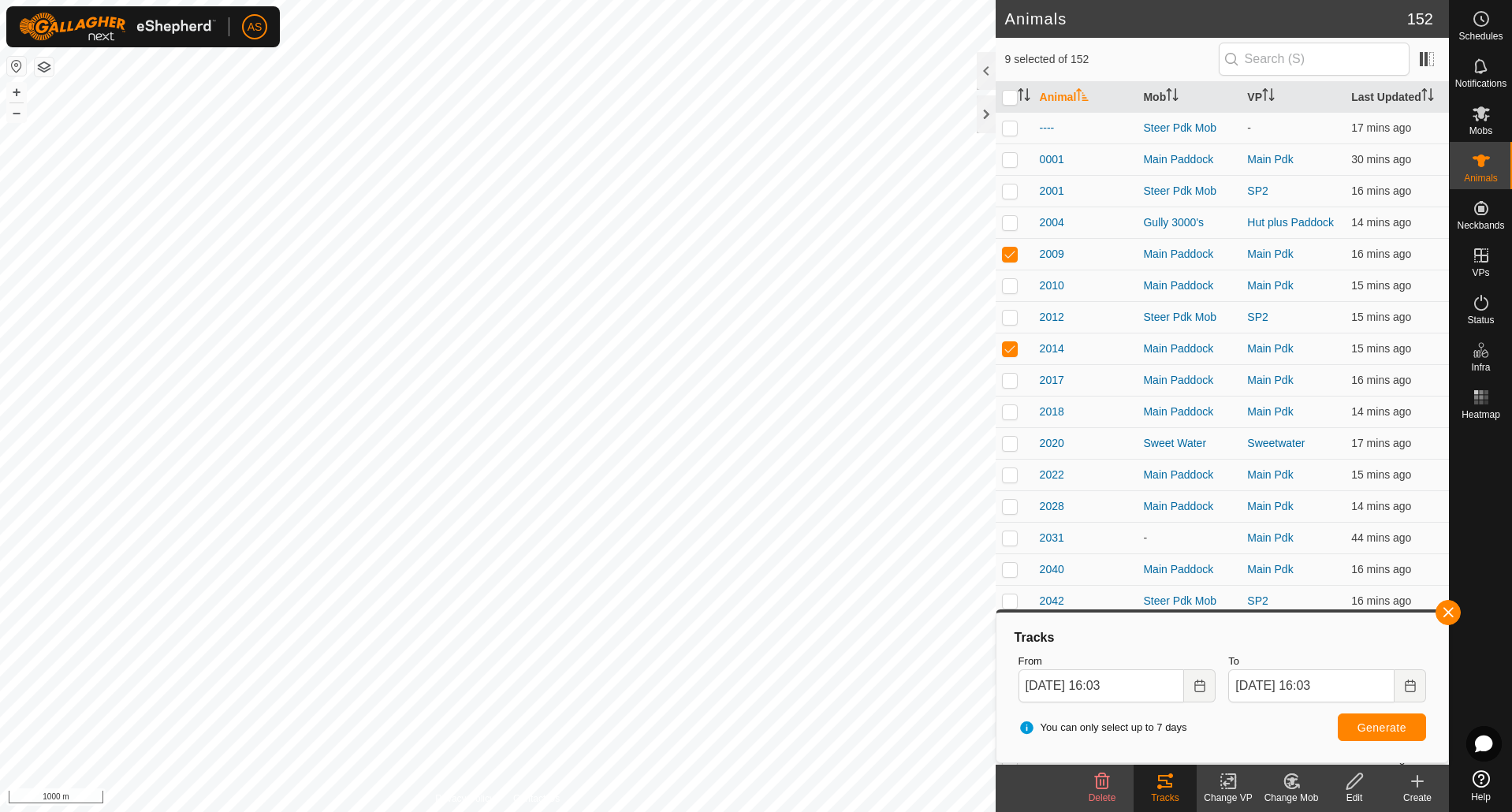
checkbox input "false"
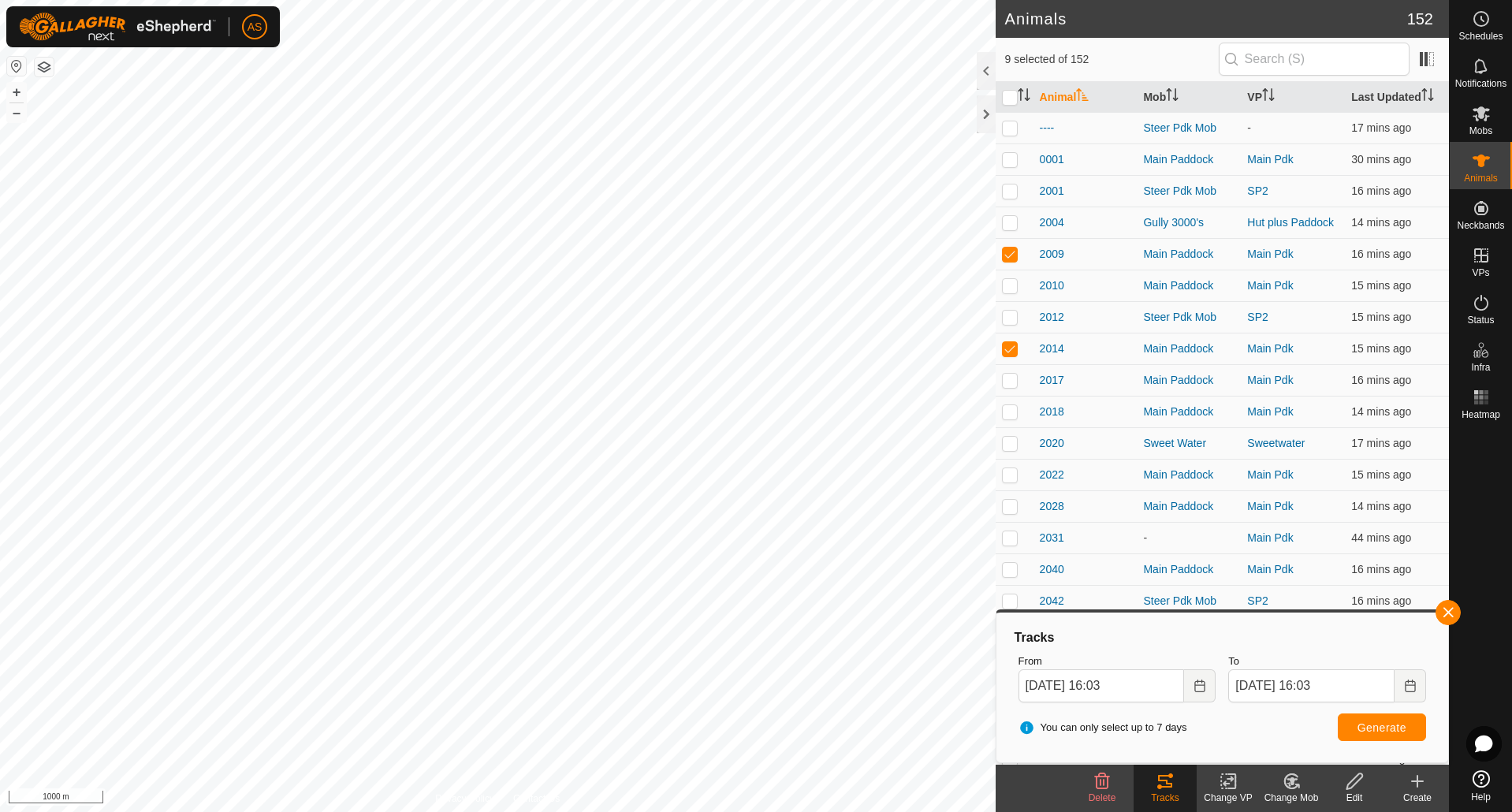
checkbox input "false"
click at [1445, 609] on button "button" at bounding box center [1448, 613] width 25 height 25
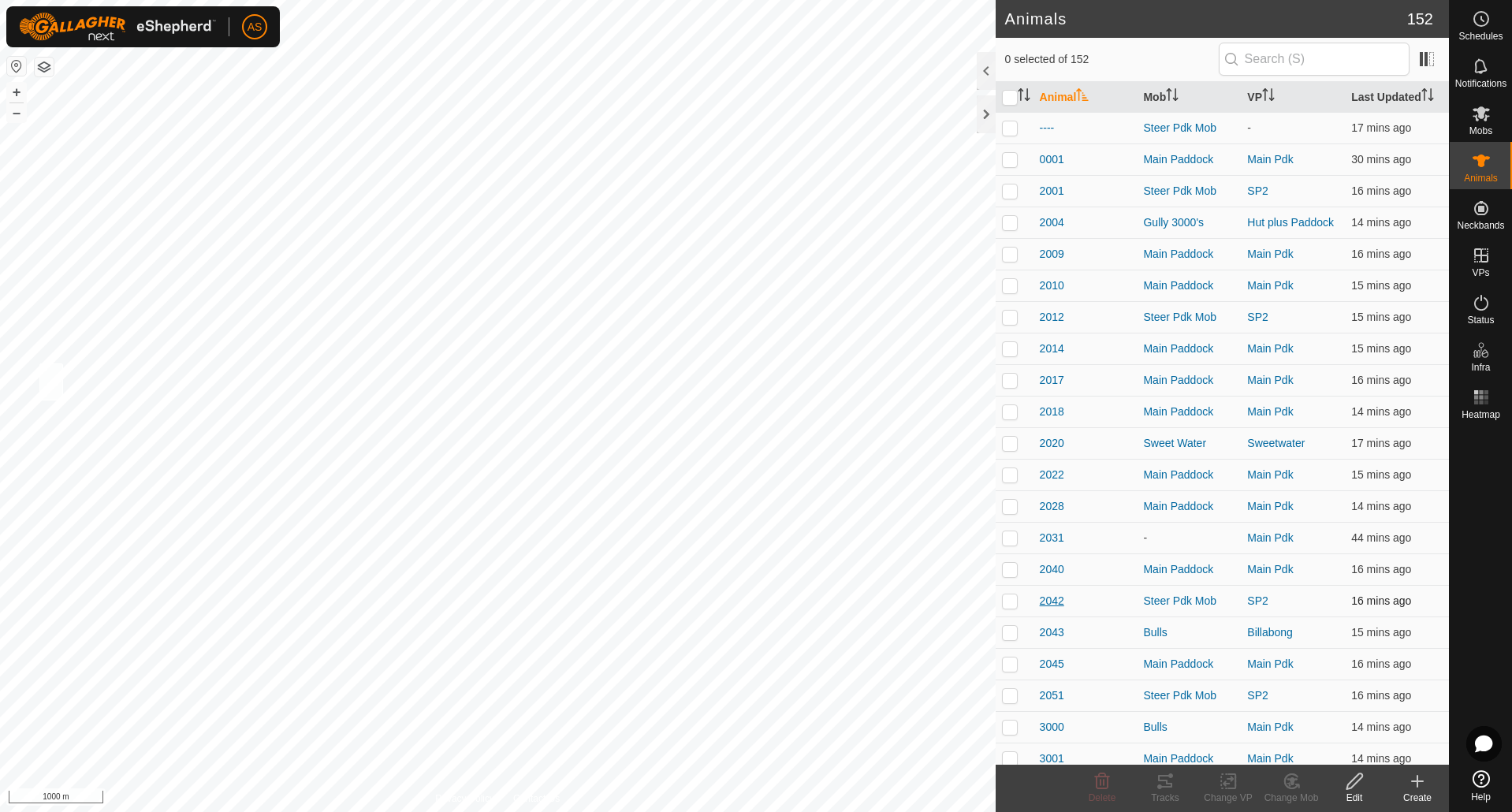
checkbox input "true"
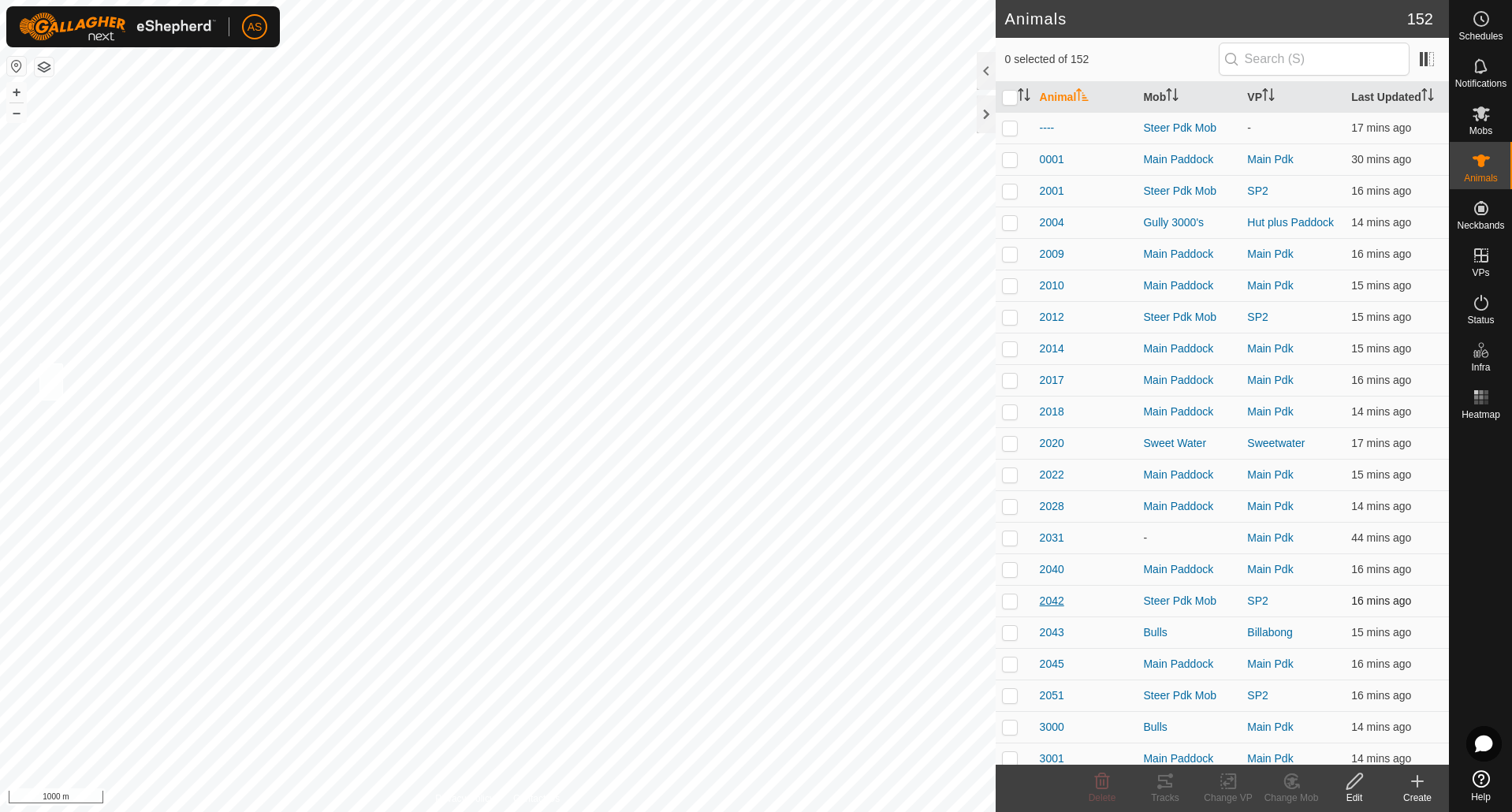
checkbox input "true"
click at [1167, 787] on icon at bounding box center [1165, 781] width 14 height 13
checkbox input "true"
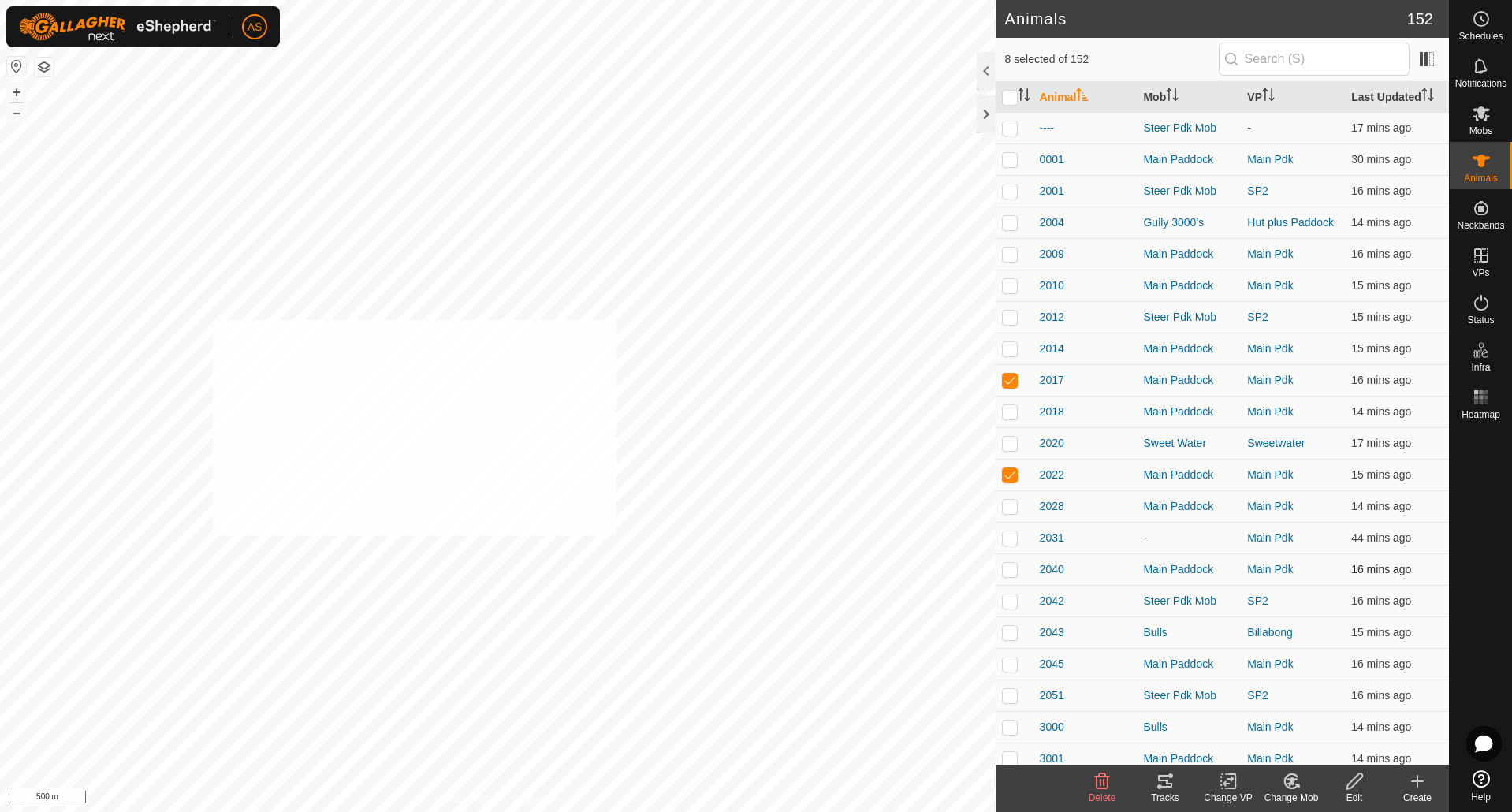
checkbox input "true"
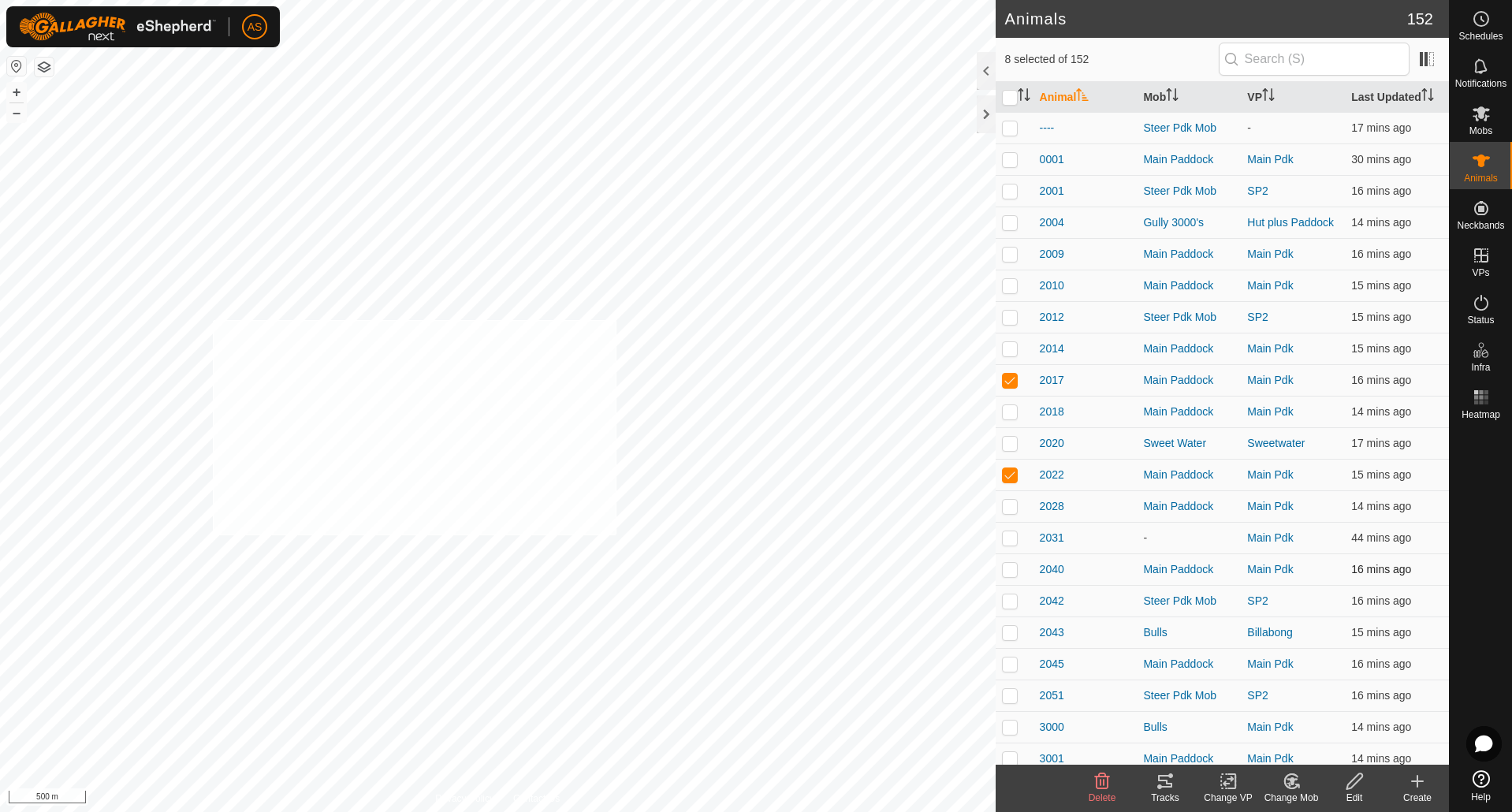
checkbox input "true"
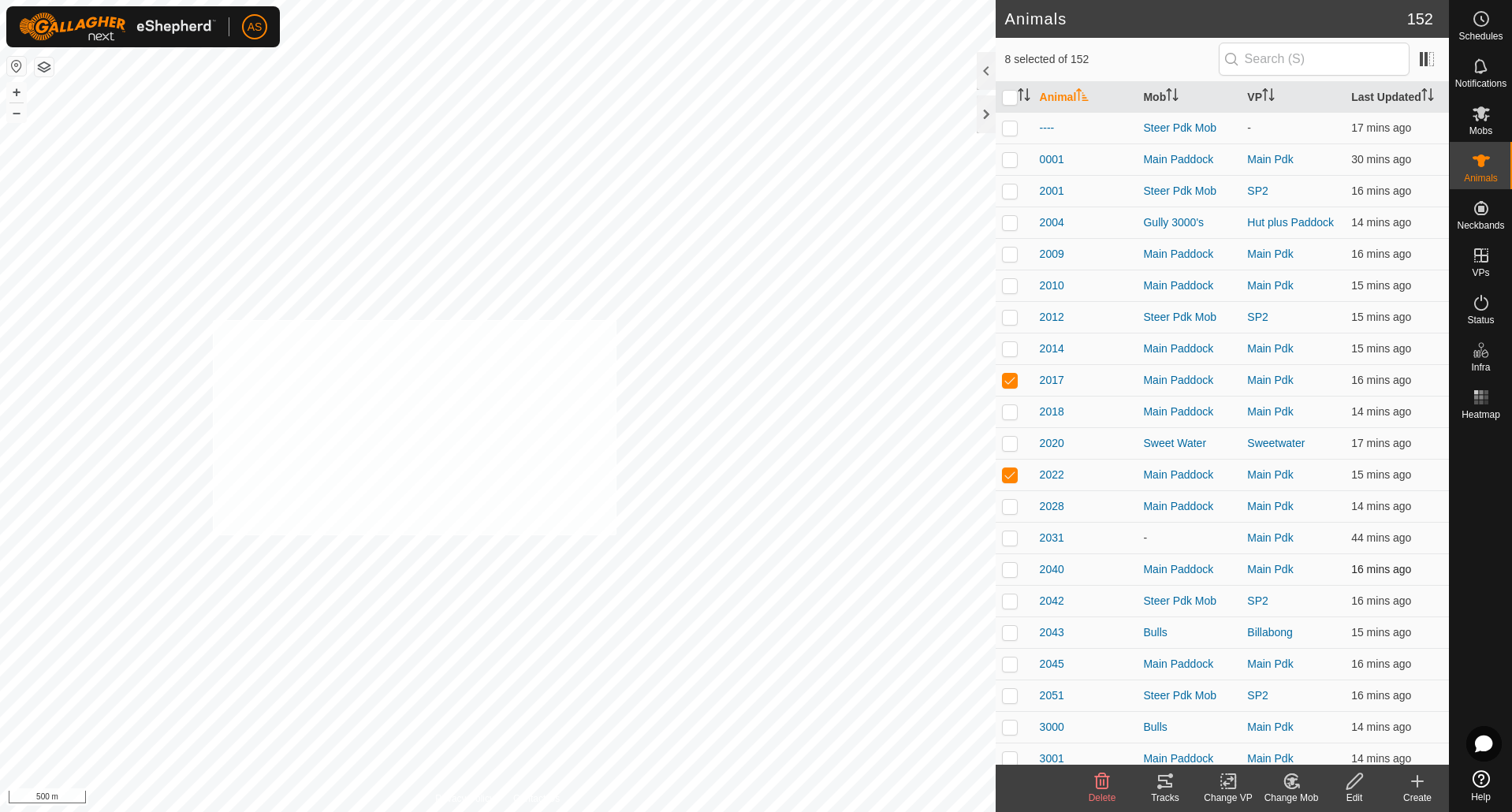
checkbox input "true"
checkbox input "false"
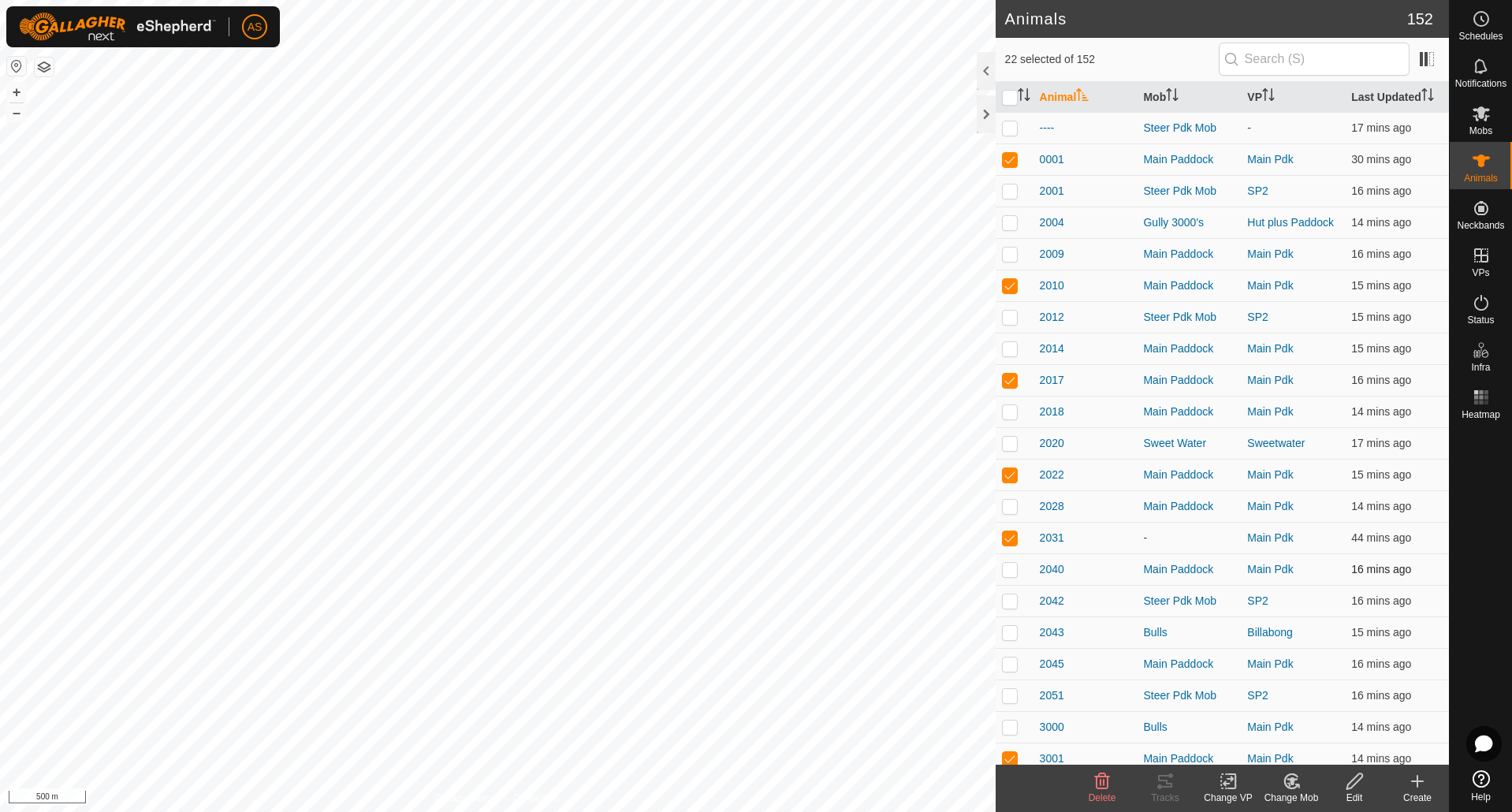
checkbox input "false"
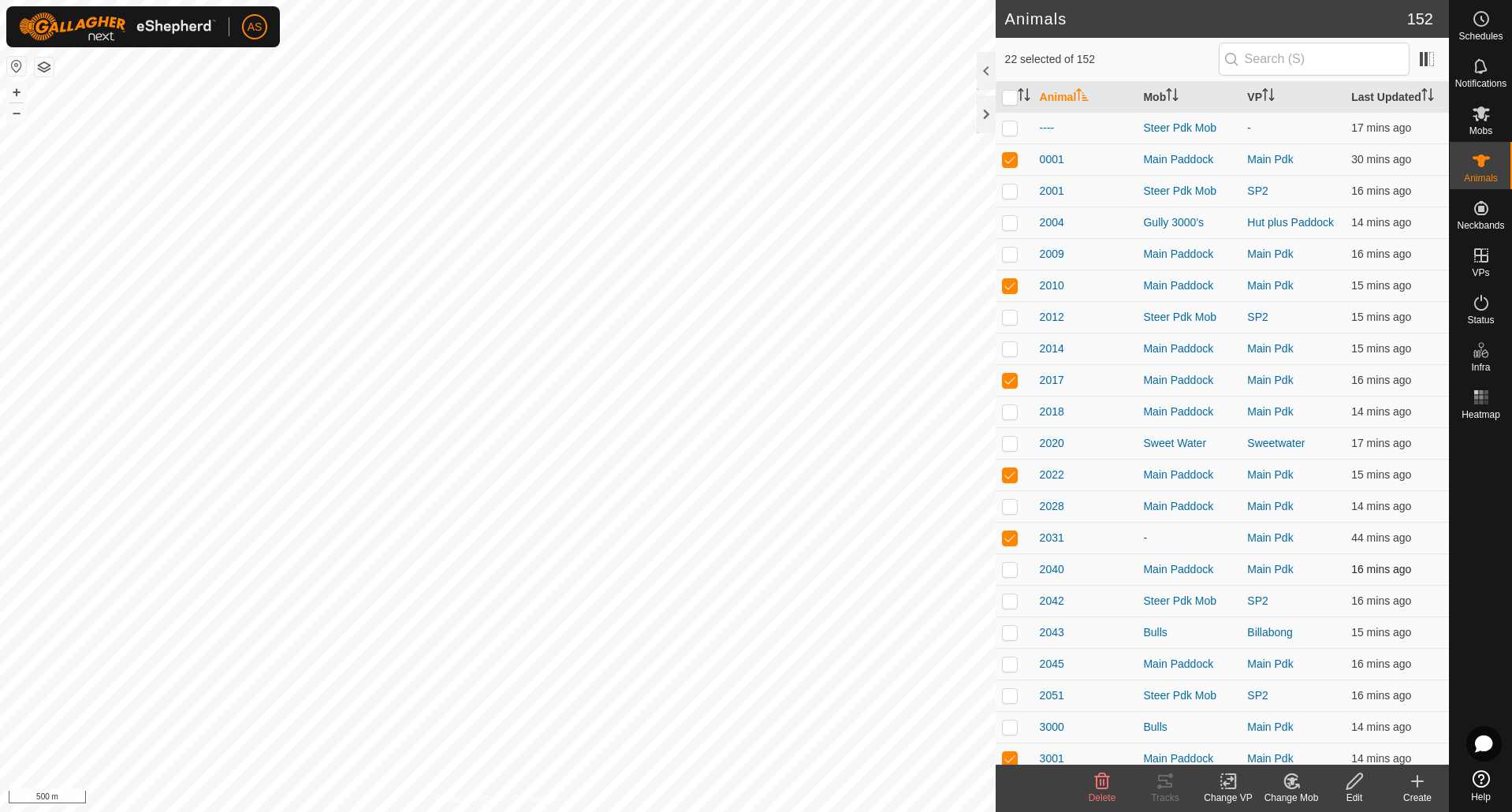
checkbox input "false"
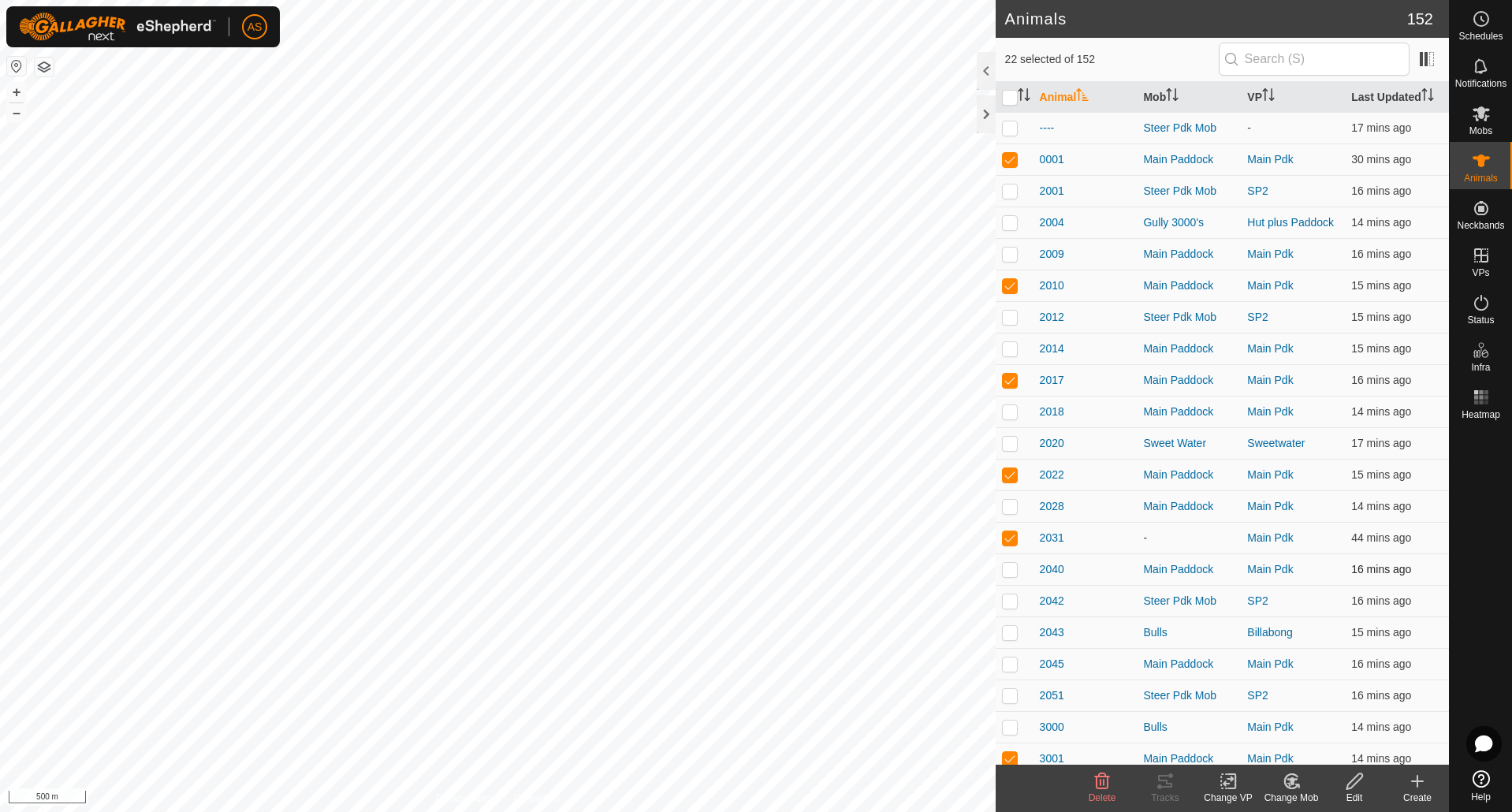
checkbox input "false"
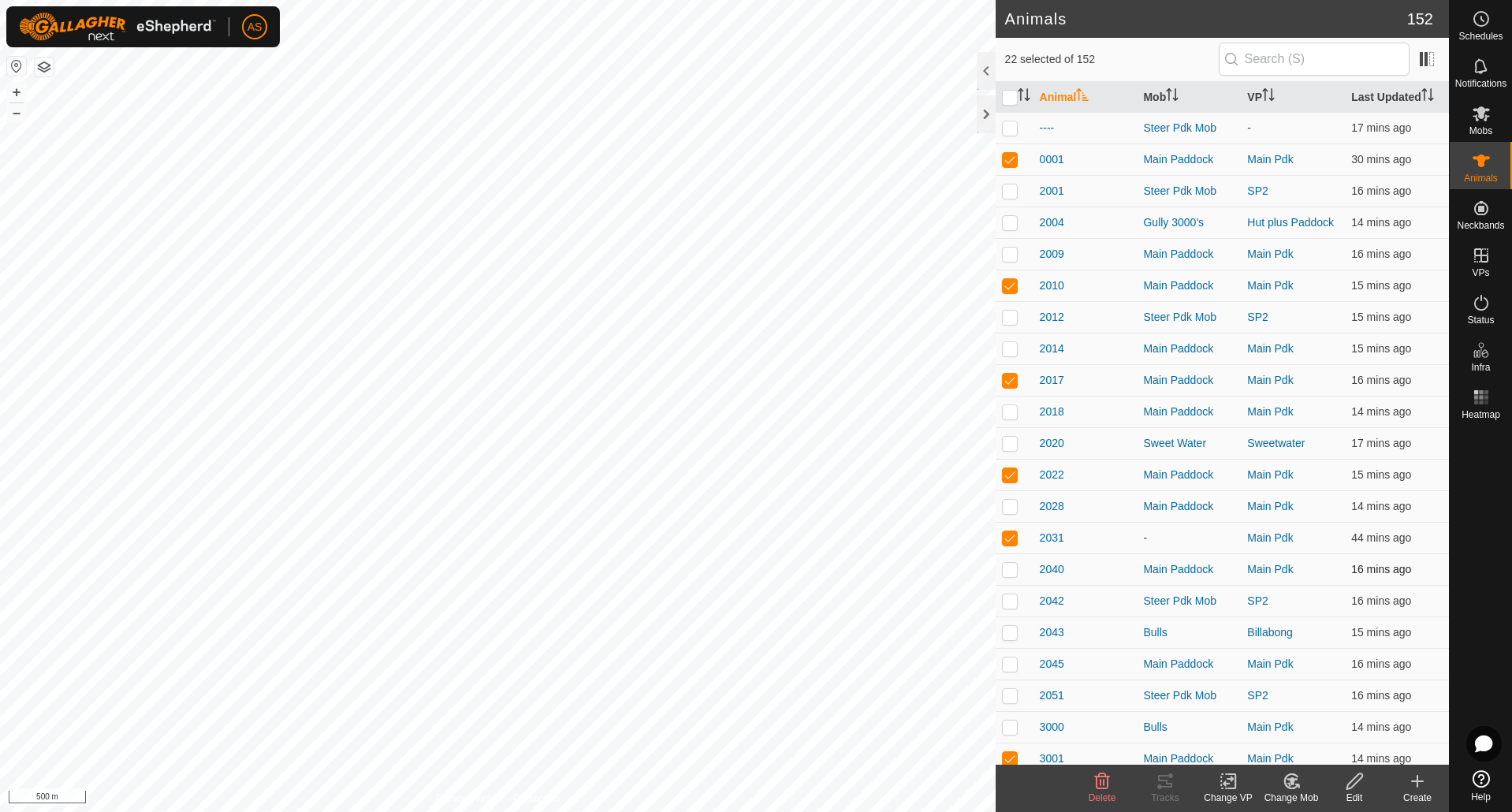
checkbox input "false"
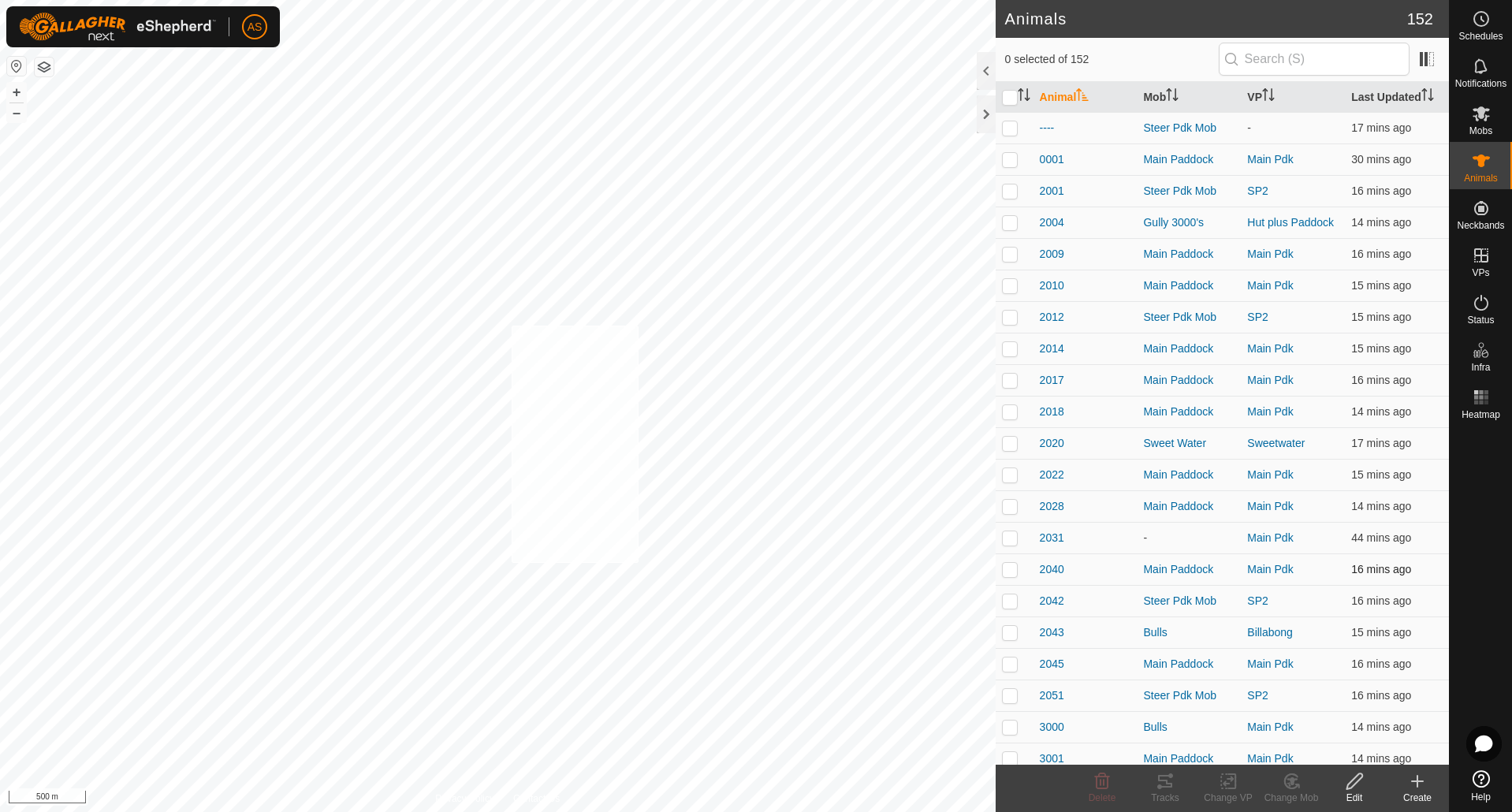
checkbox input "true"
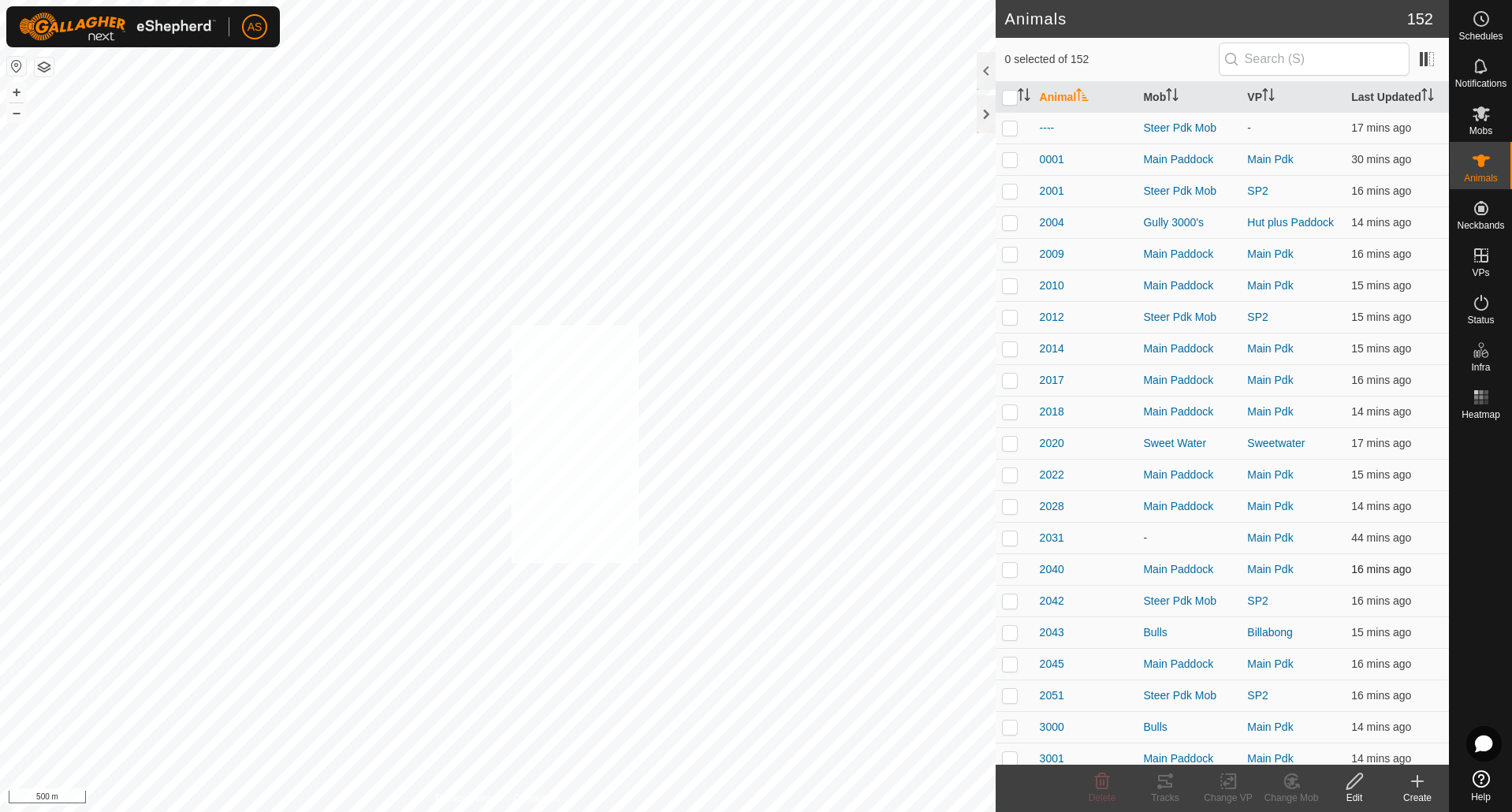
checkbox input "true"
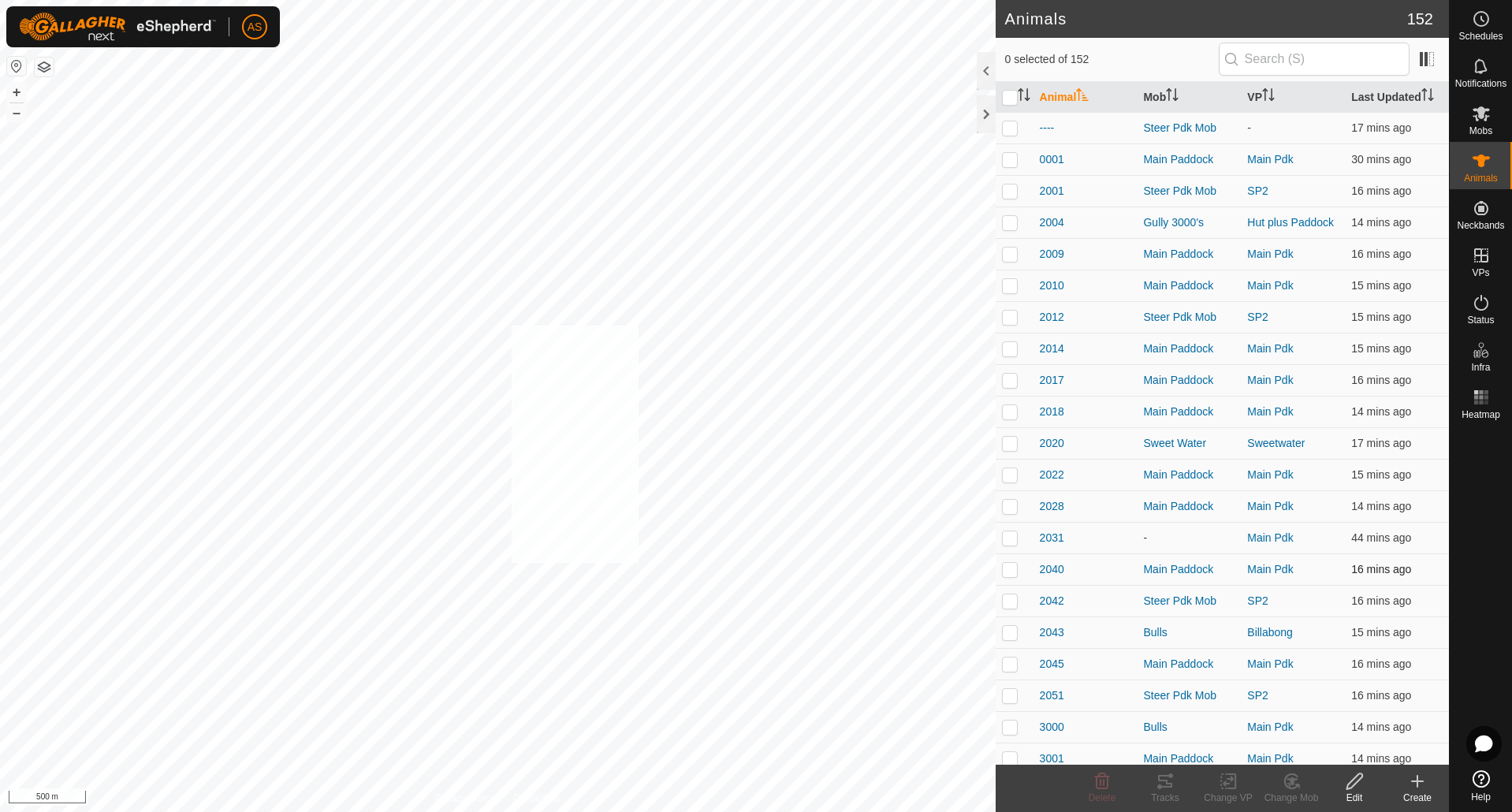
checkbox input "true"
checkbox input "false"
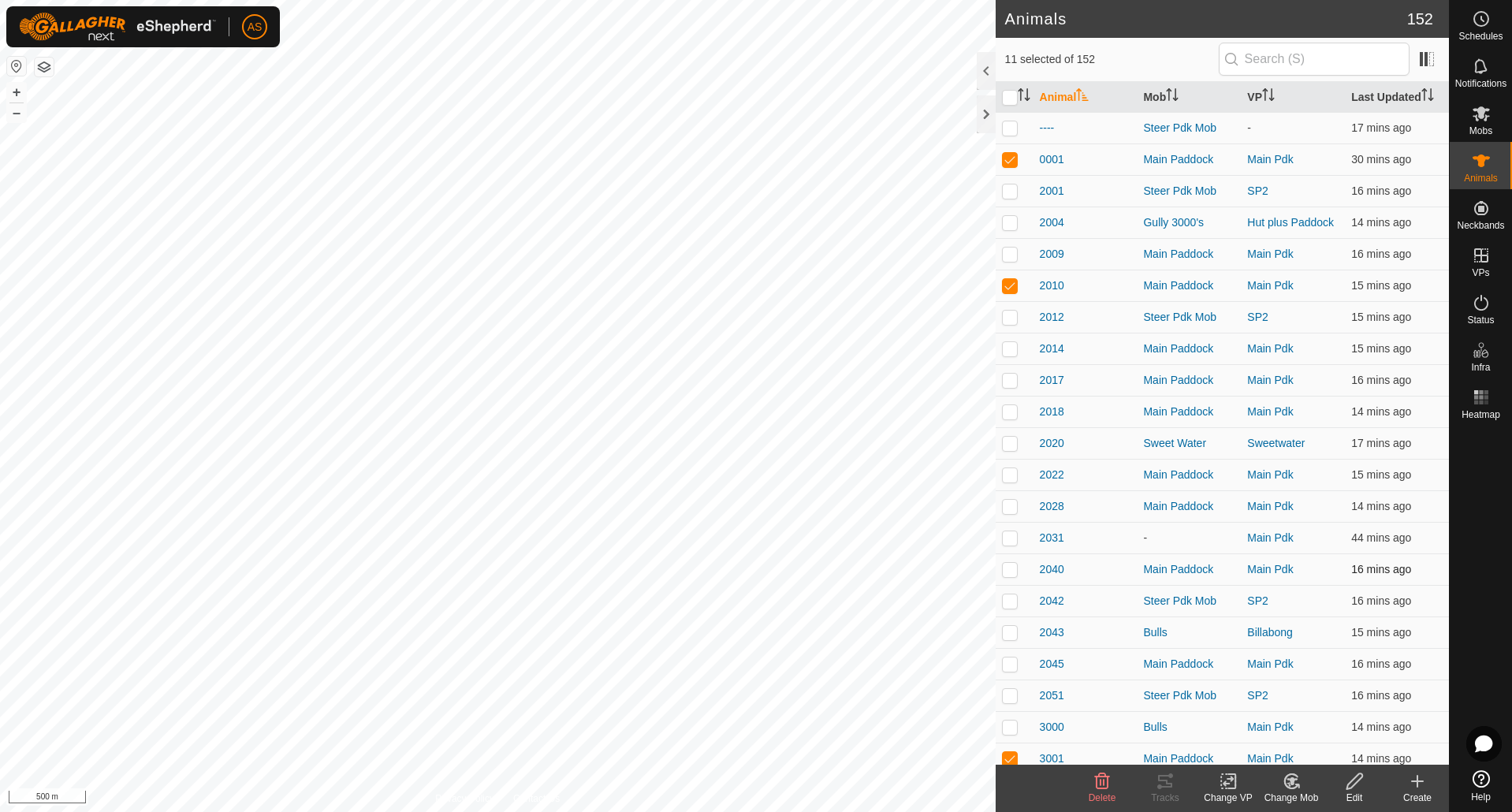
checkbox input "false"
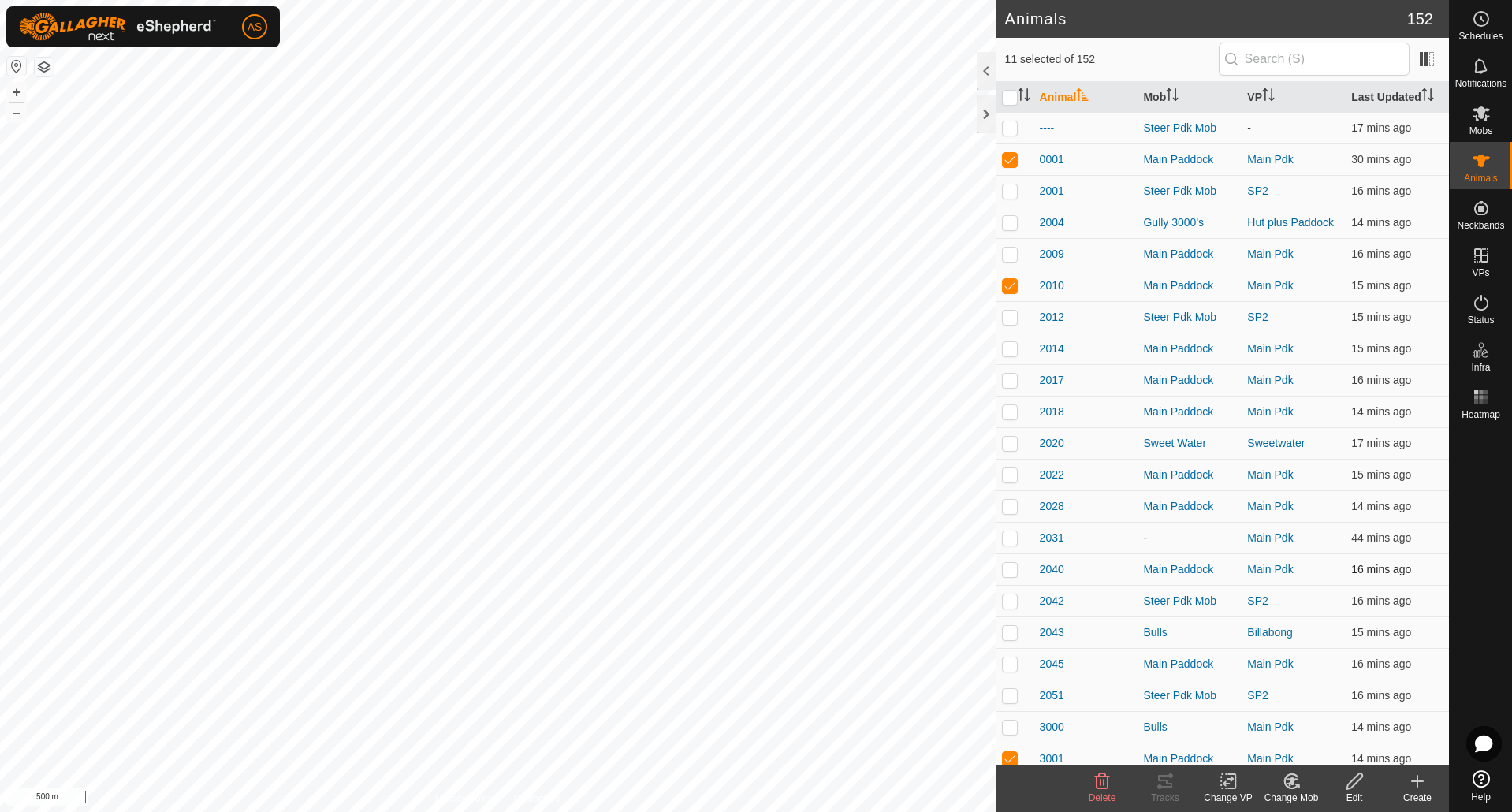
checkbox input "false"
checkbox input "true"
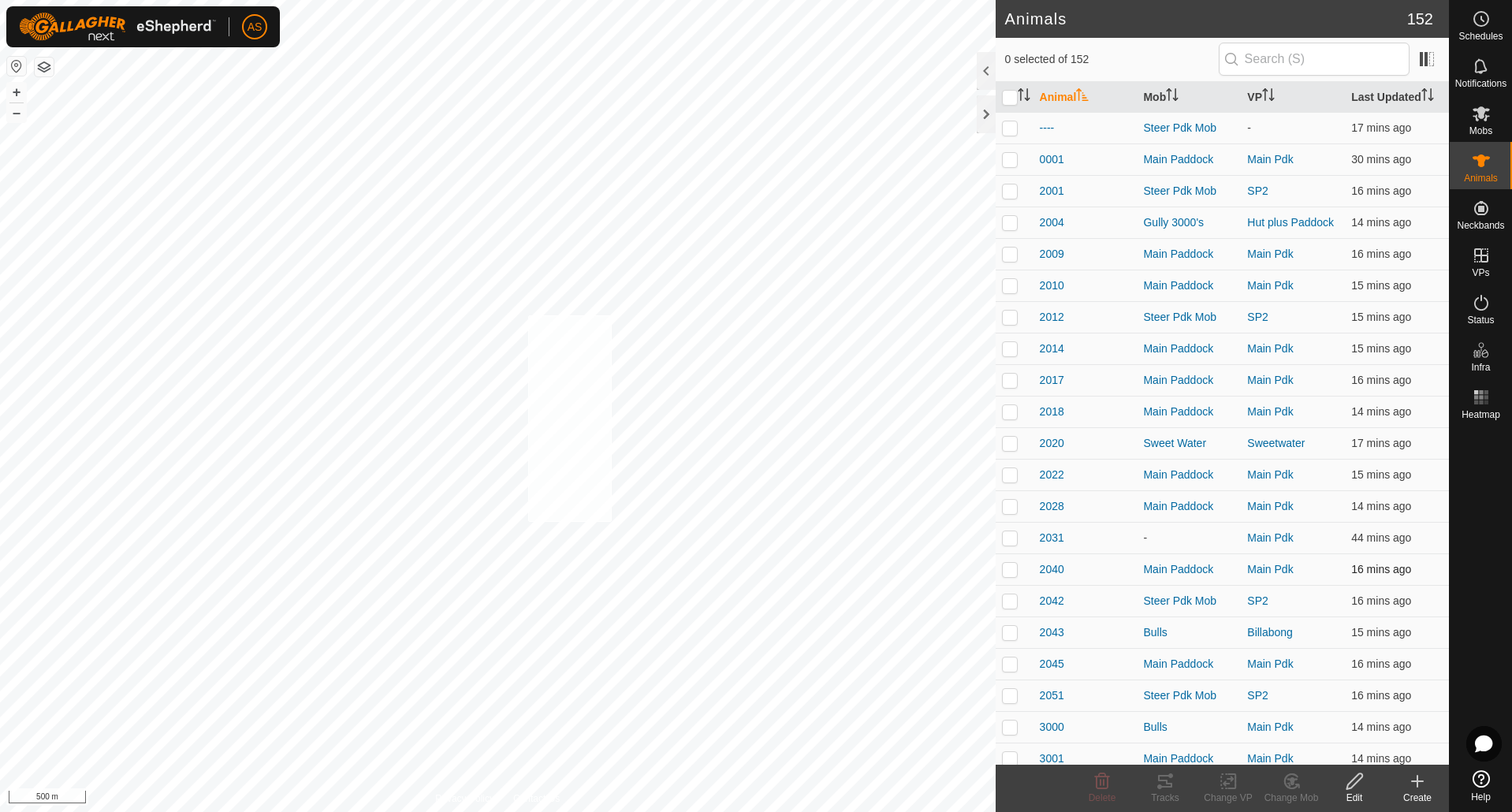
checkbox input "true"
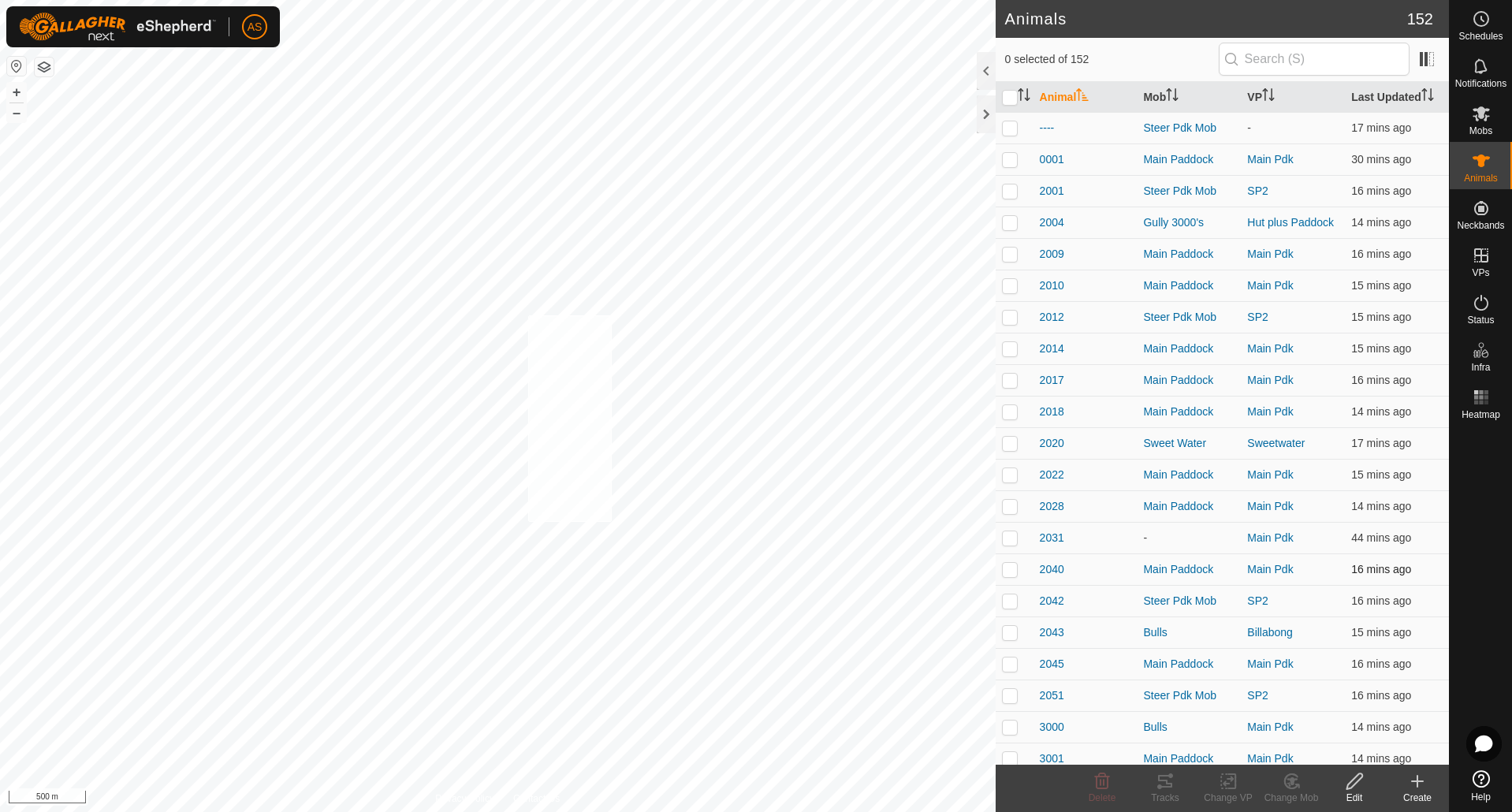
checkbox input "true"
click at [1159, 784] on icon at bounding box center [1165, 781] width 19 height 19
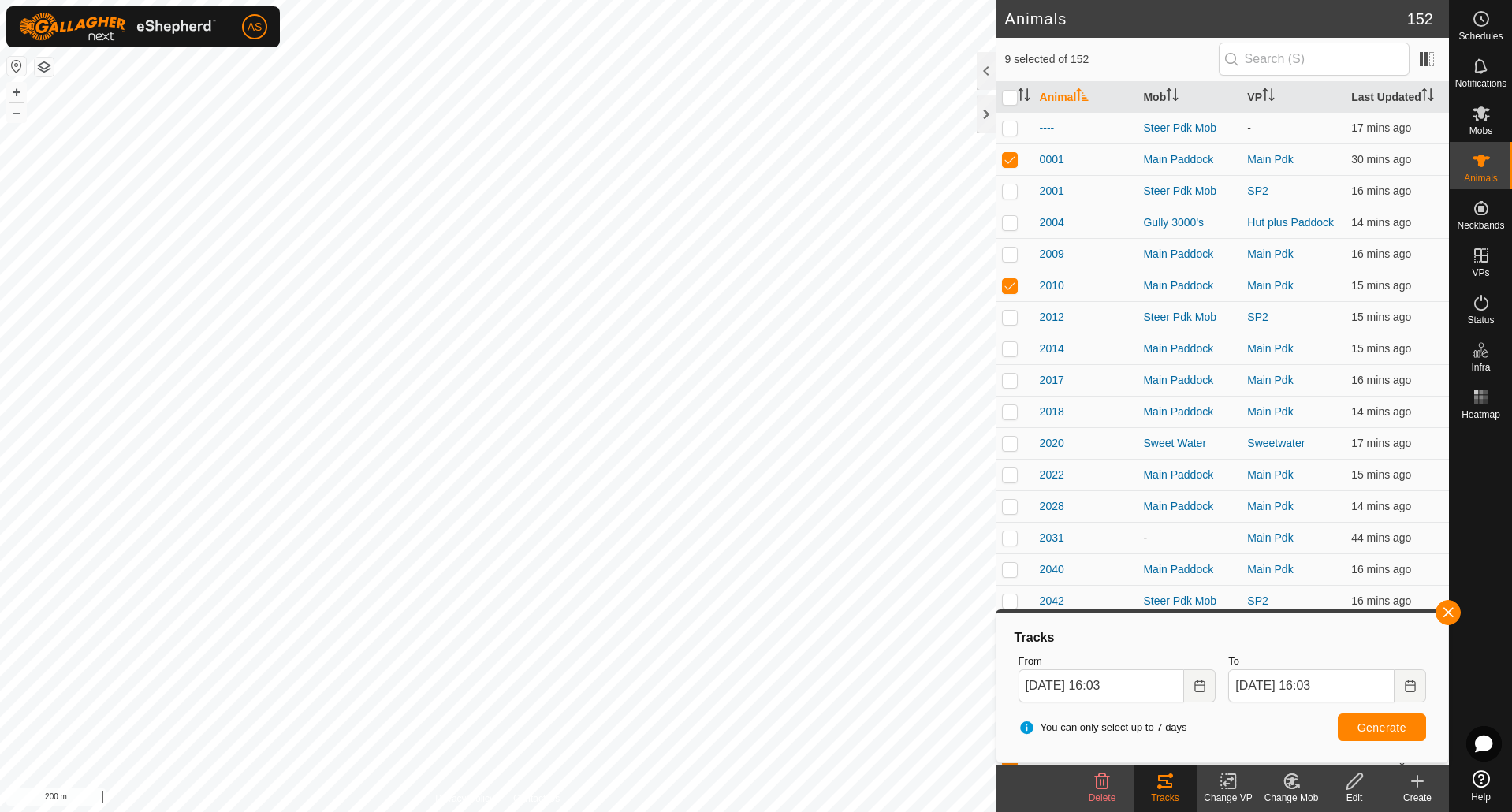
checkbox input "false"
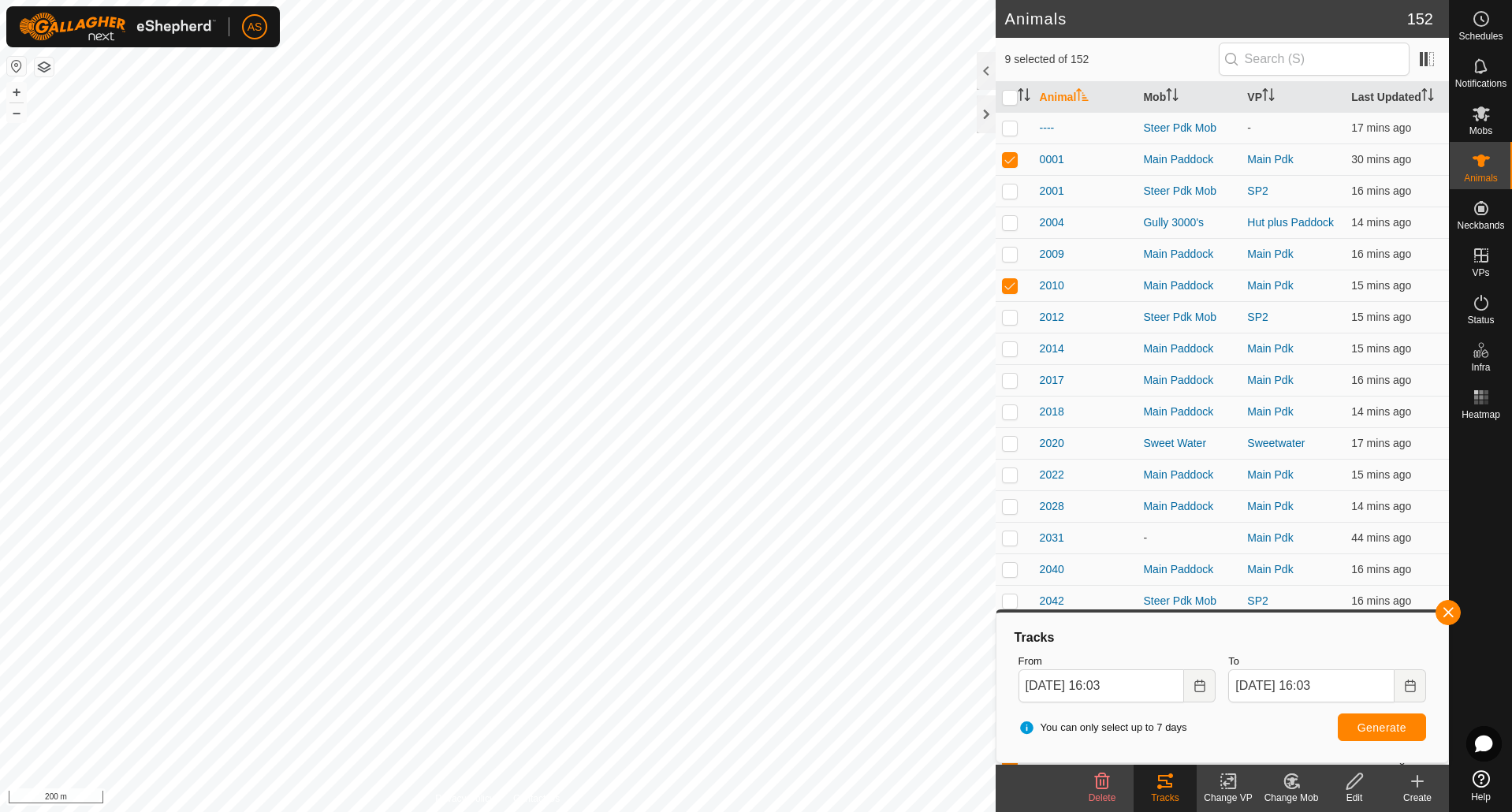
checkbox input "false"
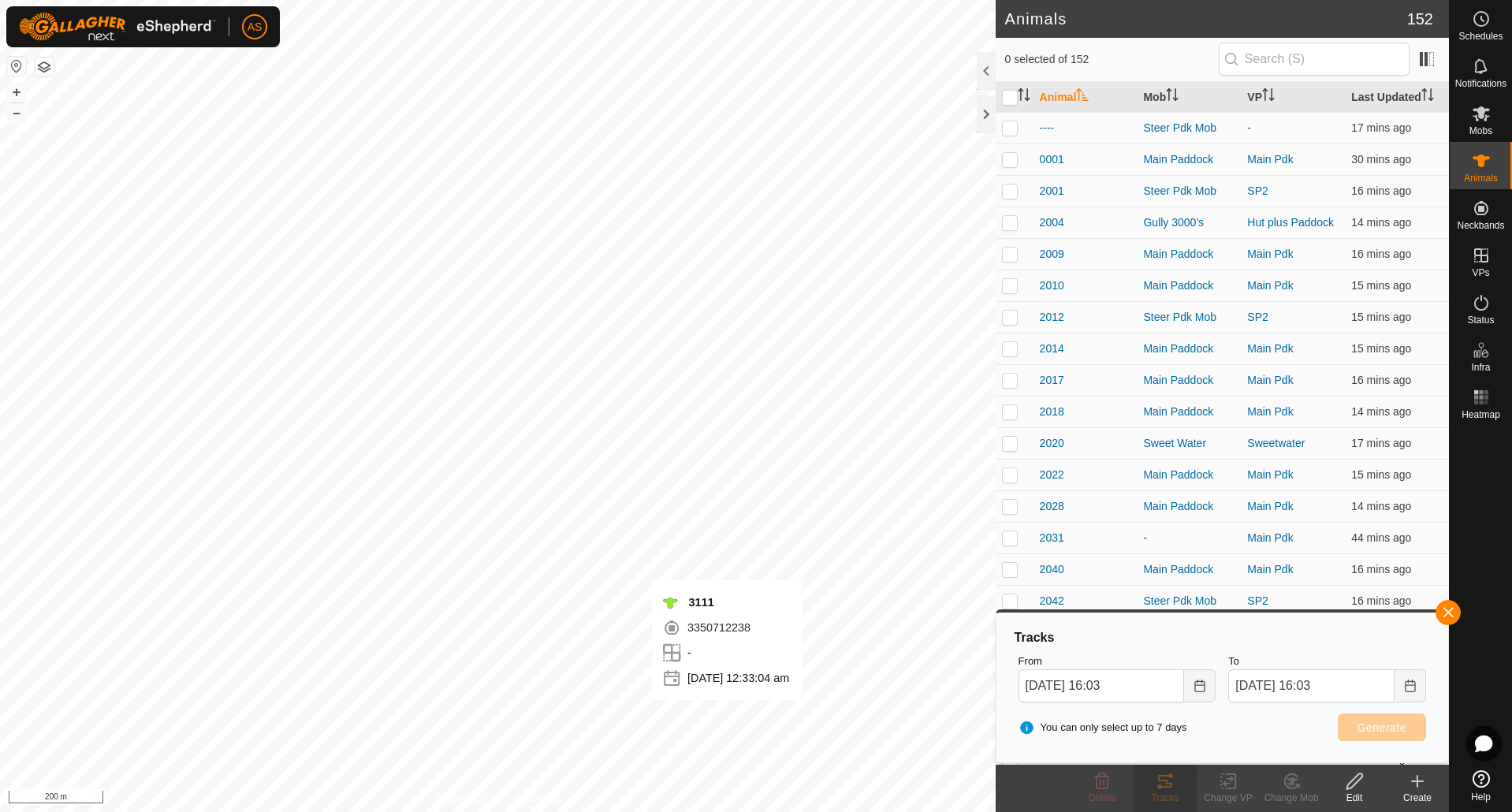
drag, startPoint x: 1443, startPoint y: 613, endPoint x: 1429, endPoint y: 612, distance: 14.0
click at [1443, 612] on button "button" at bounding box center [1448, 613] width 25 height 25
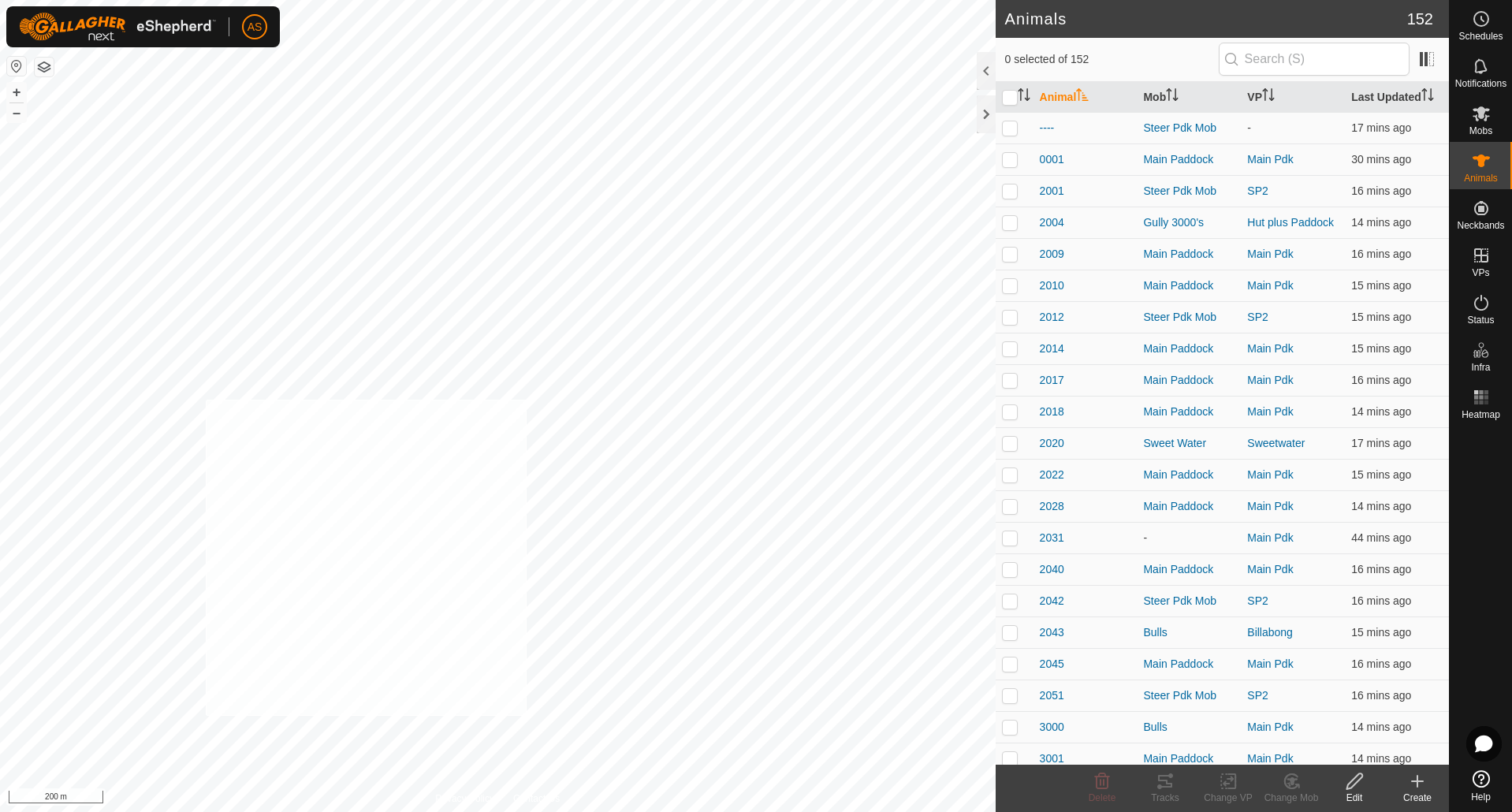
checkbox input "true"
click at [1167, 779] on icon at bounding box center [1165, 781] width 19 height 19
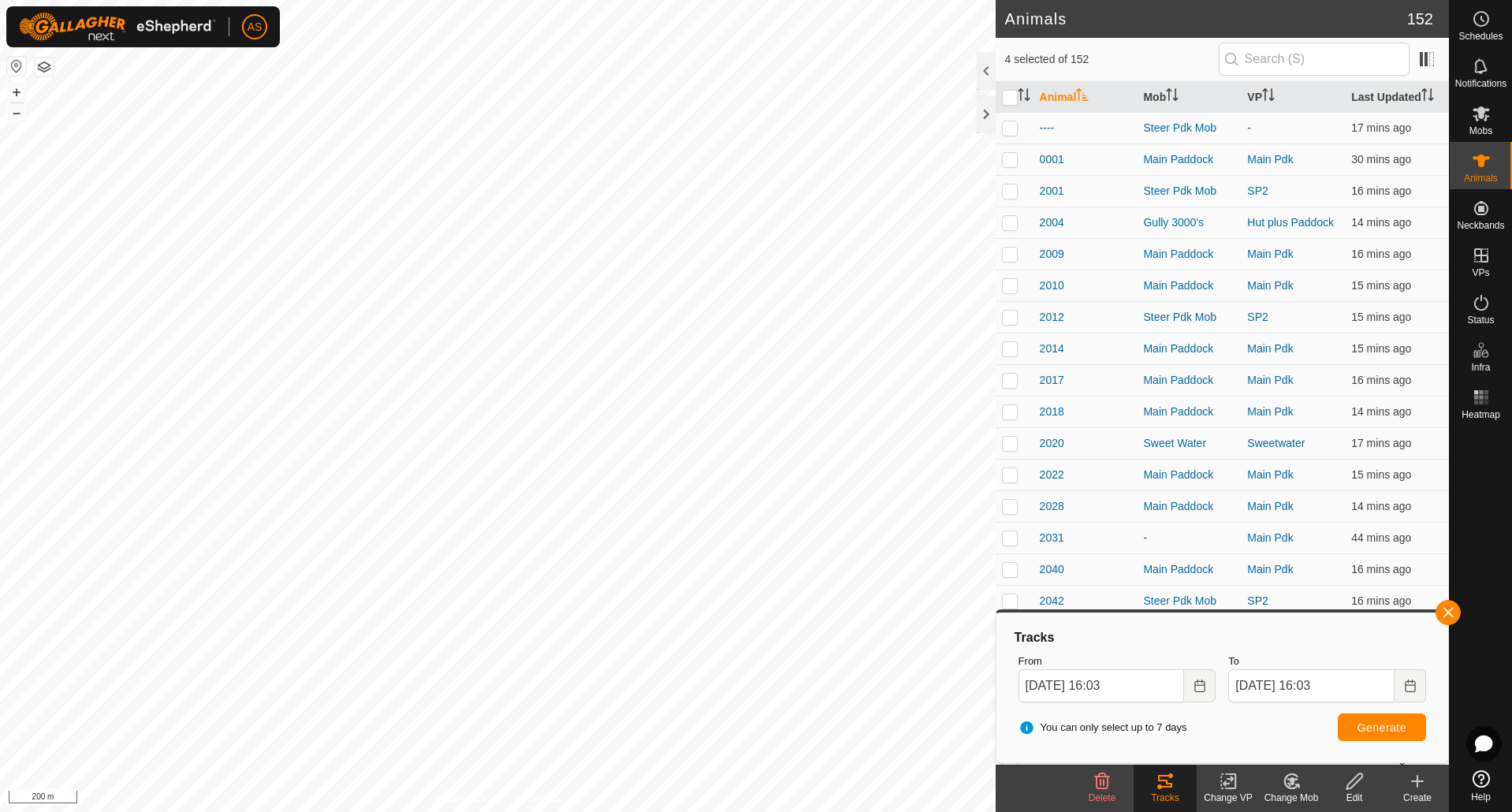
checkbox input "false"
click at [1446, 611] on button "button" at bounding box center [1448, 613] width 25 height 25
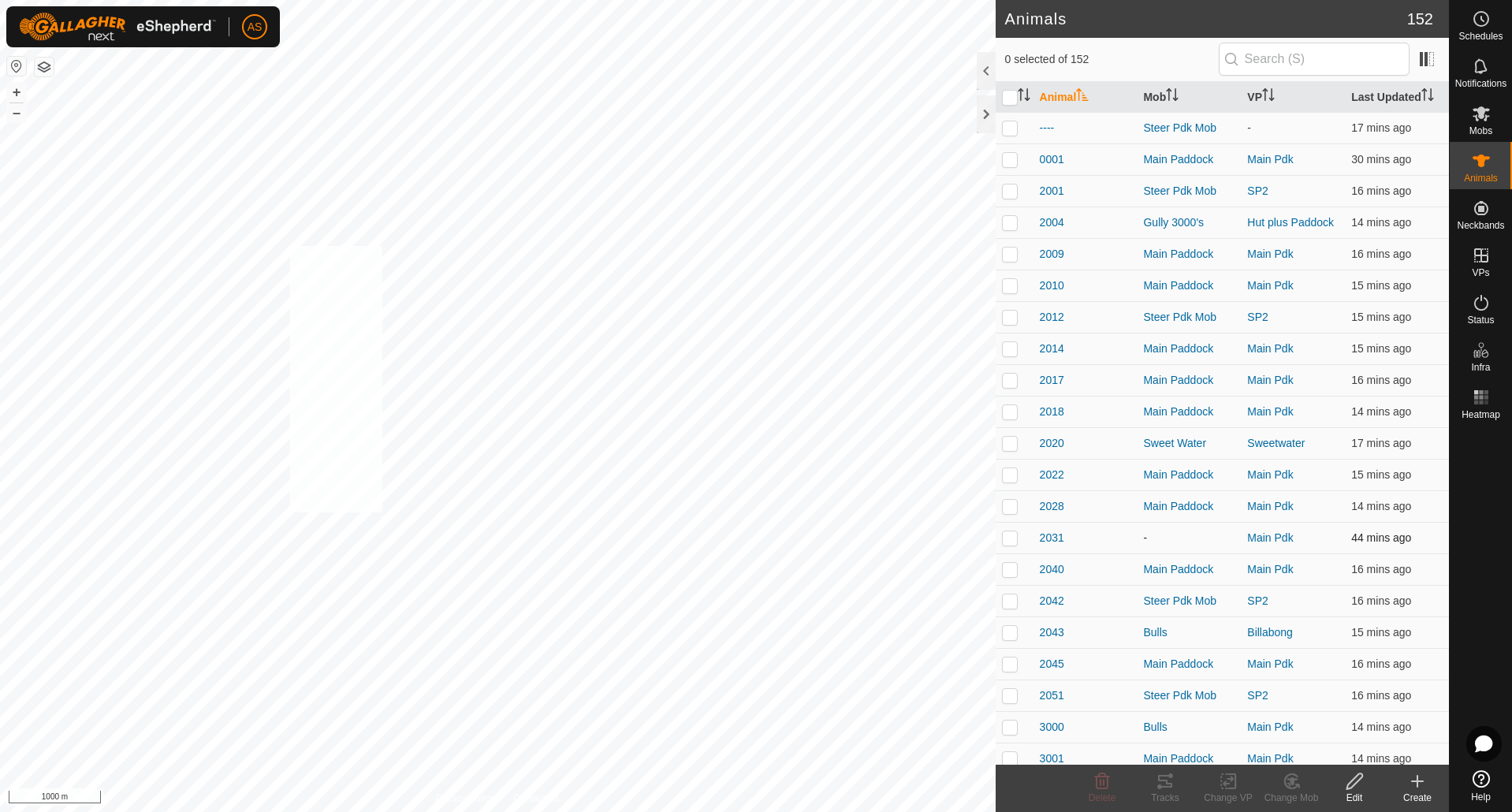
checkbox input "true"
click at [1157, 782] on icon at bounding box center [1165, 781] width 19 height 19
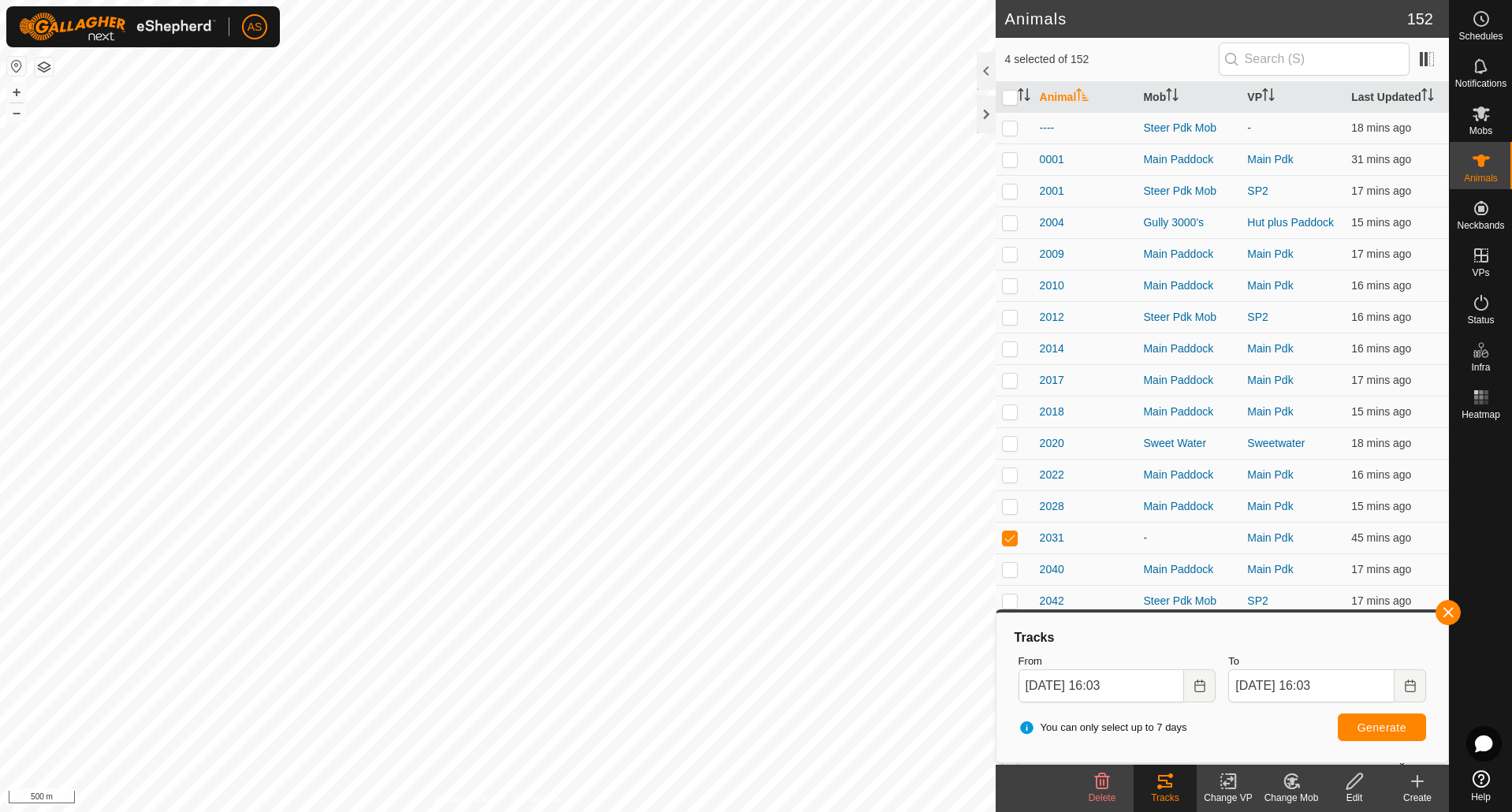
checkbox input "false"
click at [1452, 611] on button "button" at bounding box center [1448, 613] width 25 height 25
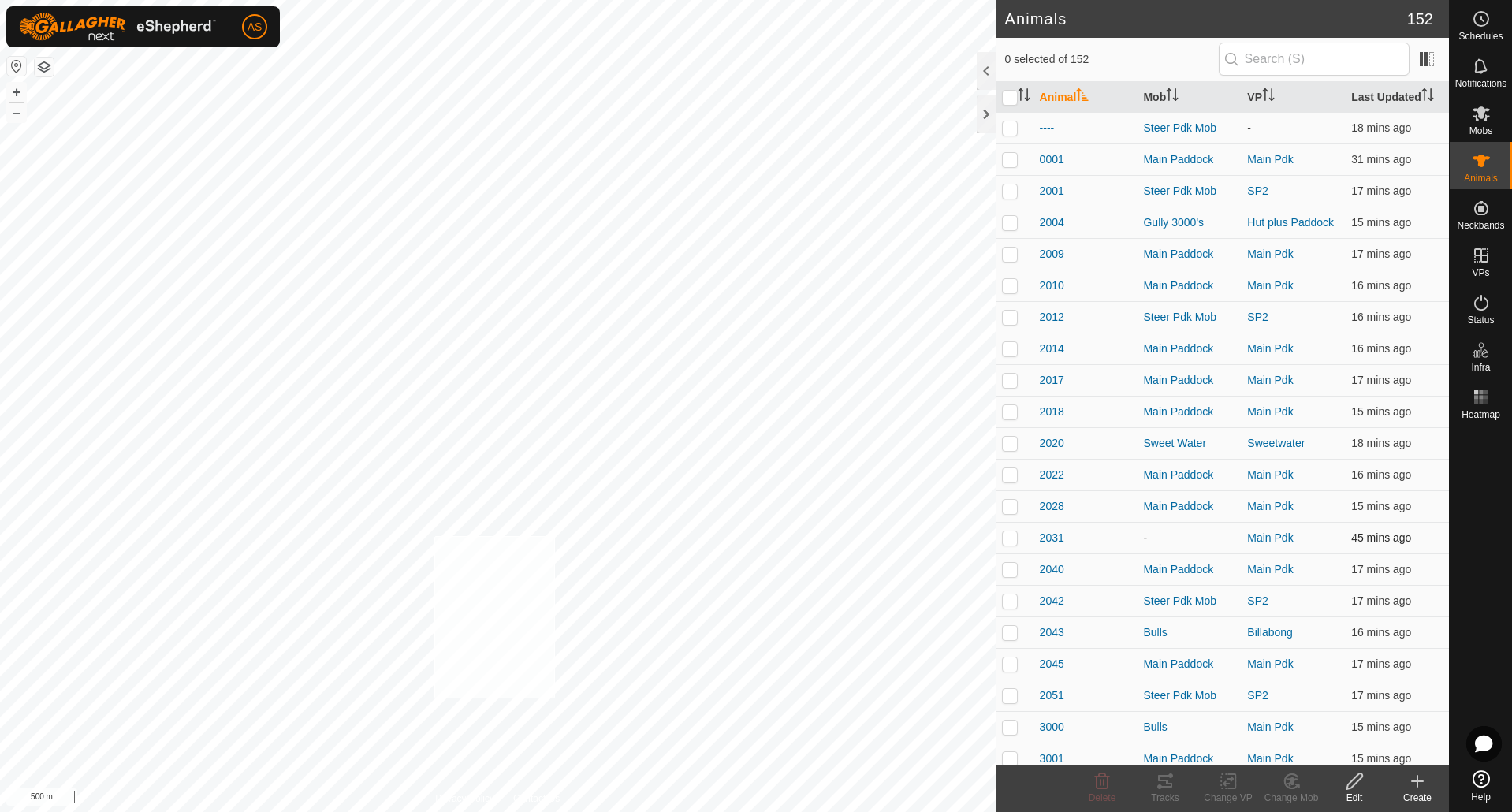
checkbox input "true"
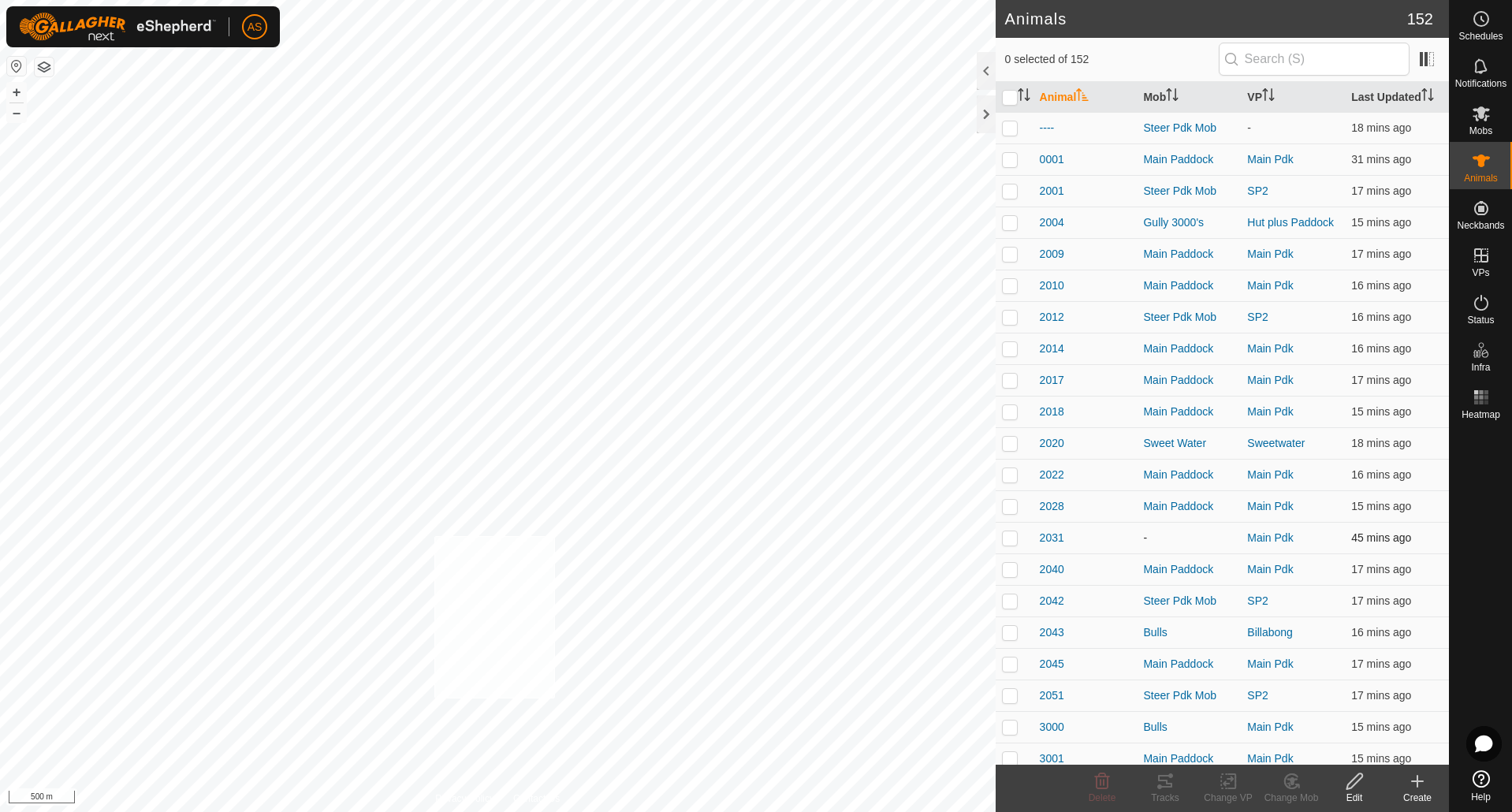
checkbox input "true"
click at [1166, 778] on icon at bounding box center [1165, 781] width 19 height 19
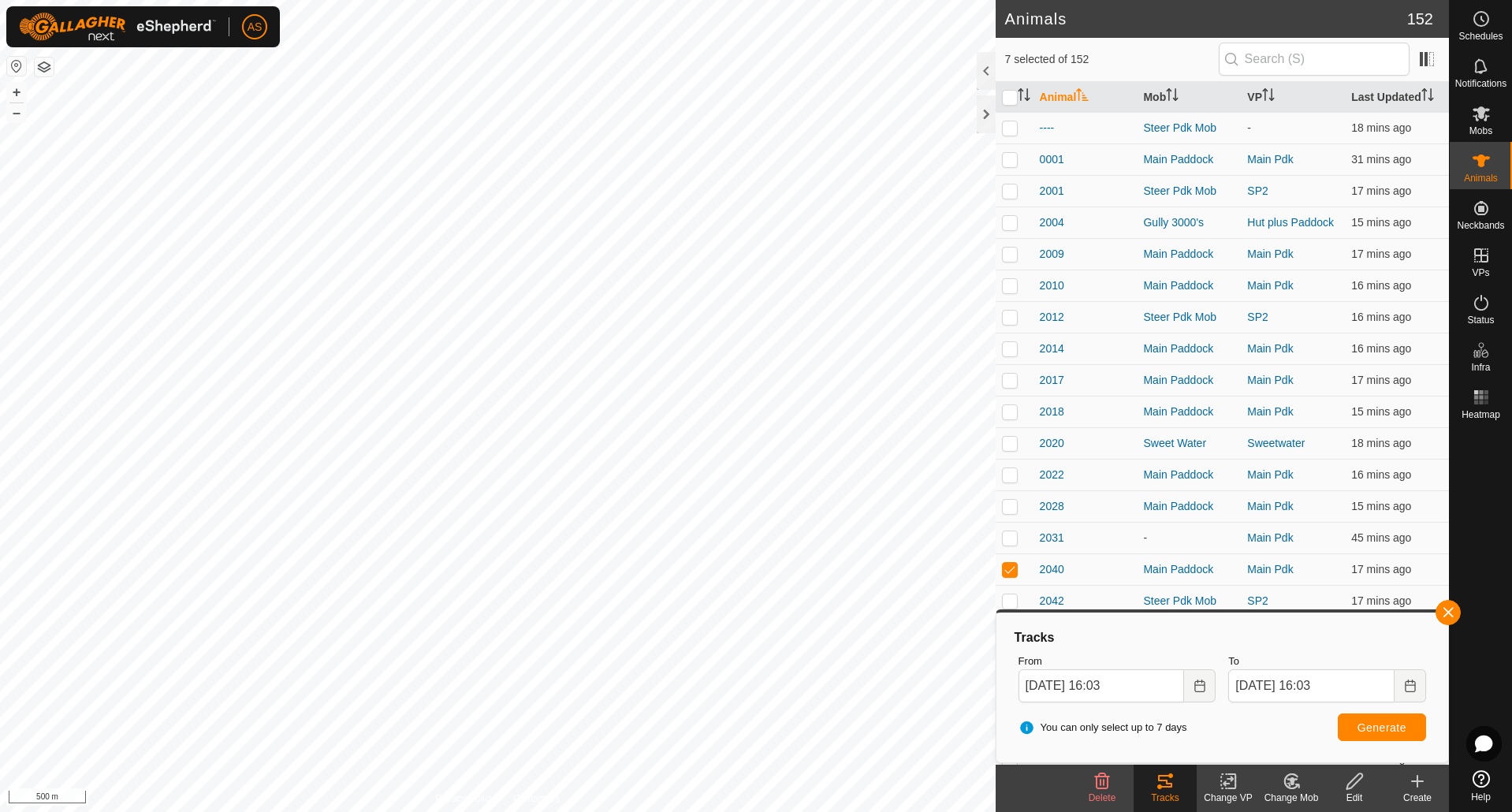
click at [1443, 618] on button "button" at bounding box center [1448, 613] width 25 height 25
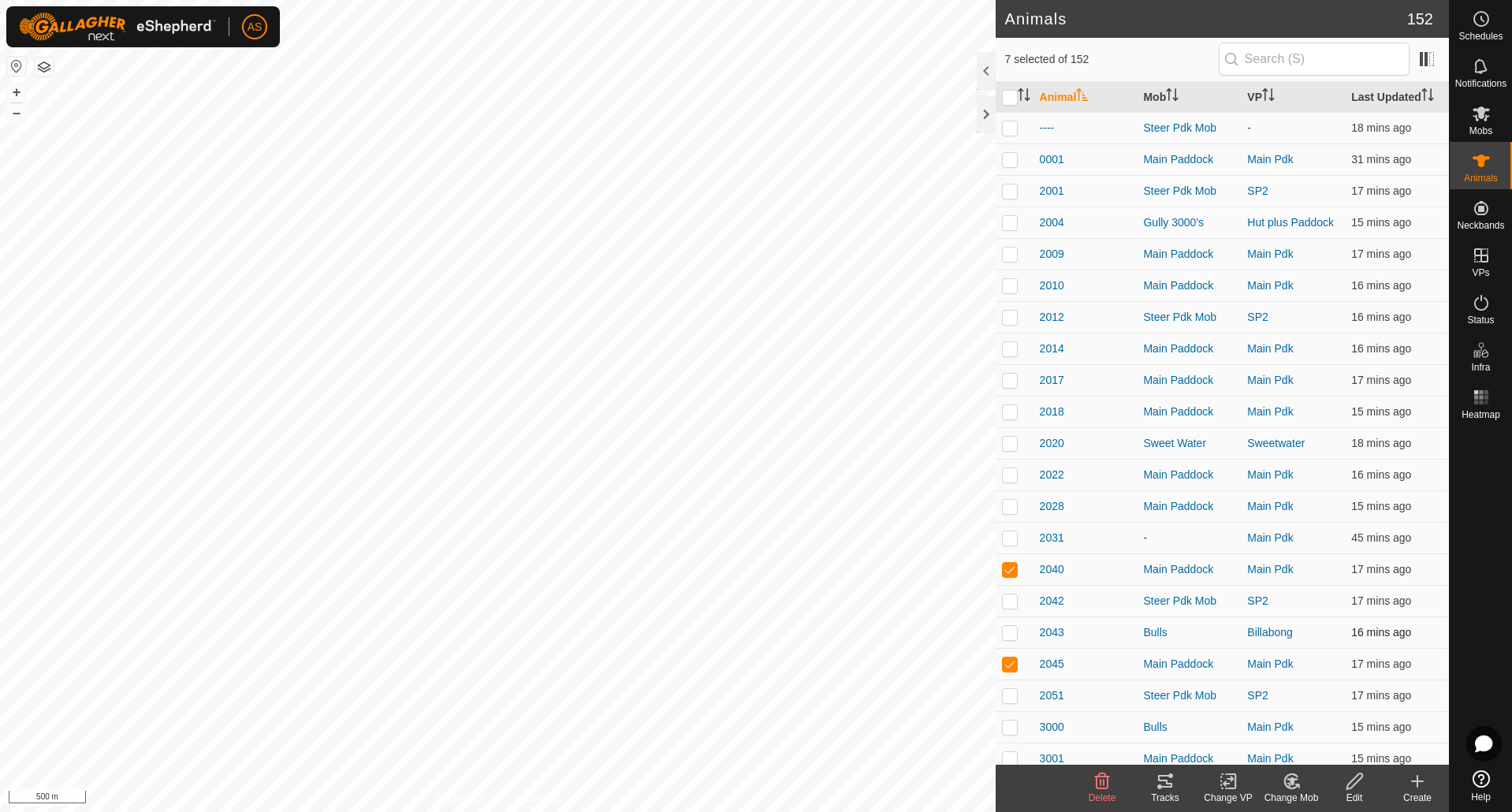
checkbox input "false"
click at [1159, 786] on icon at bounding box center [1165, 781] width 14 height 13
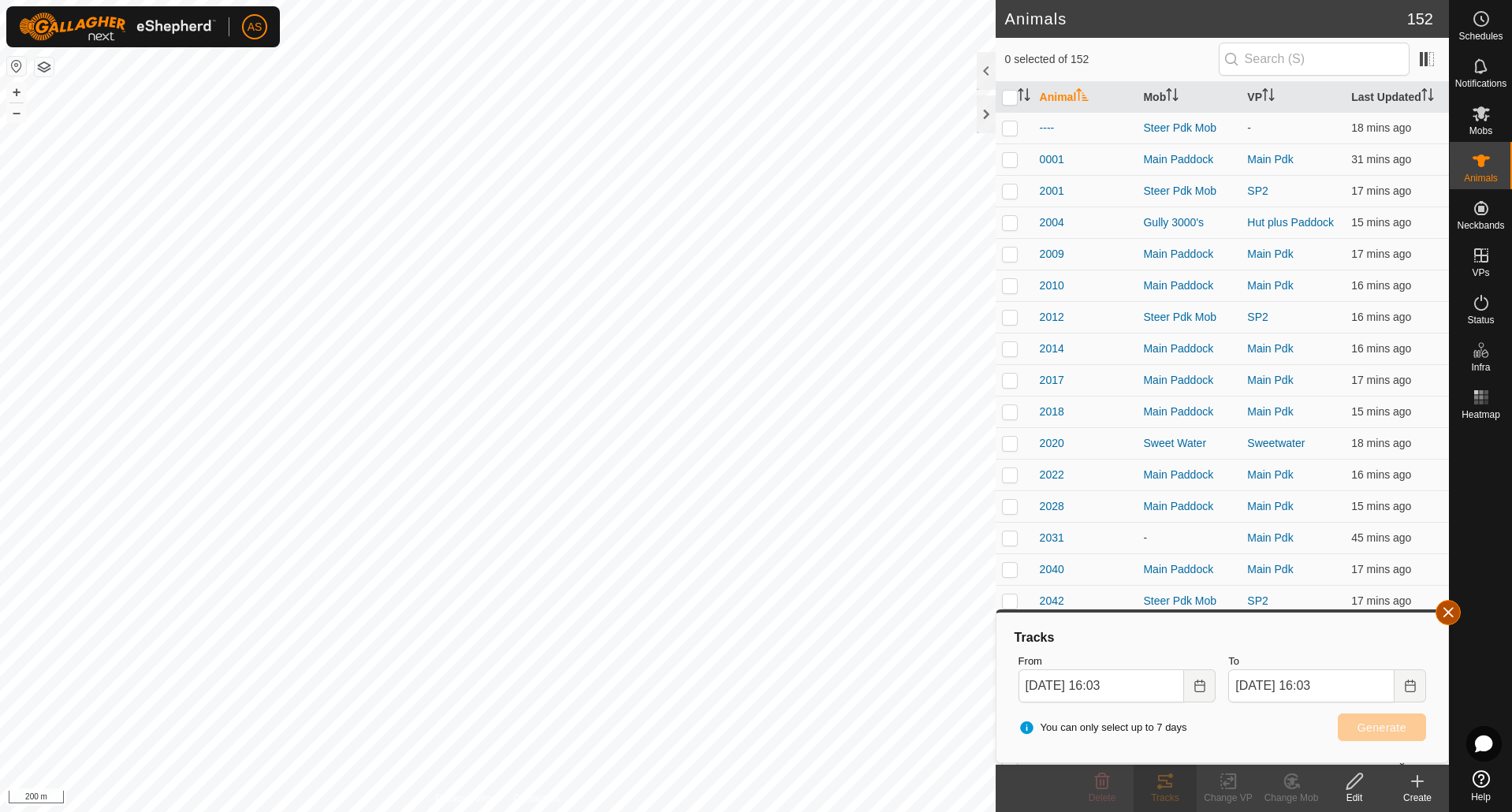
click at [1450, 619] on button "button" at bounding box center [1448, 613] width 25 height 25
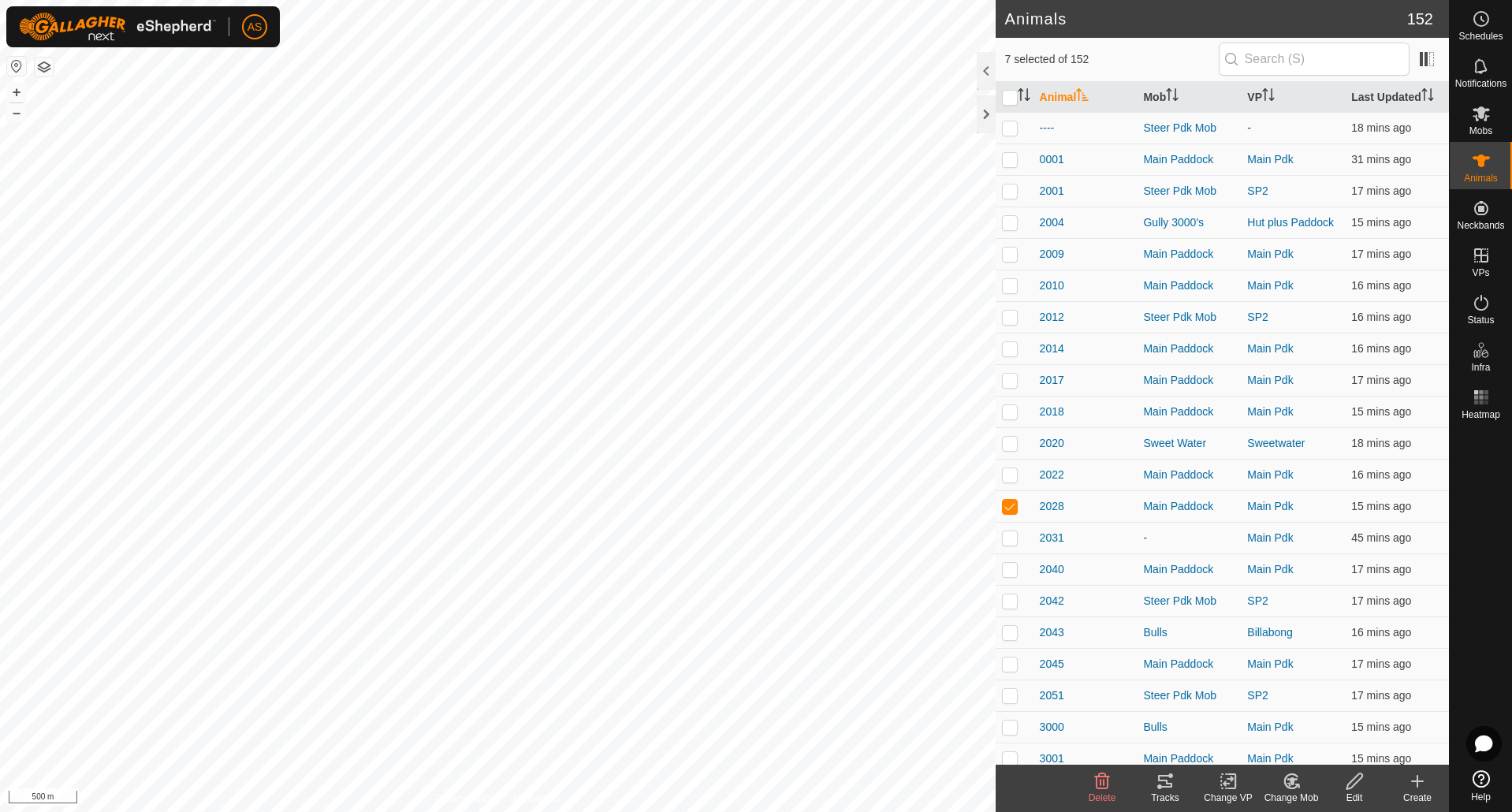
click at [1162, 787] on icon at bounding box center [1165, 781] width 14 height 13
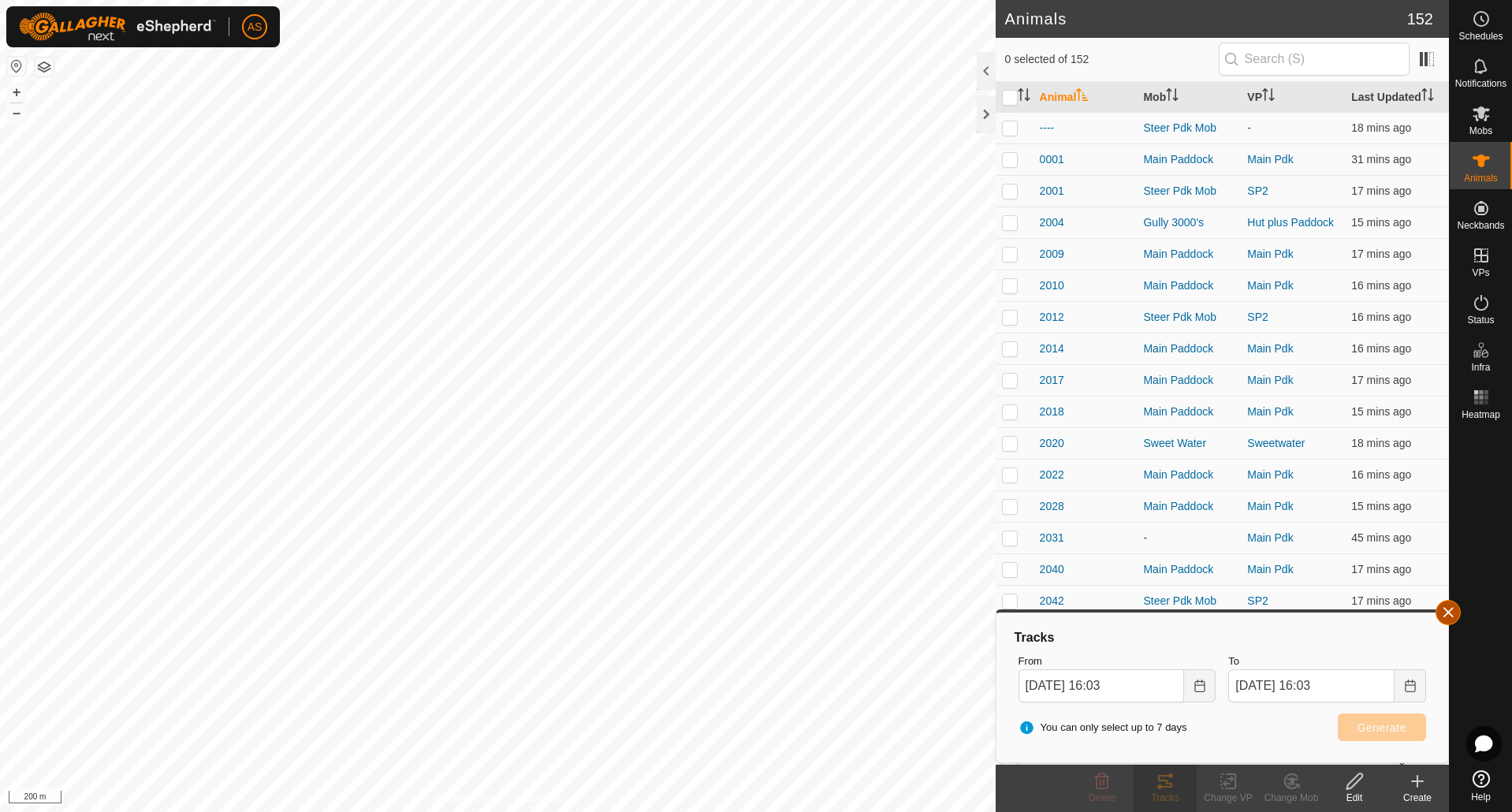
click at [1439, 616] on button "button" at bounding box center [1448, 613] width 25 height 25
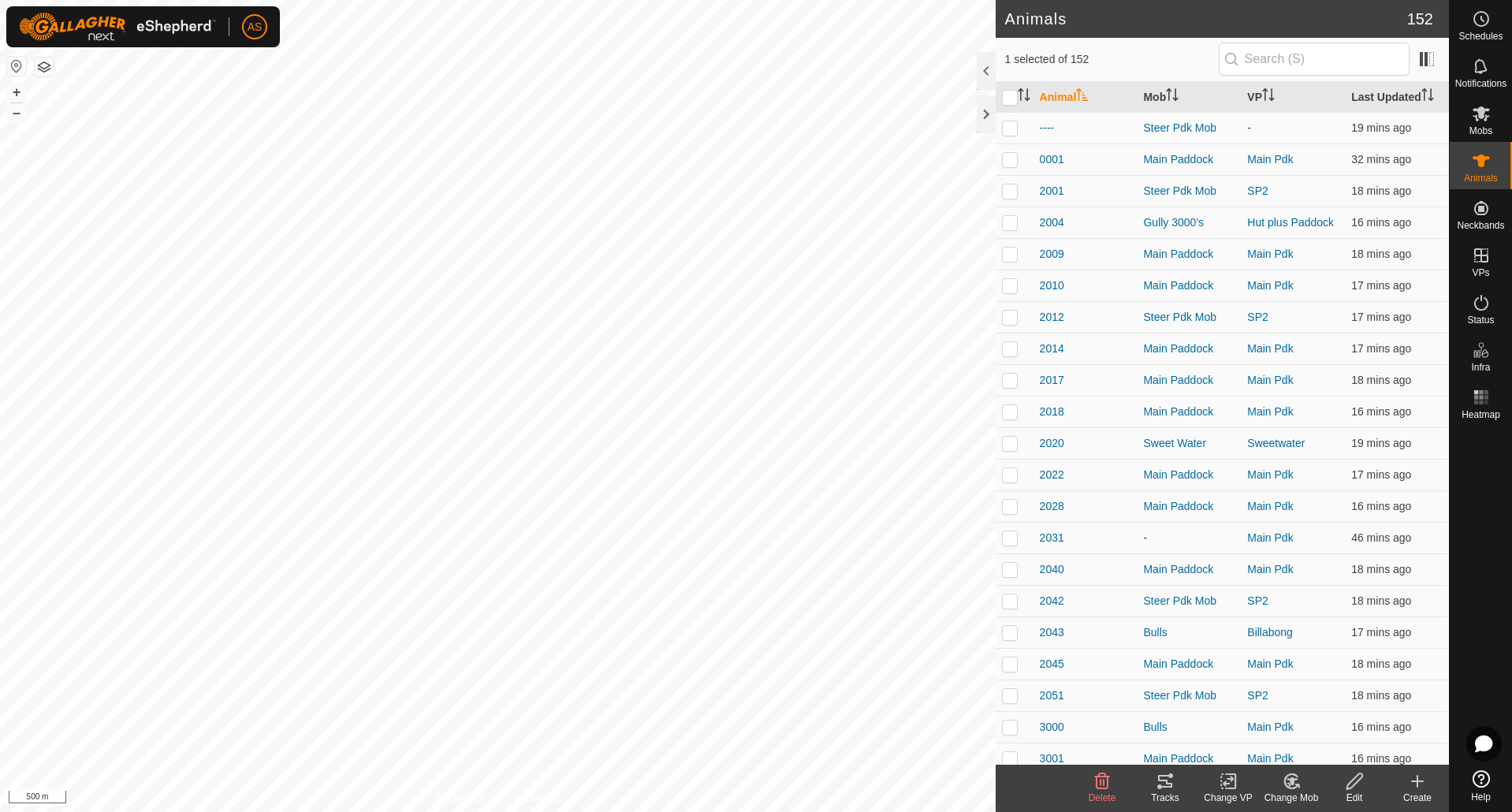
click at [1154, 781] on tracks-svg-icon at bounding box center [1165, 781] width 63 height 19
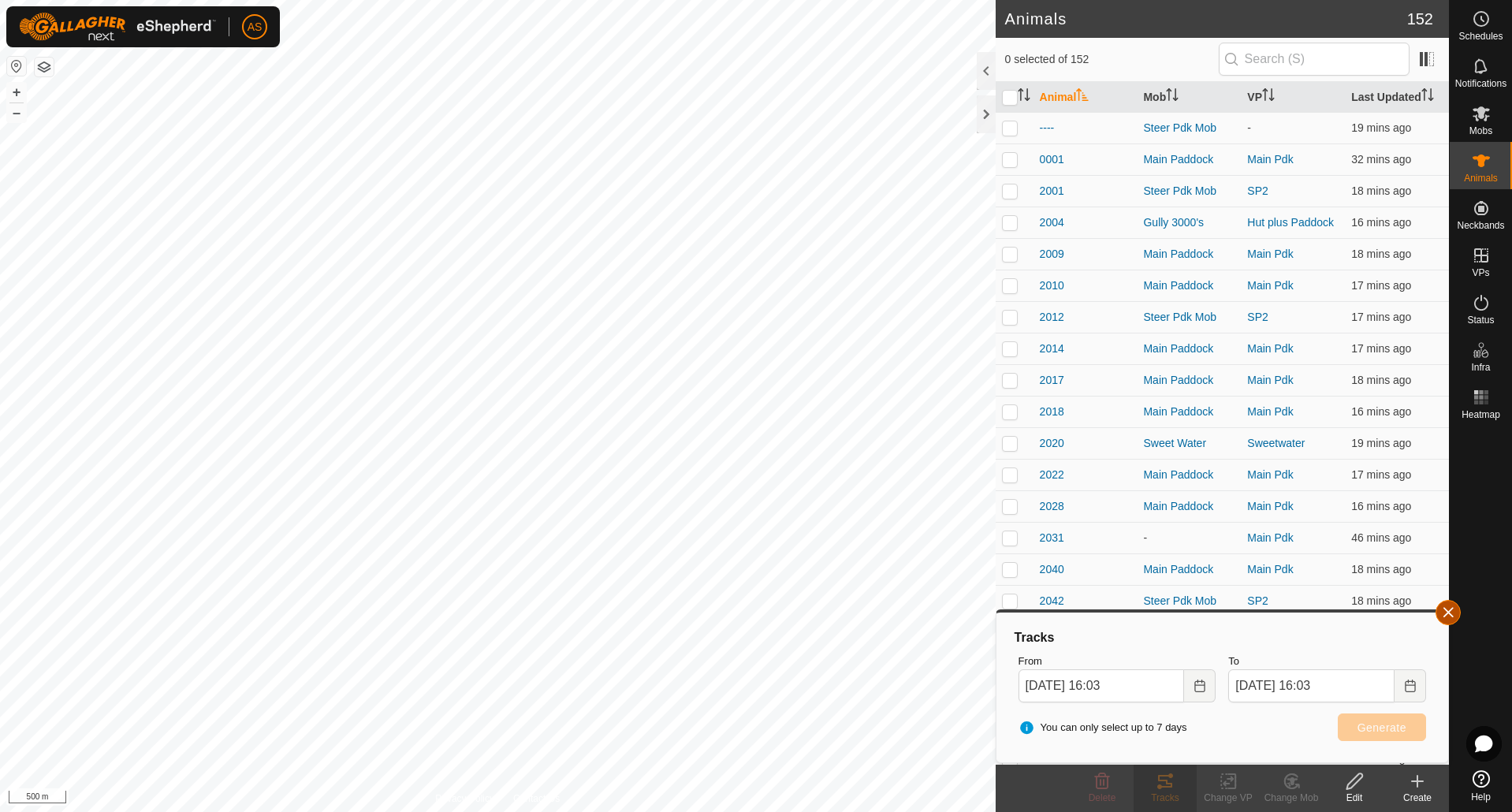
click at [1456, 614] on button "button" at bounding box center [1448, 613] width 25 height 25
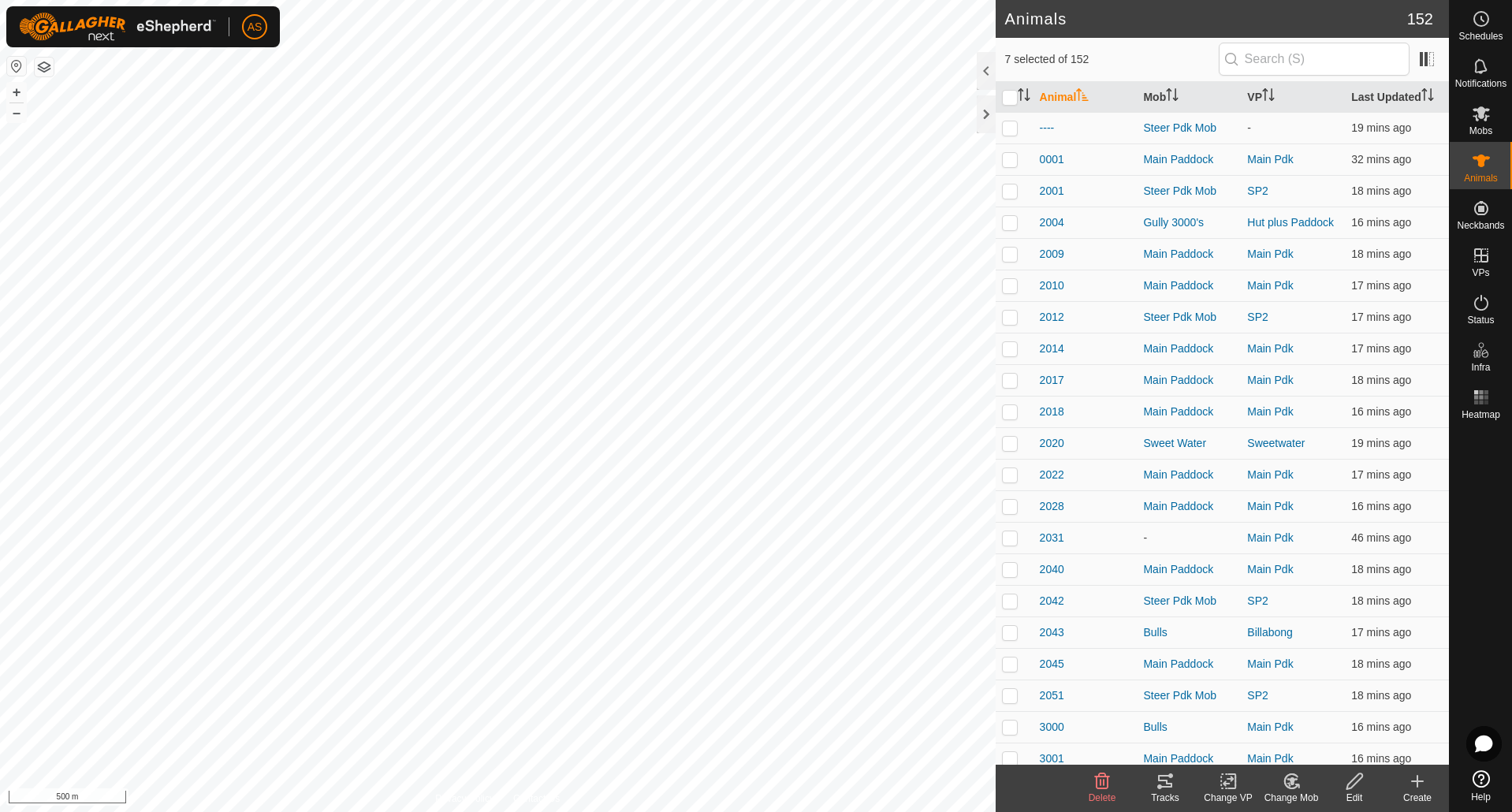
click at [1162, 776] on icon at bounding box center [1165, 781] width 14 height 13
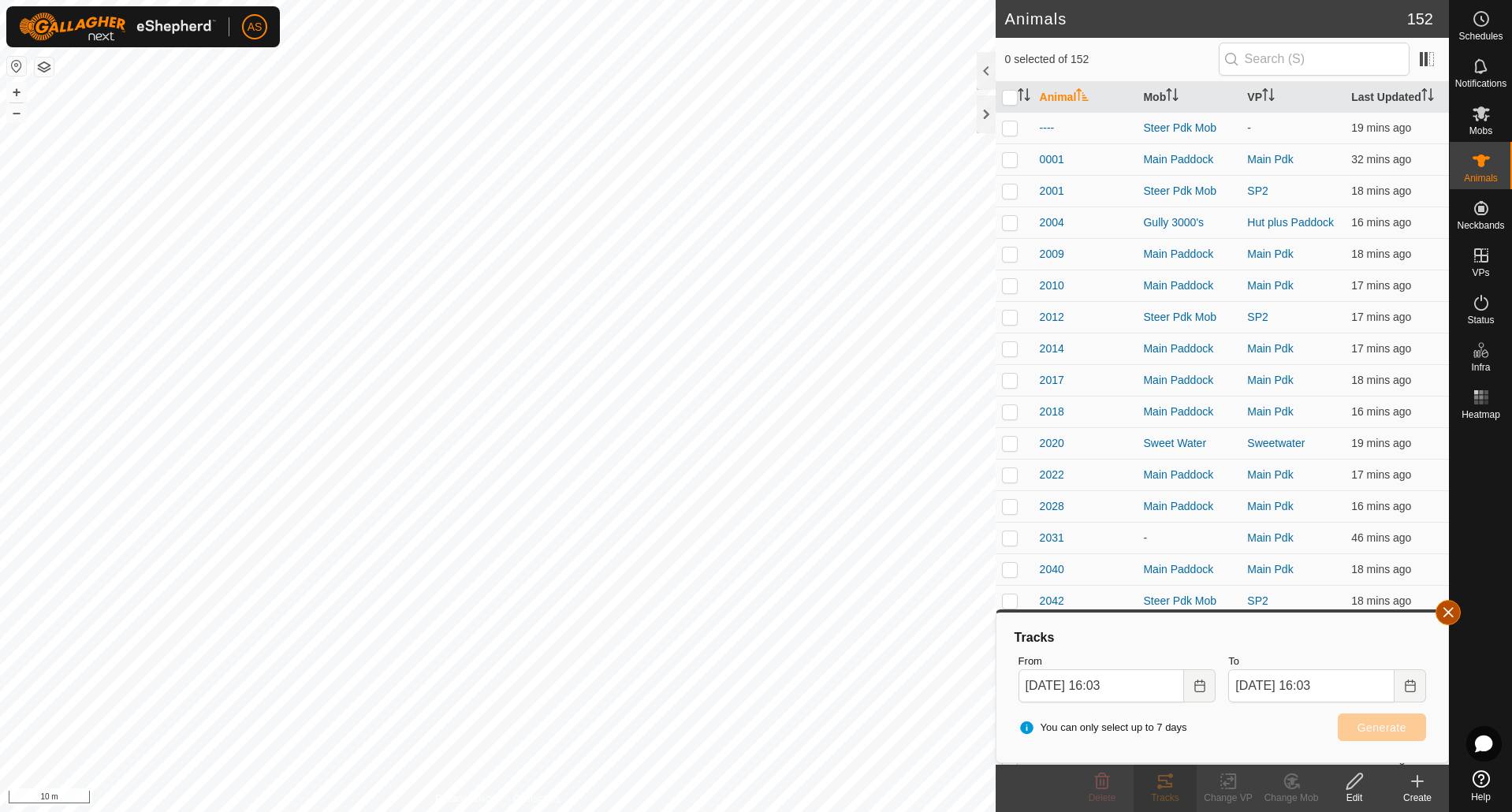
click at [1449, 615] on button "button" at bounding box center [1448, 613] width 25 height 25
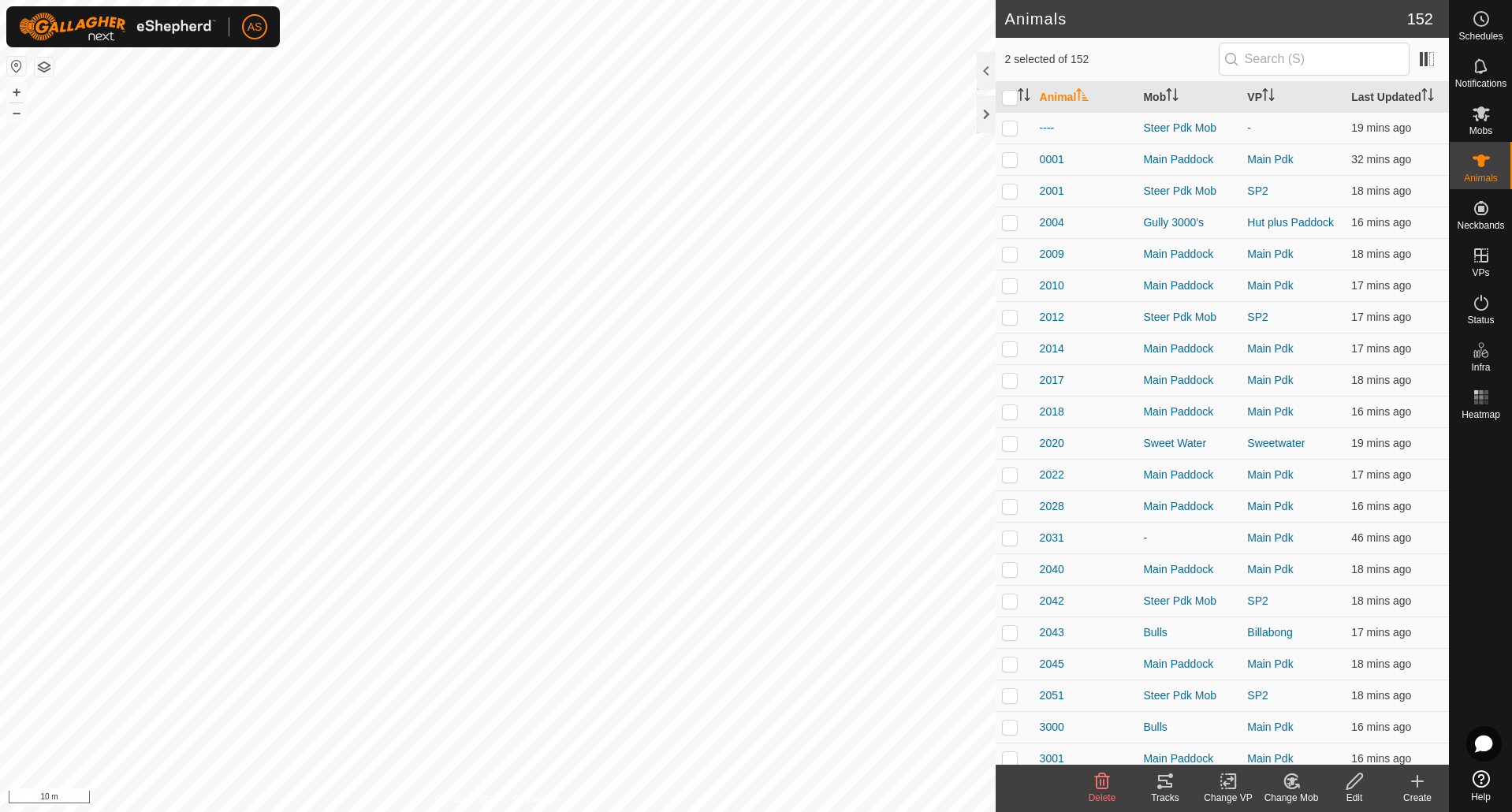
click at [1159, 785] on icon at bounding box center [1160, 787] width 5 height 5
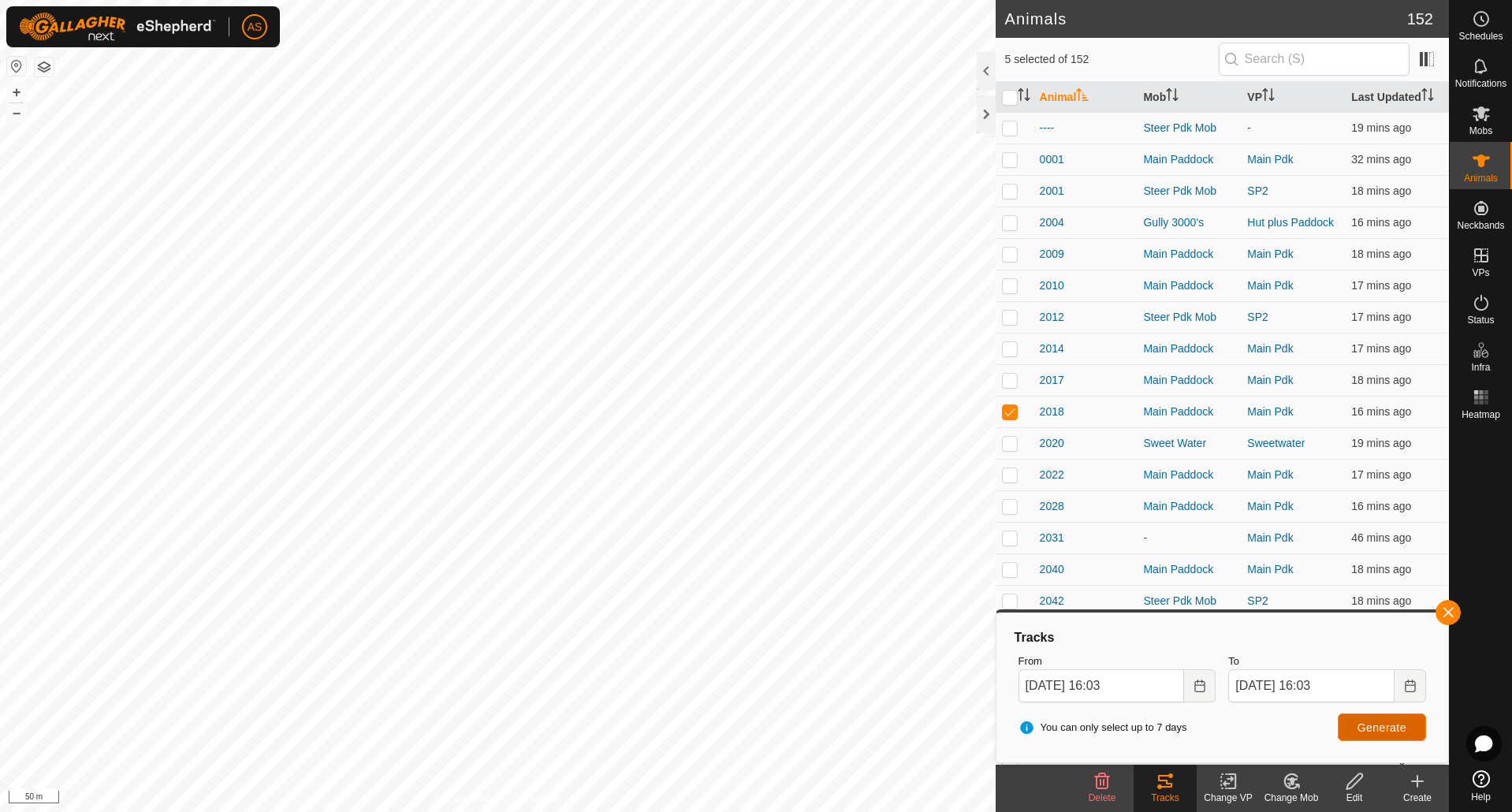
click at [1358, 722] on span "Generate" at bounding box center [1382, 727] width 49 height 13
click at [1448, 621] on button "button" at bounding box center [1448, 613] width 25 height 25
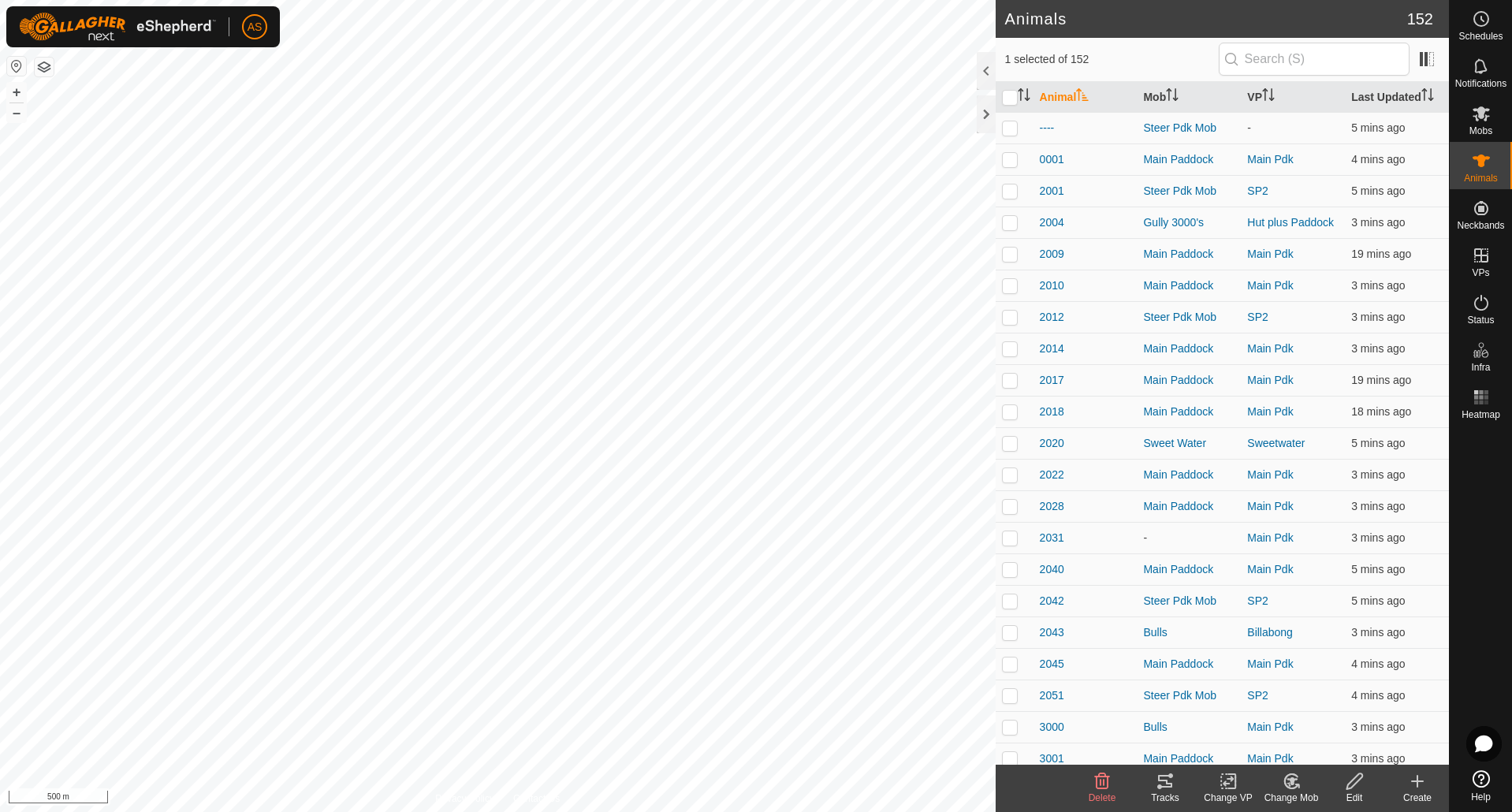
checkbox input "false"
click at [1171, 790] on icon at bounding box center [1165, 781] width 19 height 19
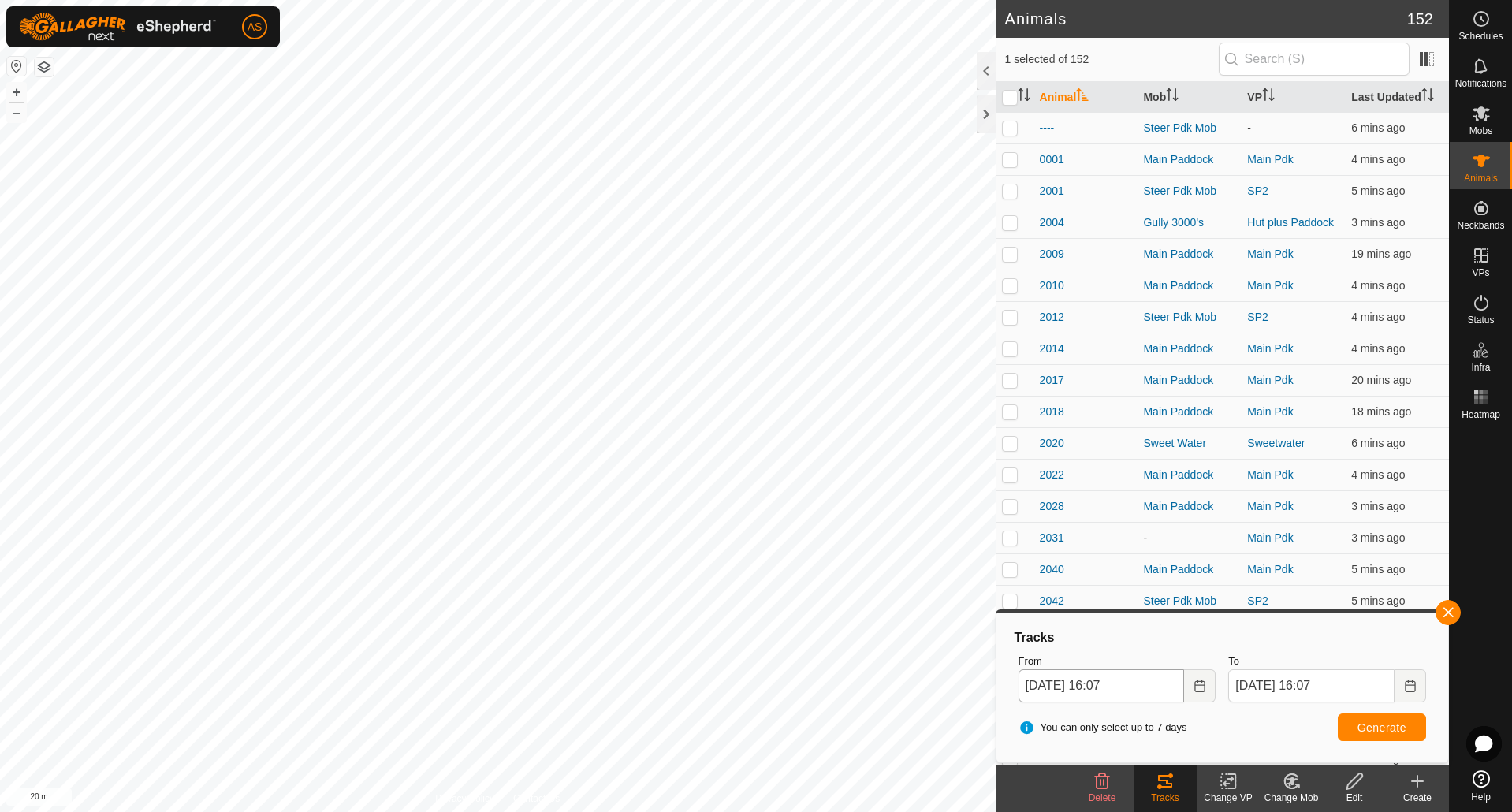
checkbox input "false"
click at [1450, 613] on button "button" at bounding box center [1448, 613] width 25 height 25
